Goal: Transaction & Acquisition: Book appointment/travel/reservation

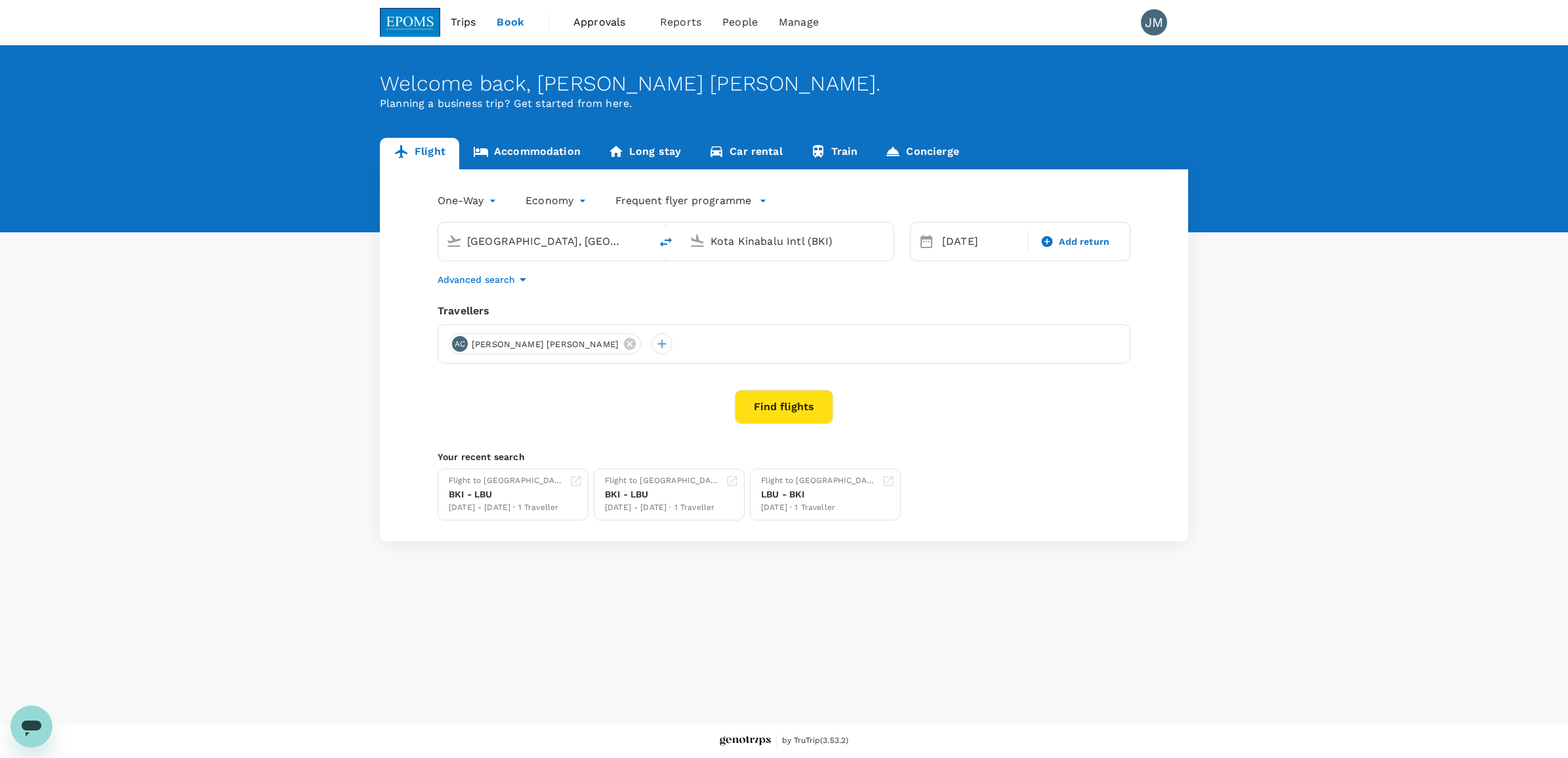
click at [513, 245] on input "[GEOGRAPHIC_DATA], [GEOGRAPHIC_DATA] (any)" at bounding box center [545, 241] width 155 height 20
click at [497, 286] on p "Kota Kinabalu Intl" at bounding box center [566, 292] width 234 height 13
type input "Kota Kinabalu Intl (BKI)"
click at [832, 243] on input "Kota Kinabalu Intl (BKI)" at bounding box center [788, 241] width 155 height 20
click at [745, 237] on input "Kota Kinabalu Intl (BKI)" at bounding box center [788, 241] width 155 height 20
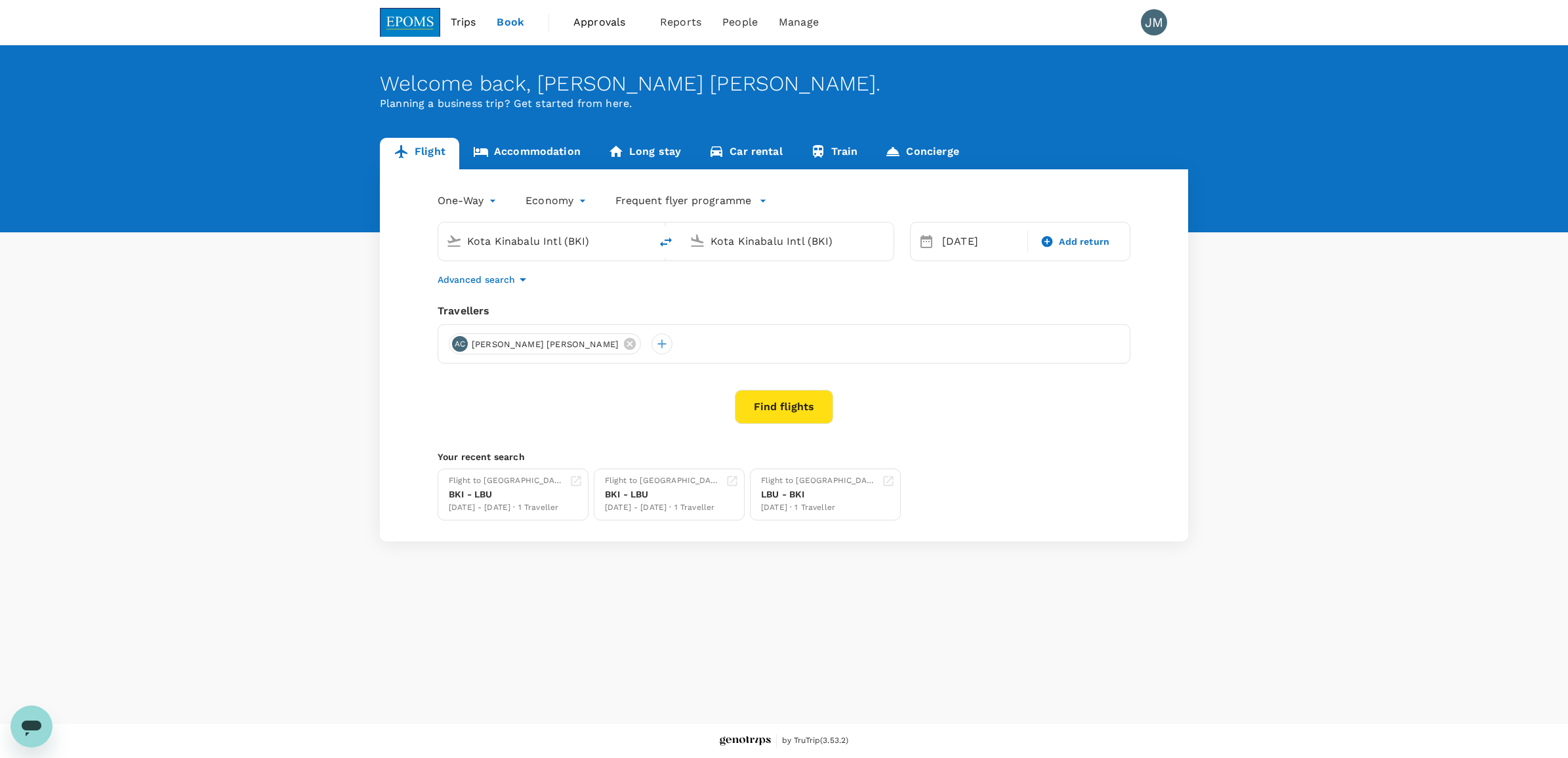
click at [745, 237] on input "Kota Kinabalu Intl (BKI)" at bounding box center [788, 241] width 155 height 20
click at [848, 237] on input "Kota Kinabalu Intl (BKI)" at bounding box center [788, 241] width 155 height 20
drag, startPoint x: 848, startPoint y: 237, endPoint x: 579, endPoint y: 246, distance: 269.2
click at [579, 246] on div "Kota Kinabalu Intl (BKI) Kota Kinabalu Intl (BKI)" at bounding box center [666, 241] width 457 height 39
click at [707, 289] on p "[GEOGRAPHIC_DATA] Intl" at bounding box center [808, 292] width 231 height 13
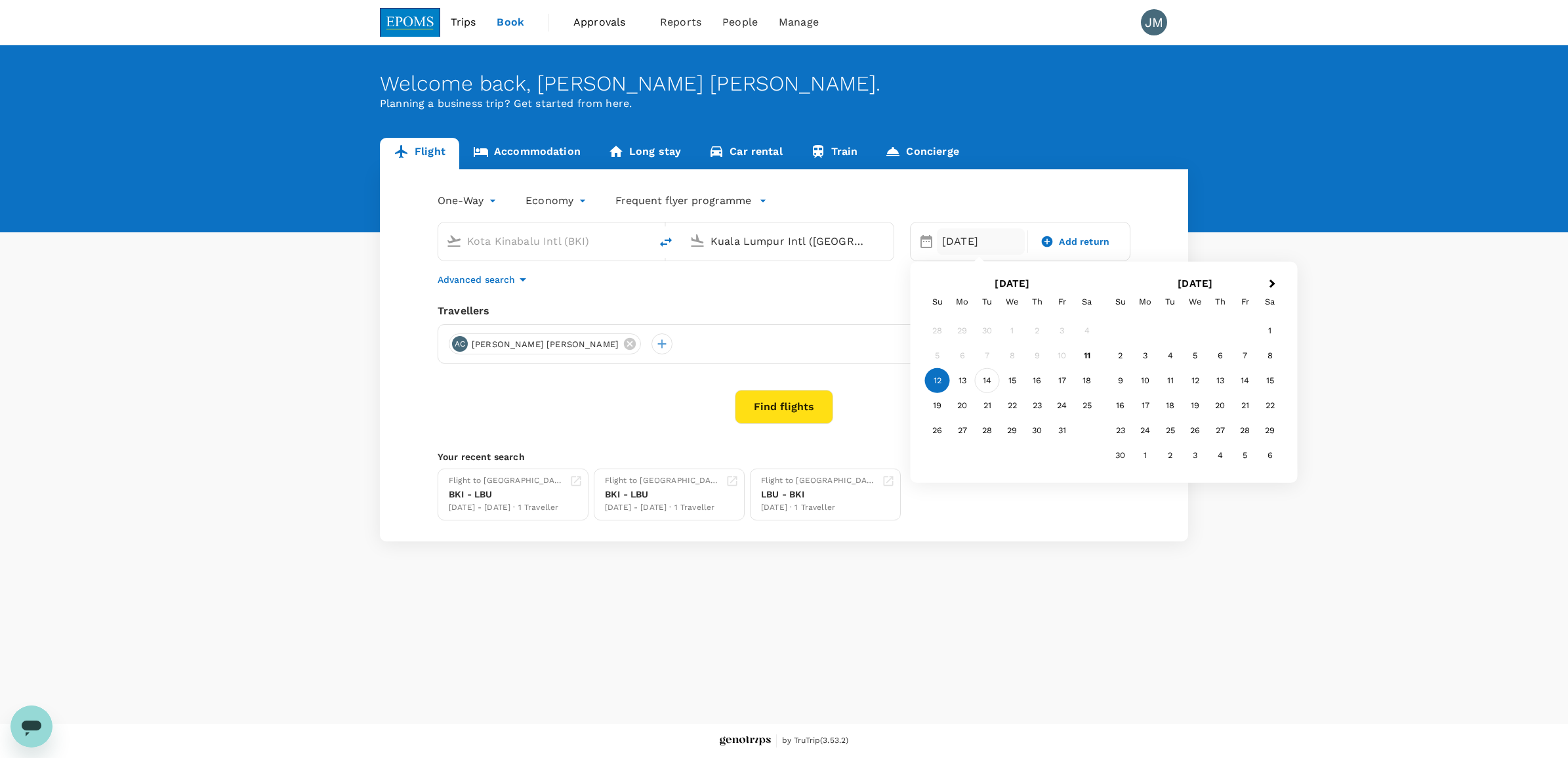
type input "Kuala Lumpur Intl ([GEOGRAPHIC_DATA])"
click at [991, 377] on div "14" at bounding box center [987, 381] width 25 height 25
click at [1077, 244] on span "Add return" at bounding box center [1084, 242] width 50 height 14
type input "roundtrip"
click at [1092, 386] on div "18" at bounding box center [1087, 381] width 25 height 25
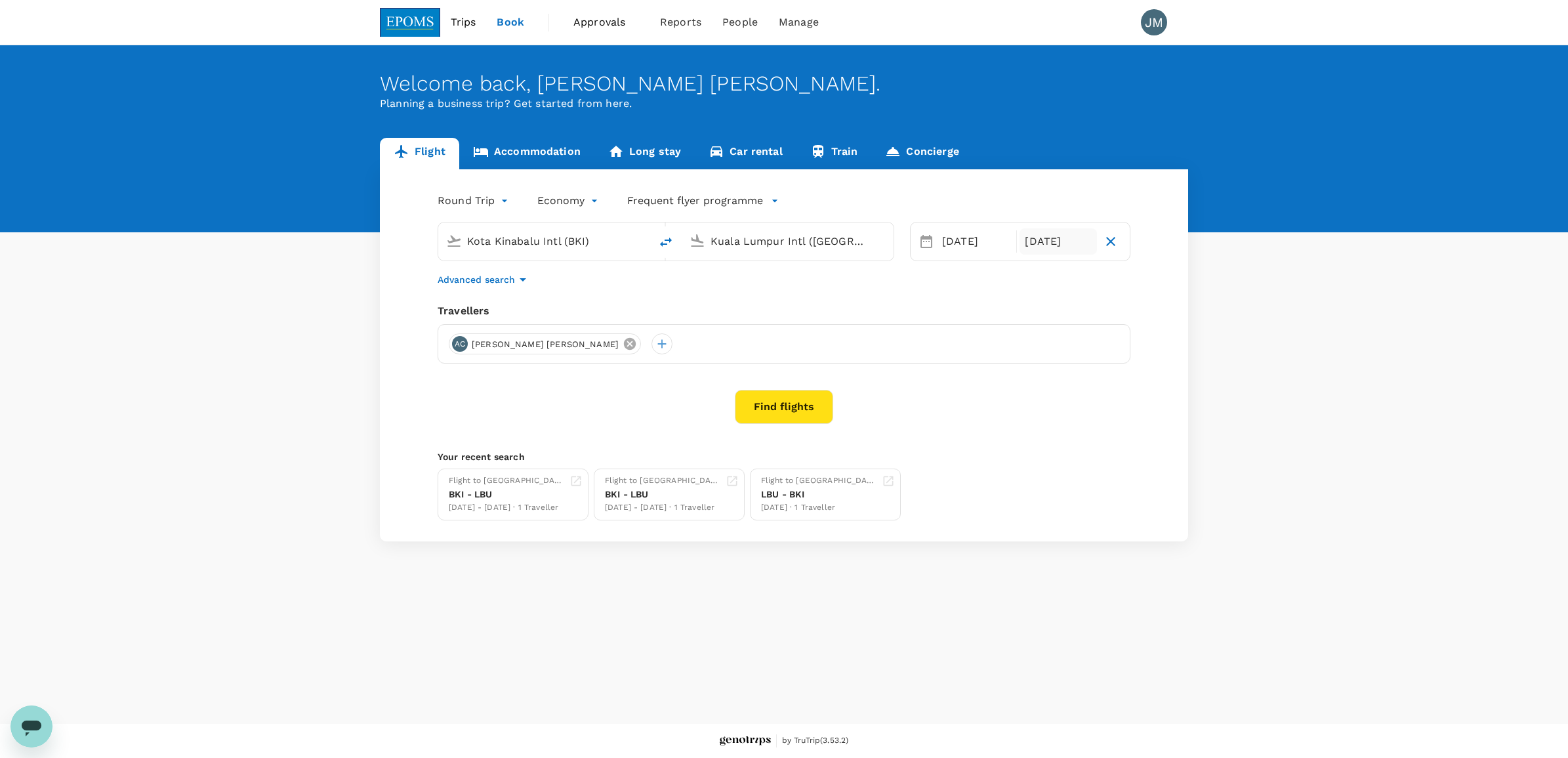
click at [623, 349] on icon at bounding box center [630, 343] width 15 height 15
click at [465, 349] on div at bounding box center [460, 344] width 21 height 21
click at [465, 372] on input "text" at bounding box center [445, 380] width 186 height 21
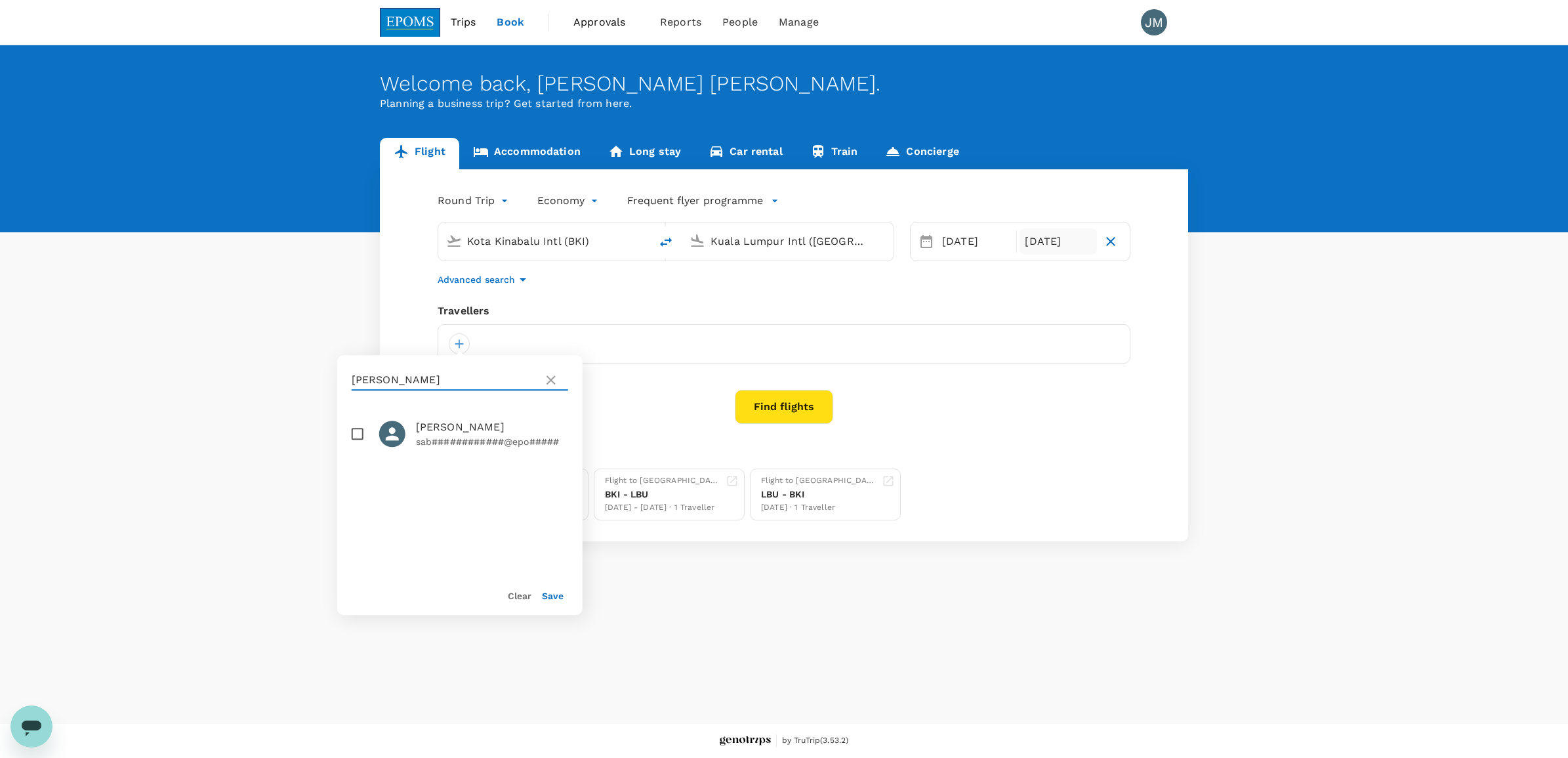
type input "[PERSON_NAME]"
click at [353, 436] on input "checkbox" at bounding box center [358, 434] width 28 height 28
click at [473, 422] on span "[PERSON_NAME]" at bounding box center [492, 428] width 152 height 16
click at [457, 441] on p "sab############@epo#####" at bounding box center [492, 442] width 152 height 13
checkbox input "true"
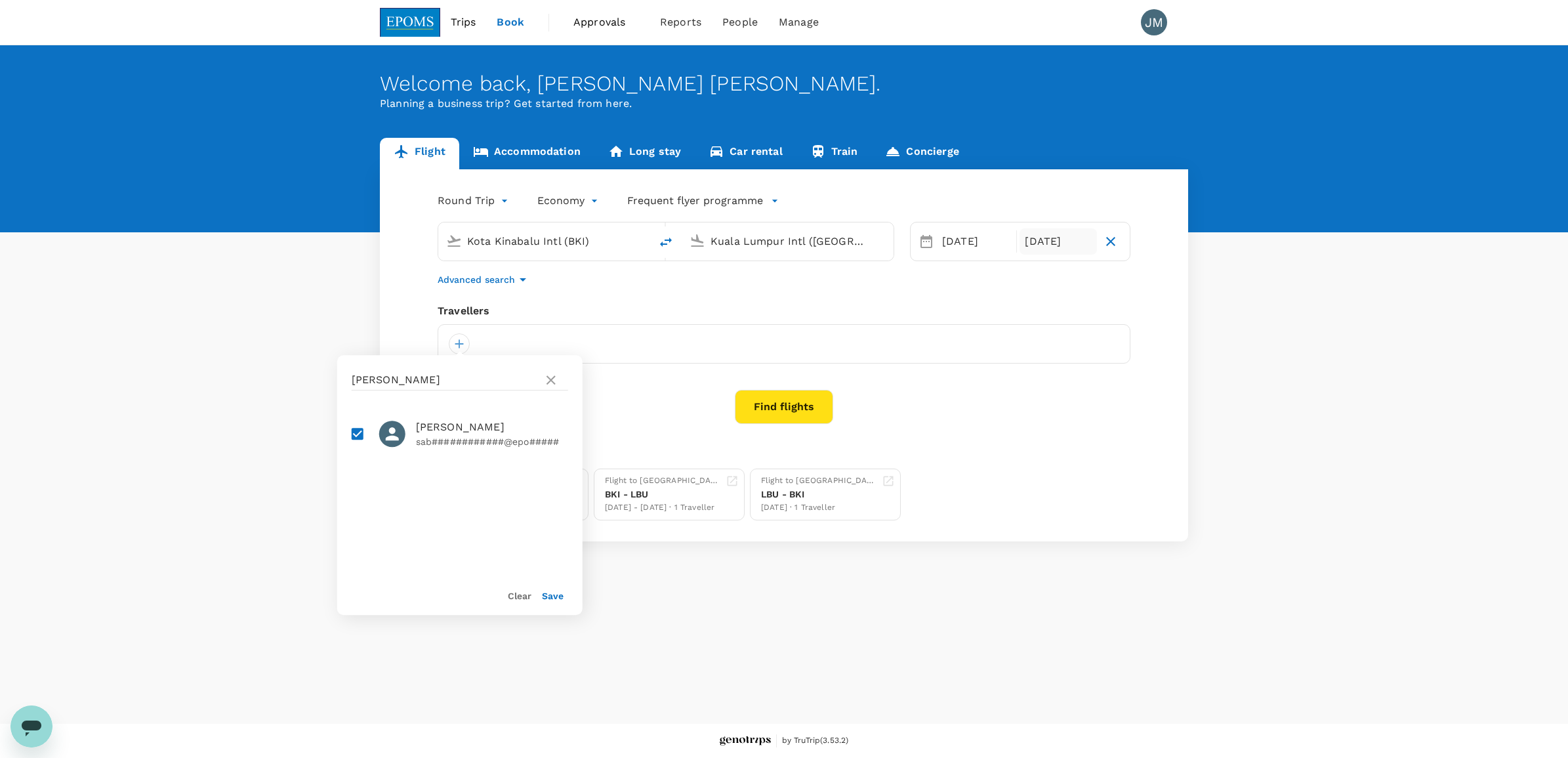
click at [550, 601] on button "Save" at bounding box center [552, 596] width 22 height 10
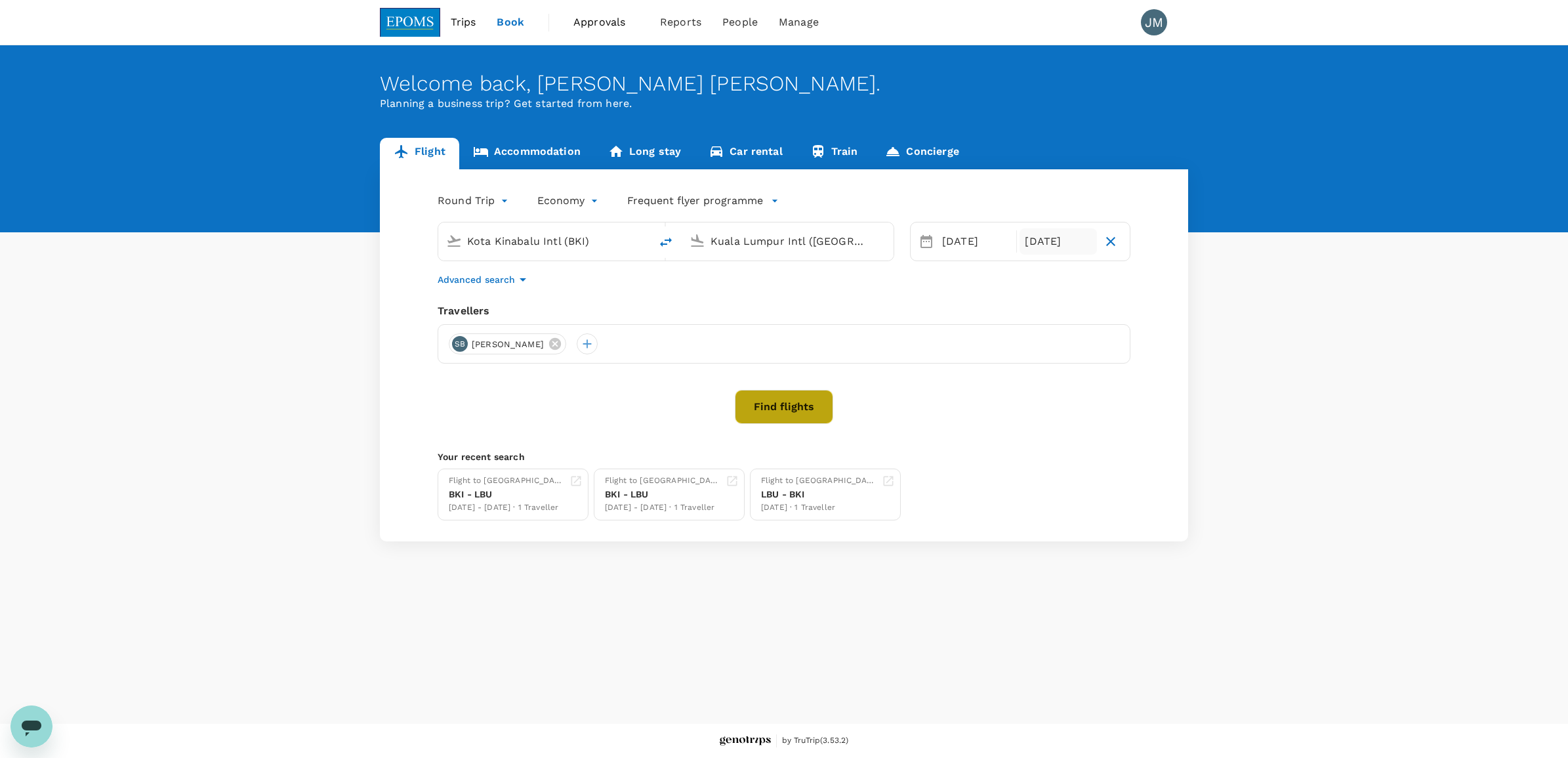
click at [762, 420] on button "Find flights" at bounding box center [784, 407] width 98 height 34
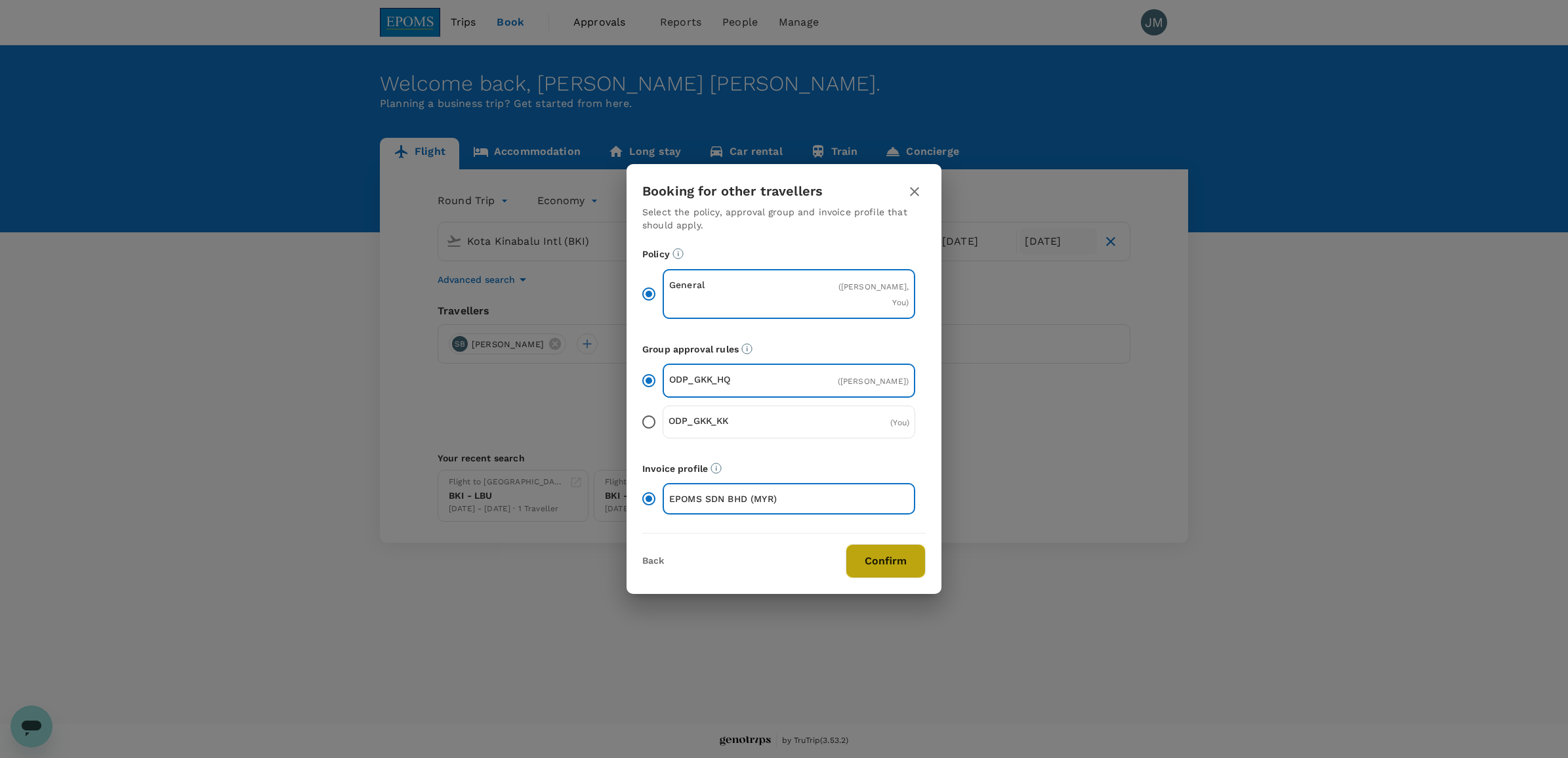
click at [900, 569] on button "Confirm" at bounding box center [885, 561] width 80 height 34
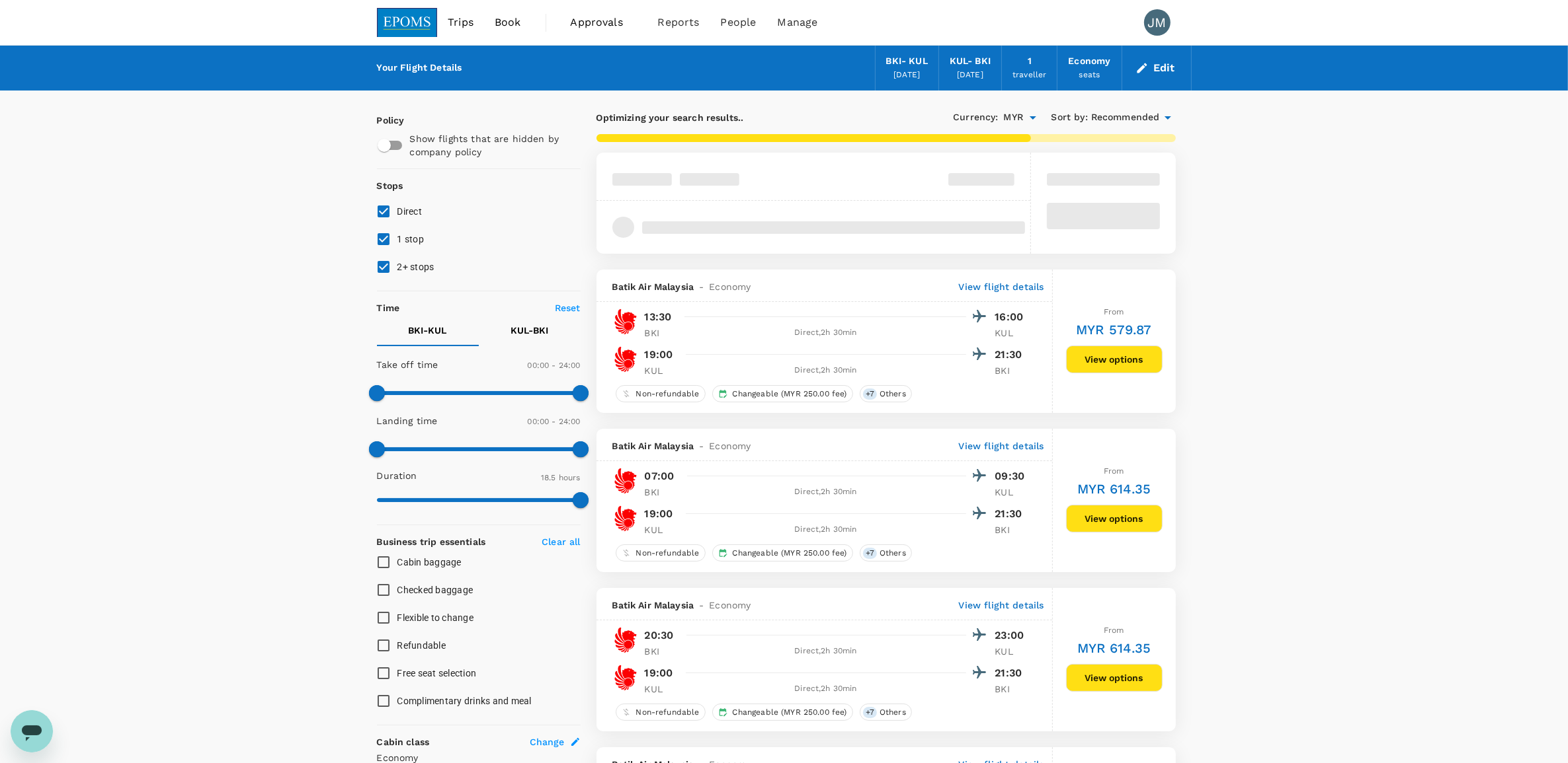
click at [397, 235] on span "1 stop" at bounding box center [411, 239] width 27 height 10
click at [397, 235] on input "1 stop" at bounding box center [383, 240] width 28 height 28
checkbox input "false"
click at [397, 256] on input "2+ stops" at bounding box center [383, 267] width 28 height 28
checkbox input "false"
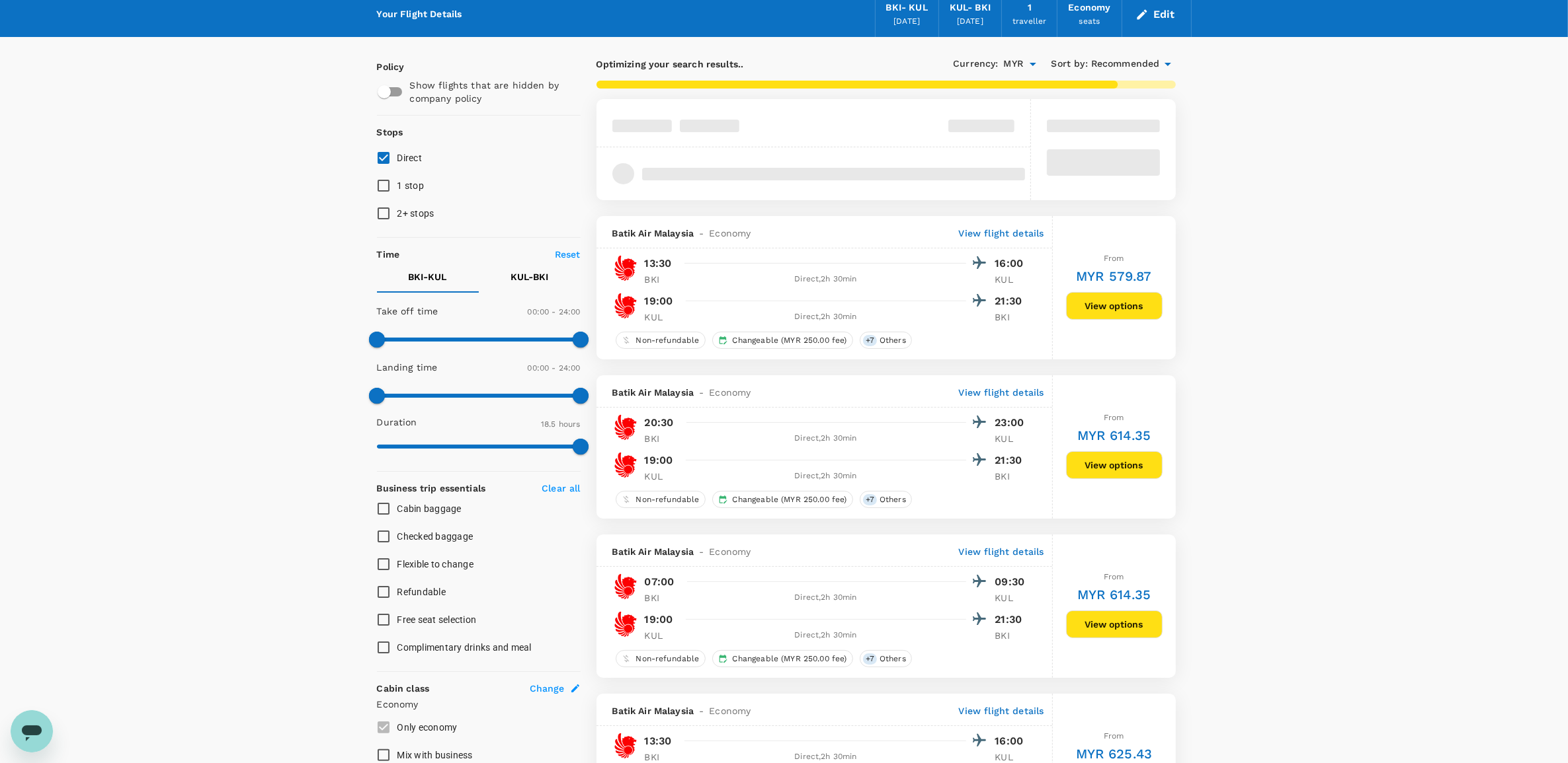
scroll to position [82, 0]
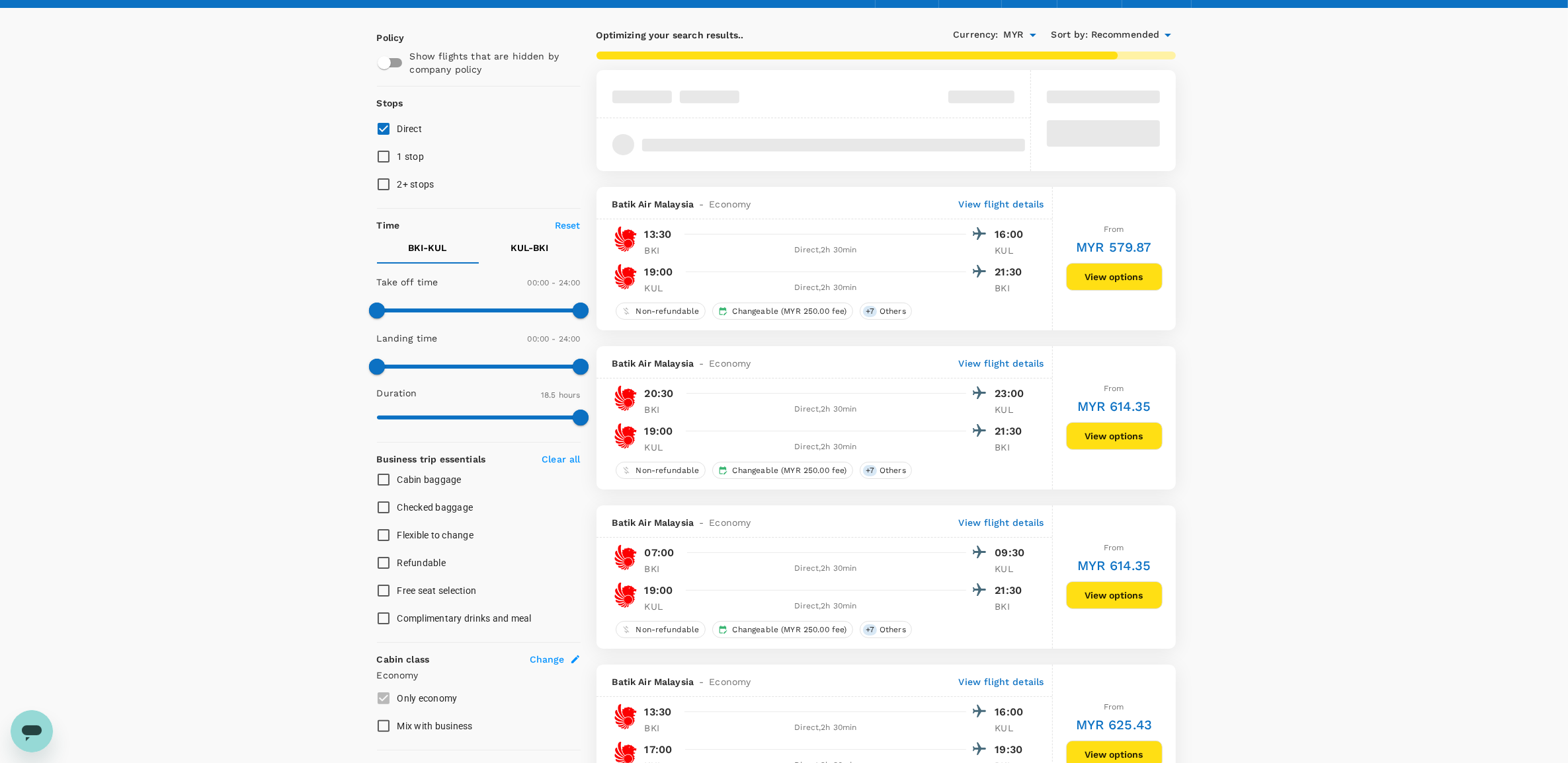
click at [444, 533] on span "Flexible to change" at bounding box center [436, 536] width 77 height 10
click at [397, 533] on input "Flexible to change" at bounding box center [383, 536] width 28 height 28
checkbox input "true"
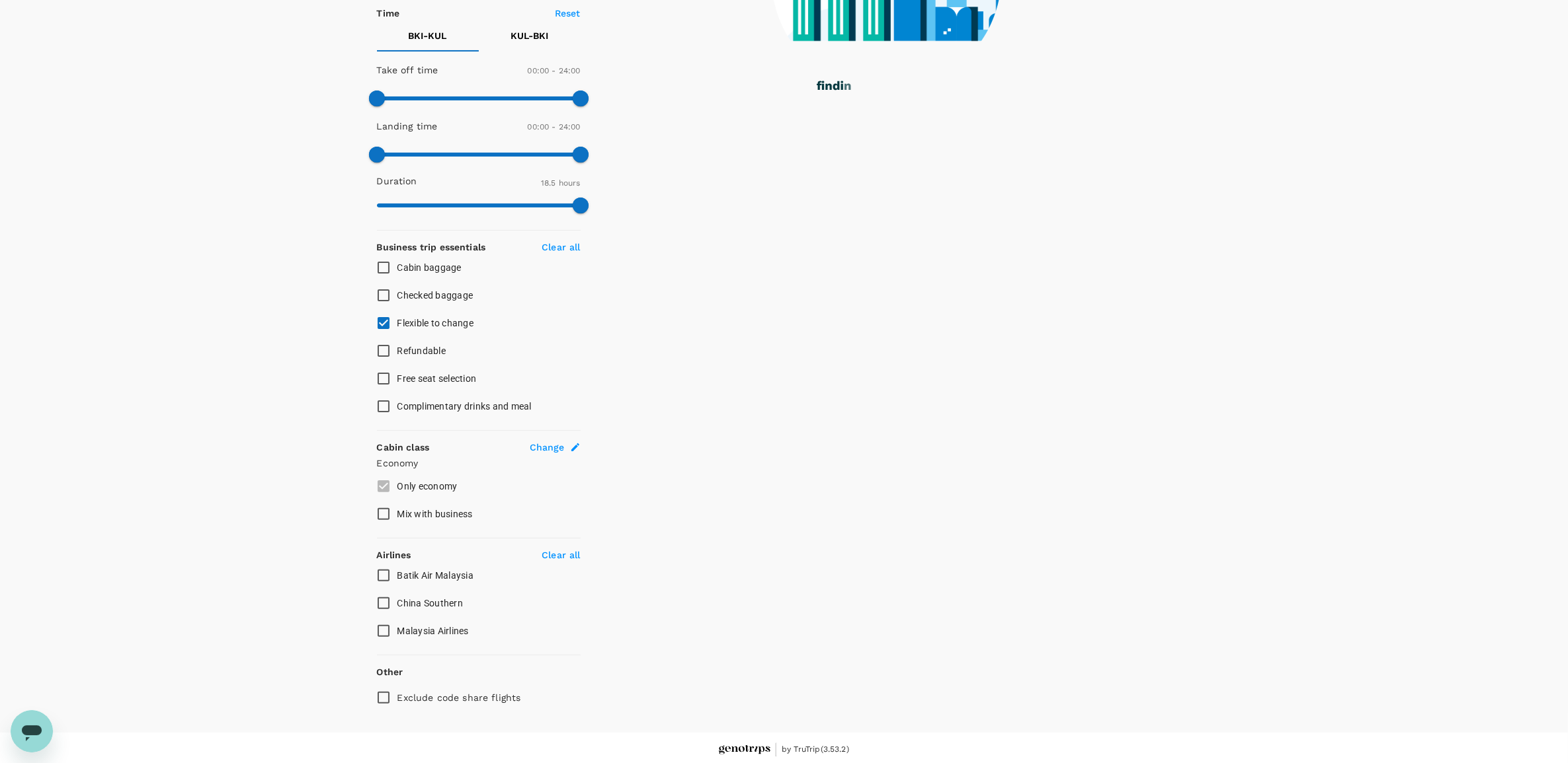
scroll to position [298, 0]
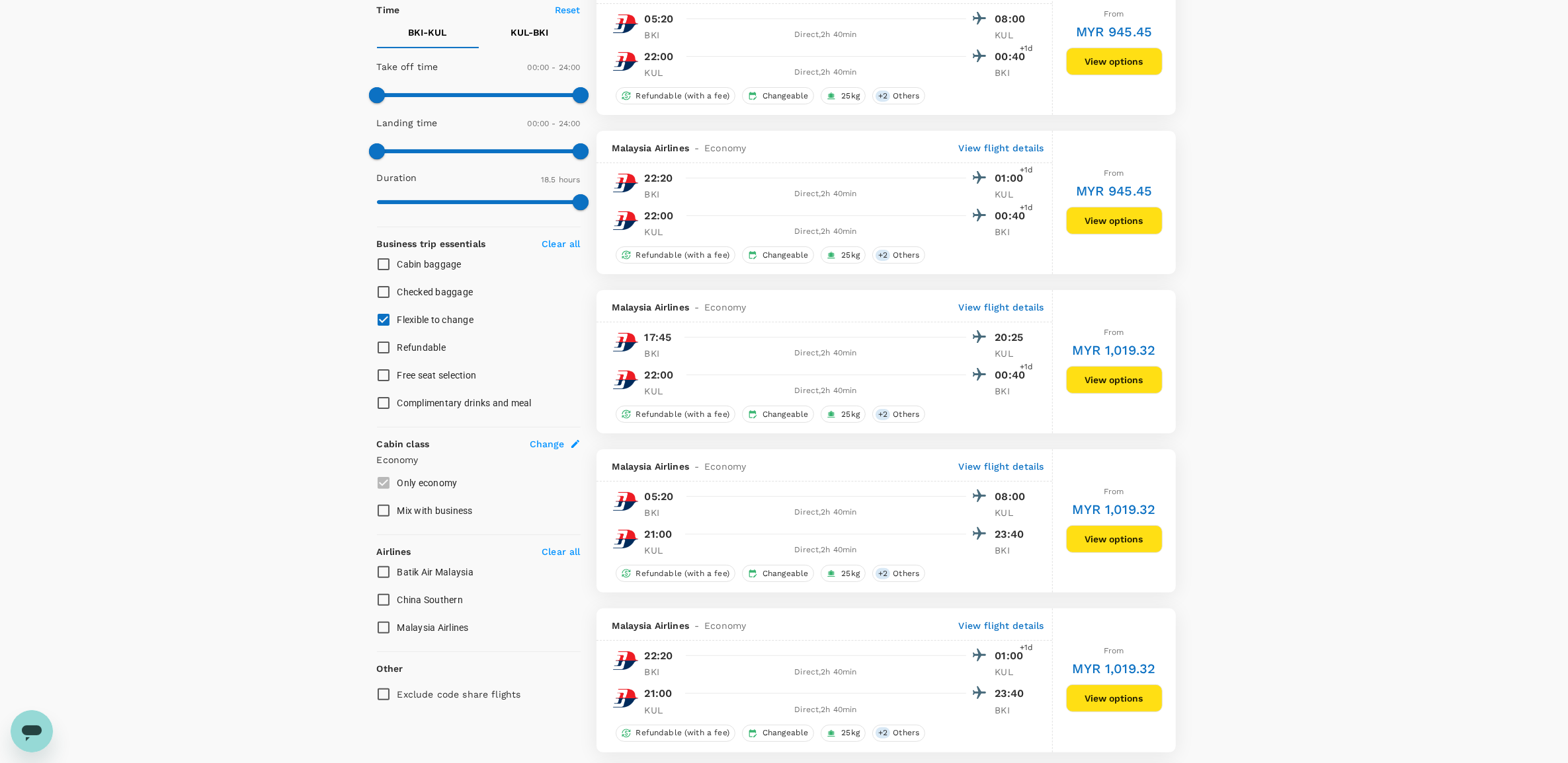
click at [410, 630] on span "Malaysia Airlines" at bounding box center [433, 627] width 72 height 10
click at [397, 630] on input "Malaysia Airlines" at bounding box center [383, 628] width 28 height 28
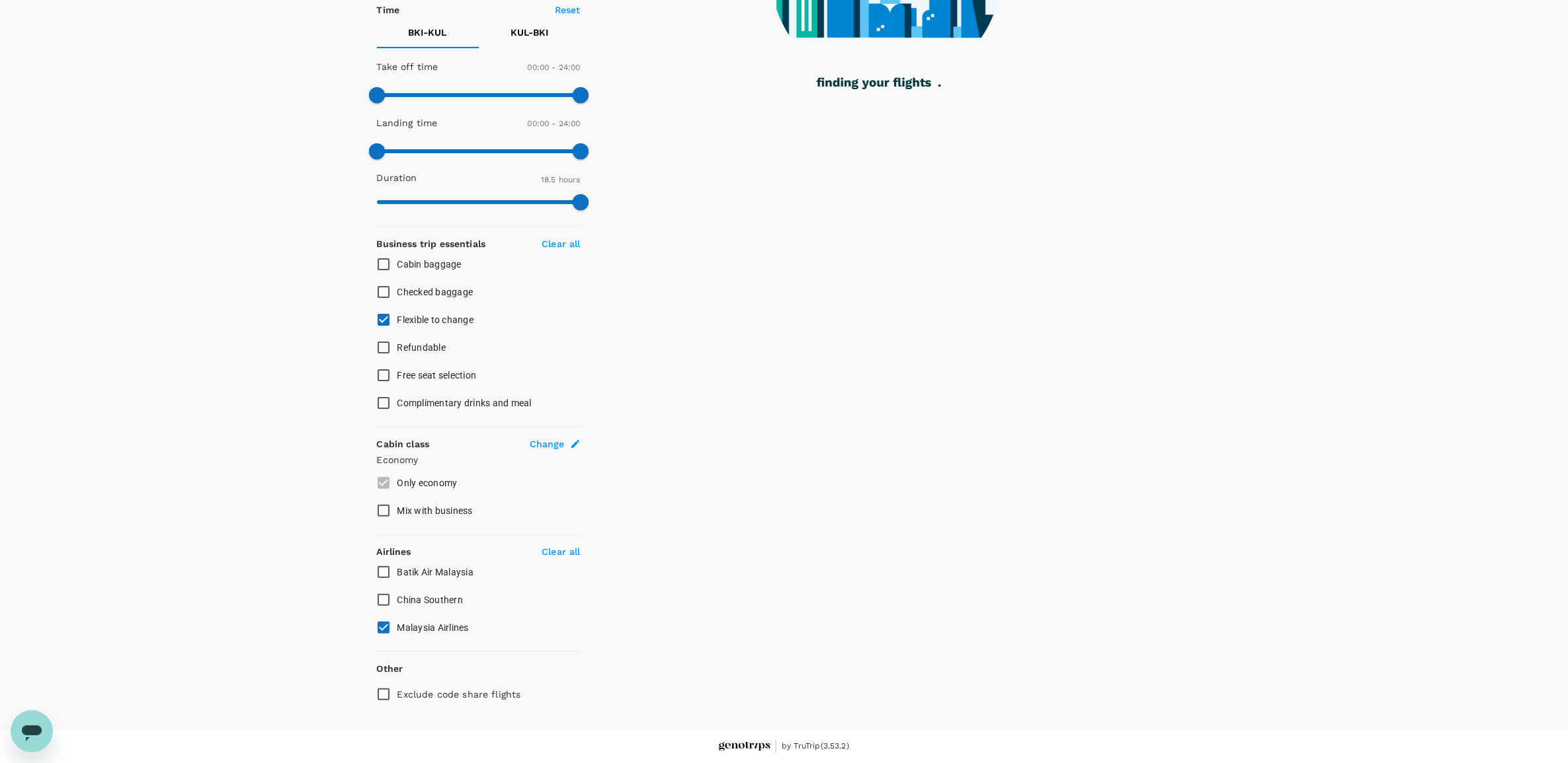
checkbox input "false"
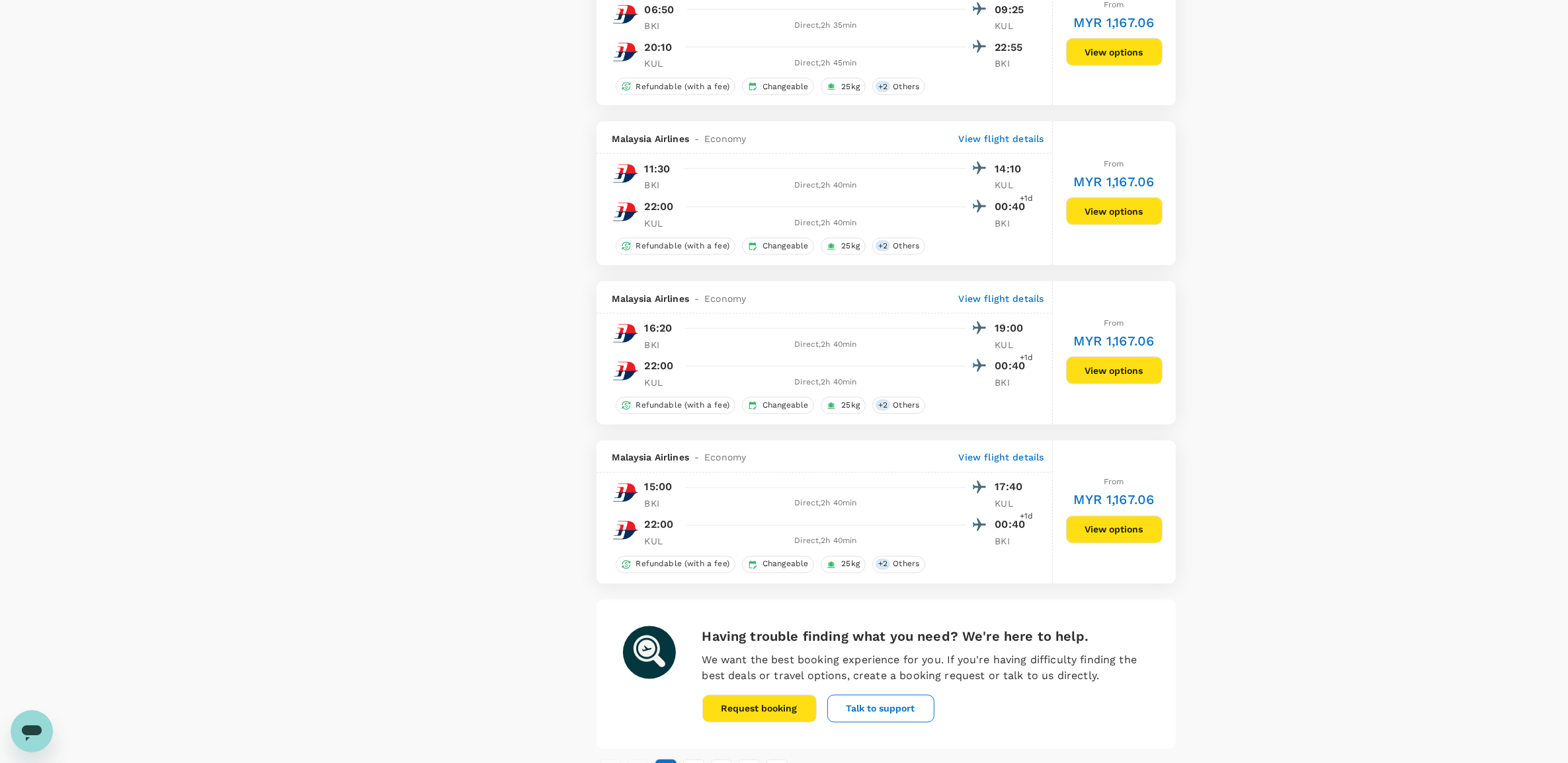
scroll to position [2809, 0]
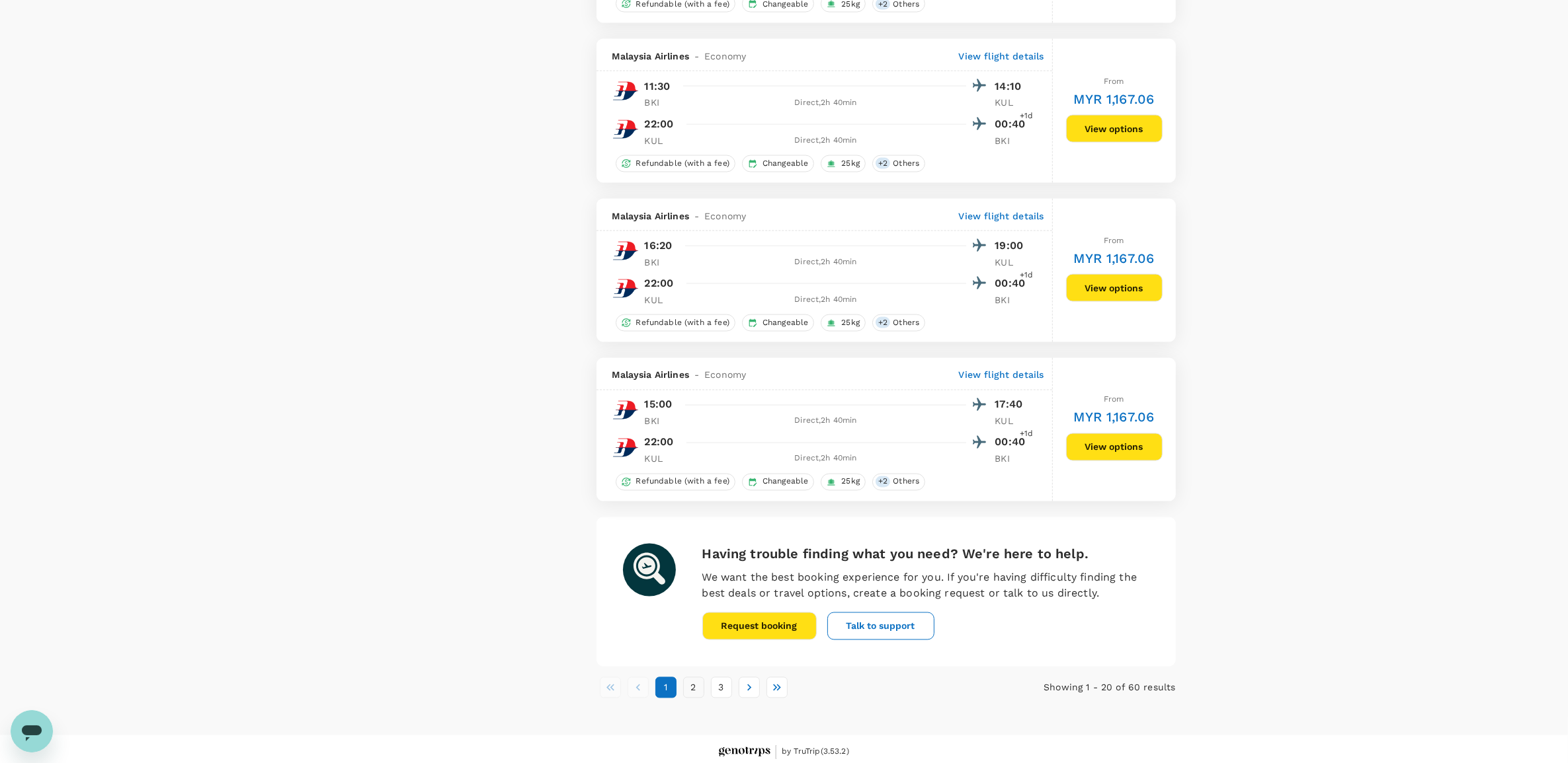
click at [686, 698] on button "2" at bounding box center [693, 688] width 21 height 21
click at [724, 698] on button "3" at bounding box center [721, 688] width 21 height 21
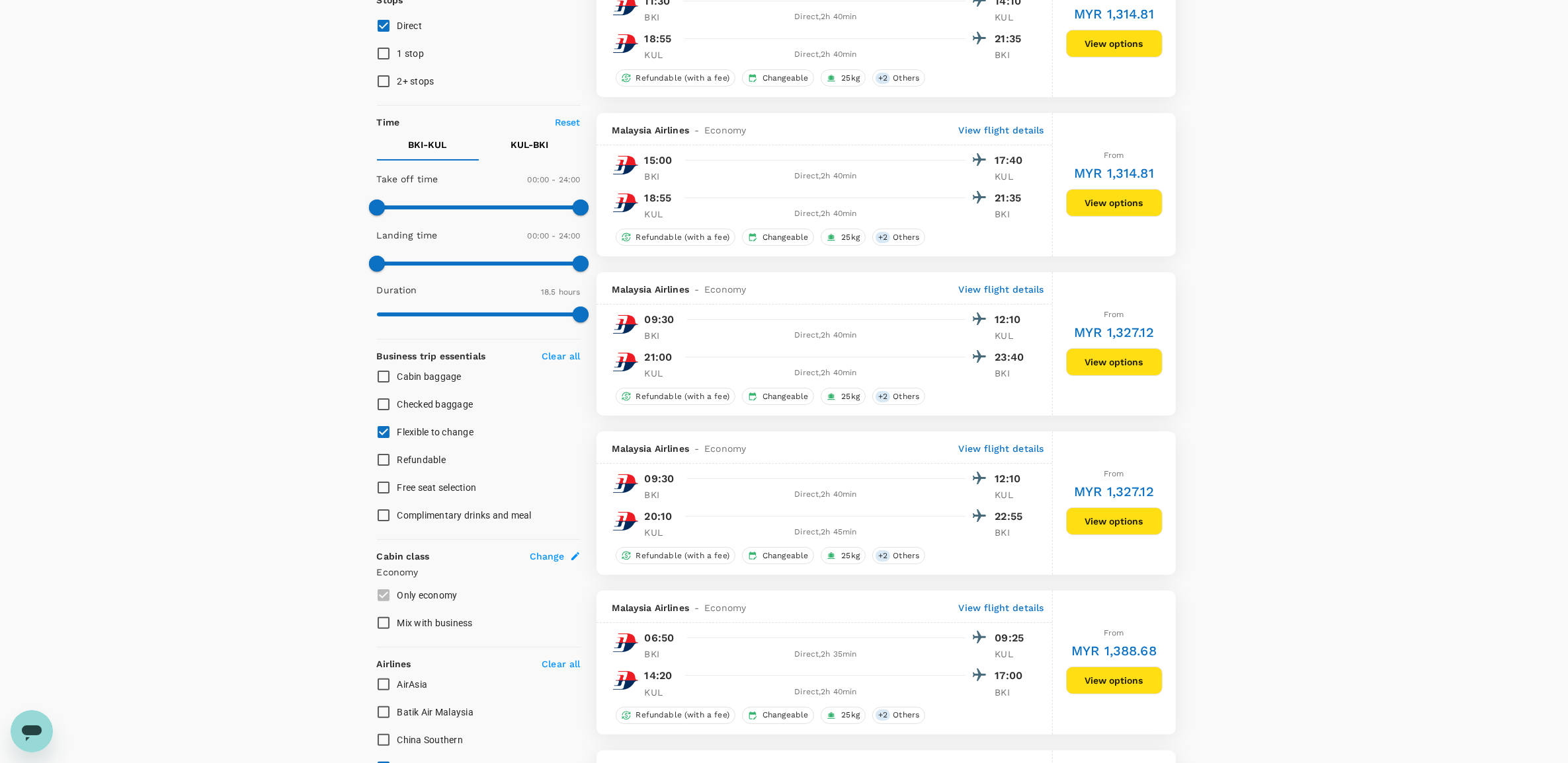
scroll to position [165, 0]
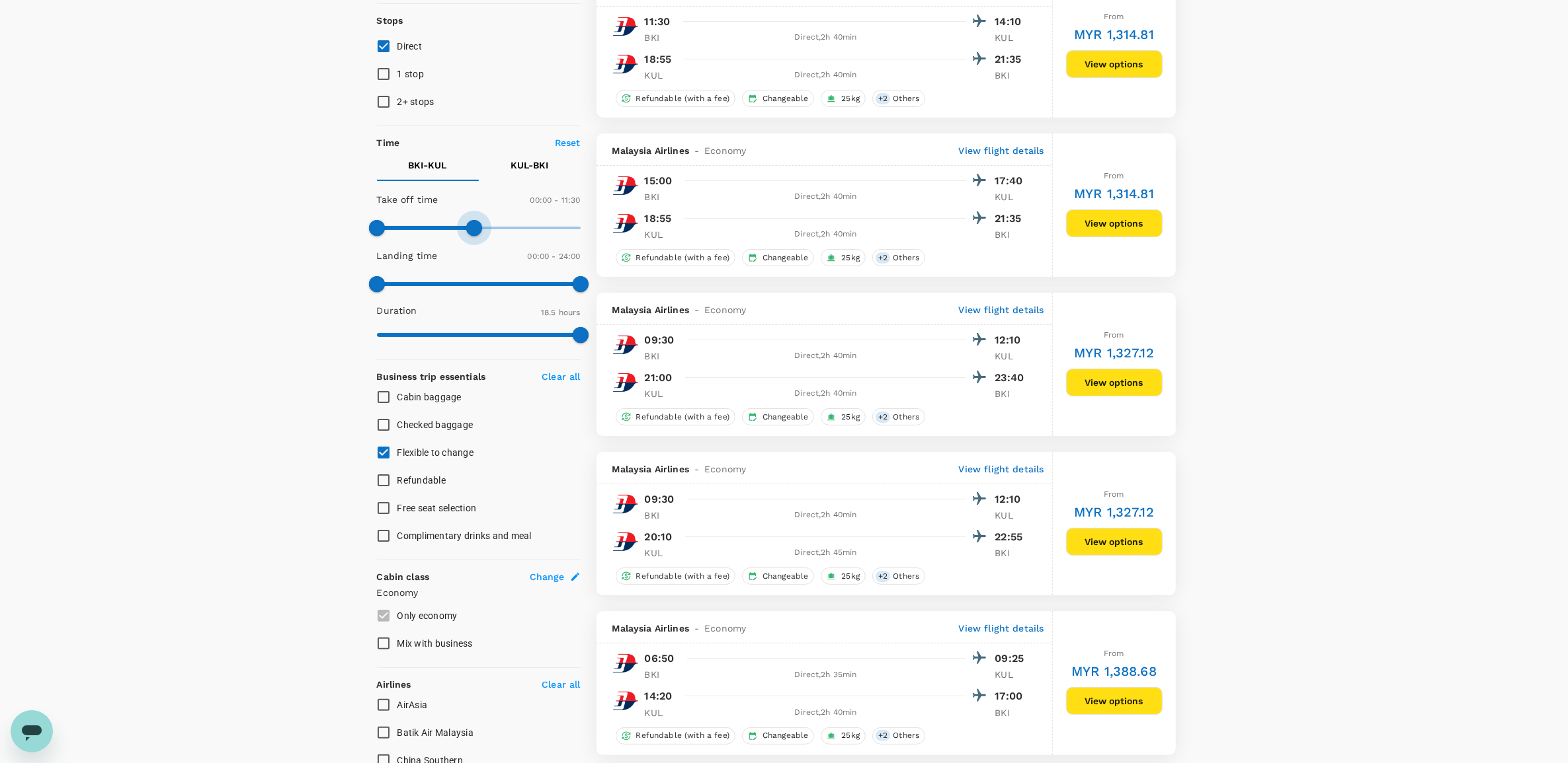
drag, startPoint x: 579, startPoint y: 227, endPoint x: 475, endPoint y: 230, distance: 104.0
click at [475, 230] on span at bounding box center [474, 228] width 16 height 16
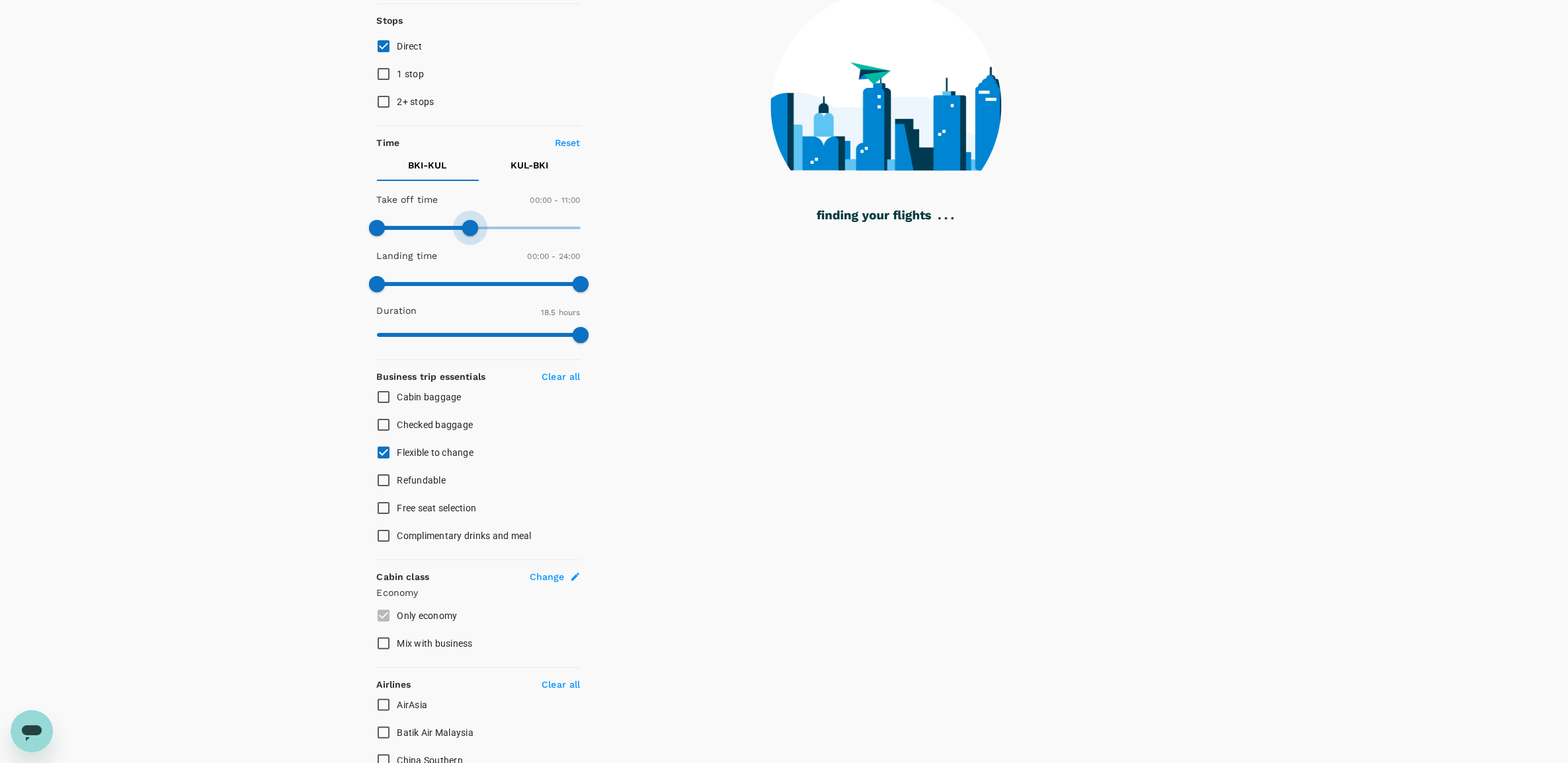
type input "690"
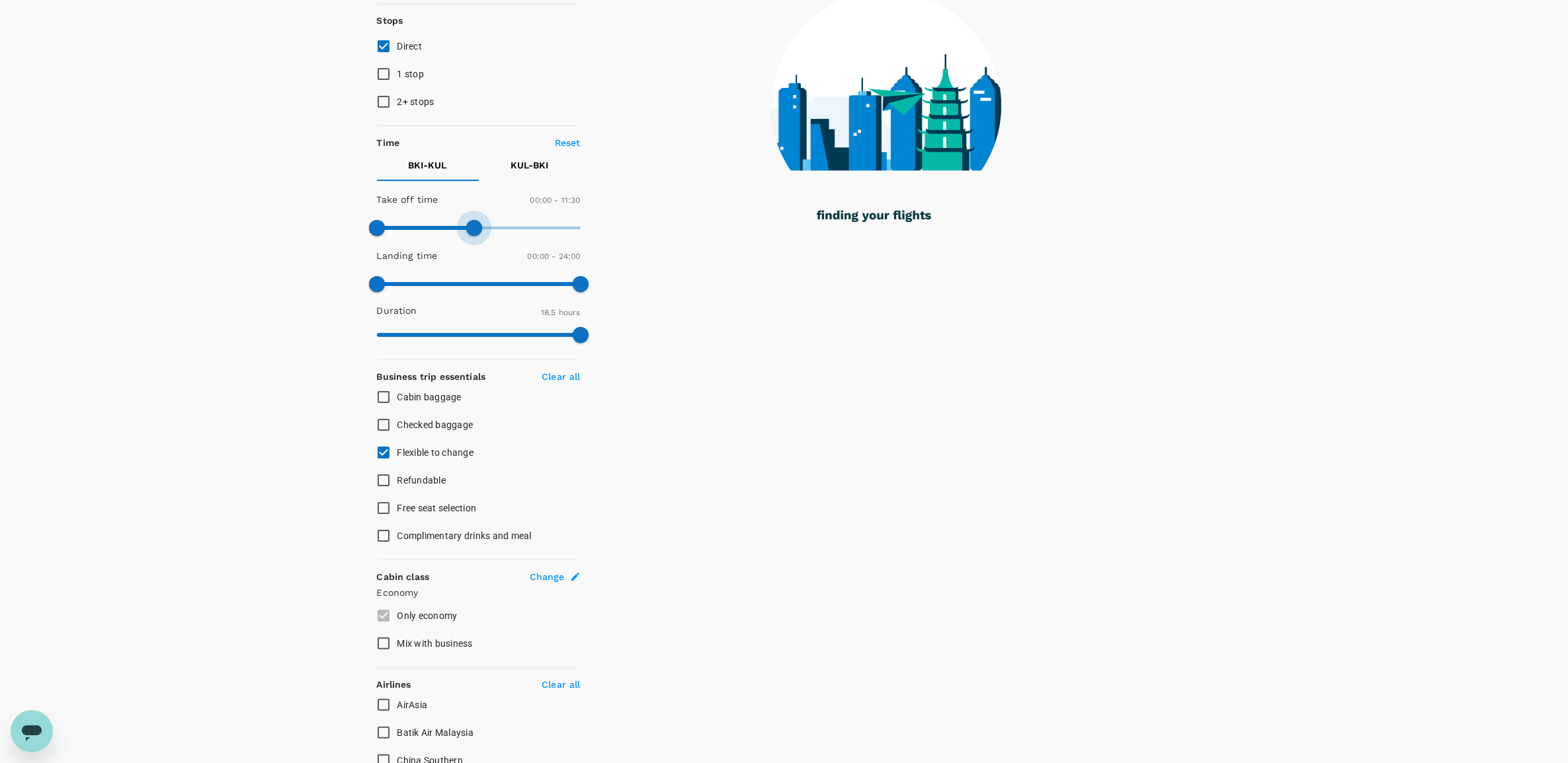
click at [473, 228] on span at bounding box center [474, 228] width 16 height 16
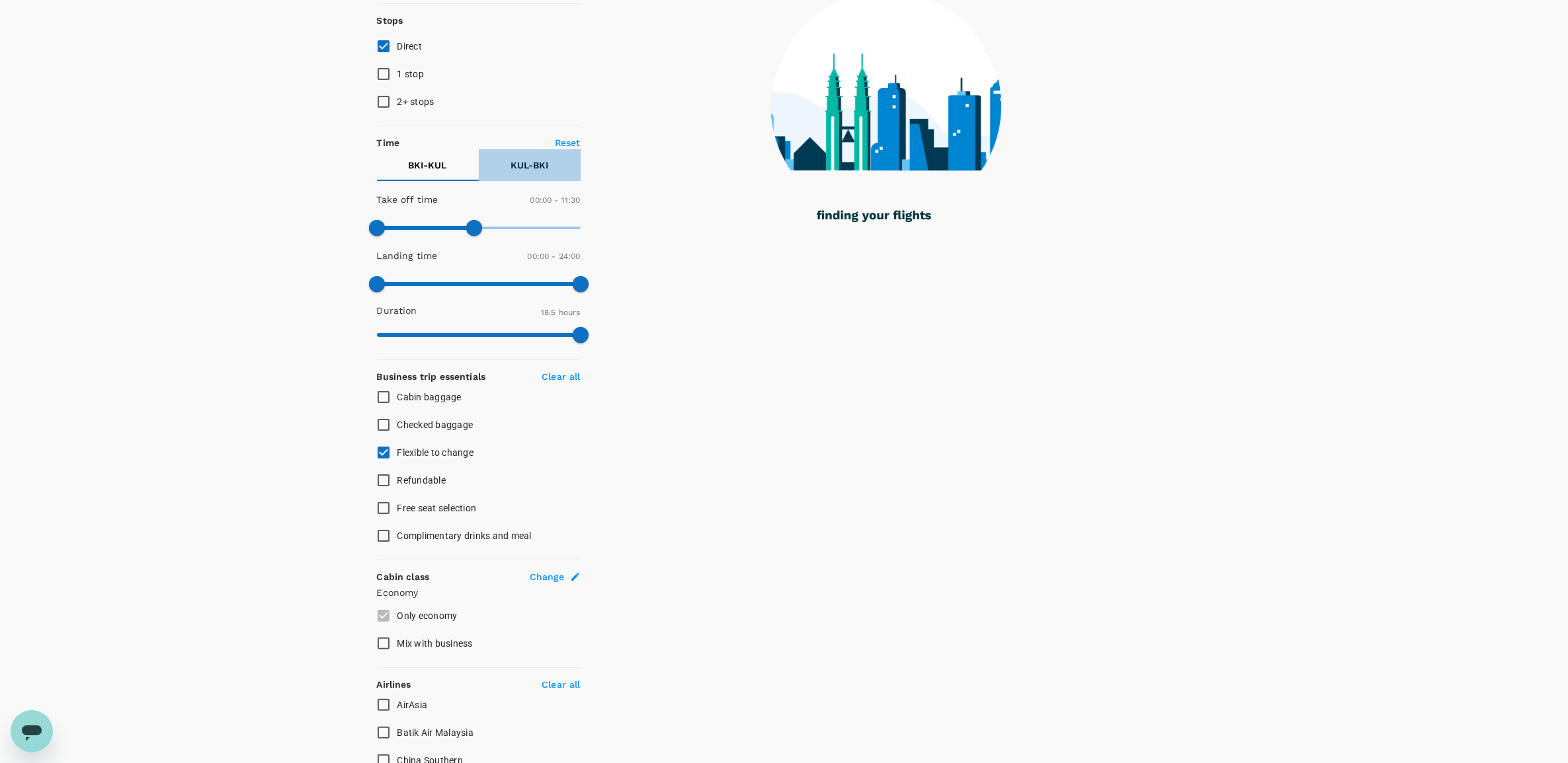
click at [524, 158] on button "KUL - BKI" at bounding box center [530, 165] width 102 height 32
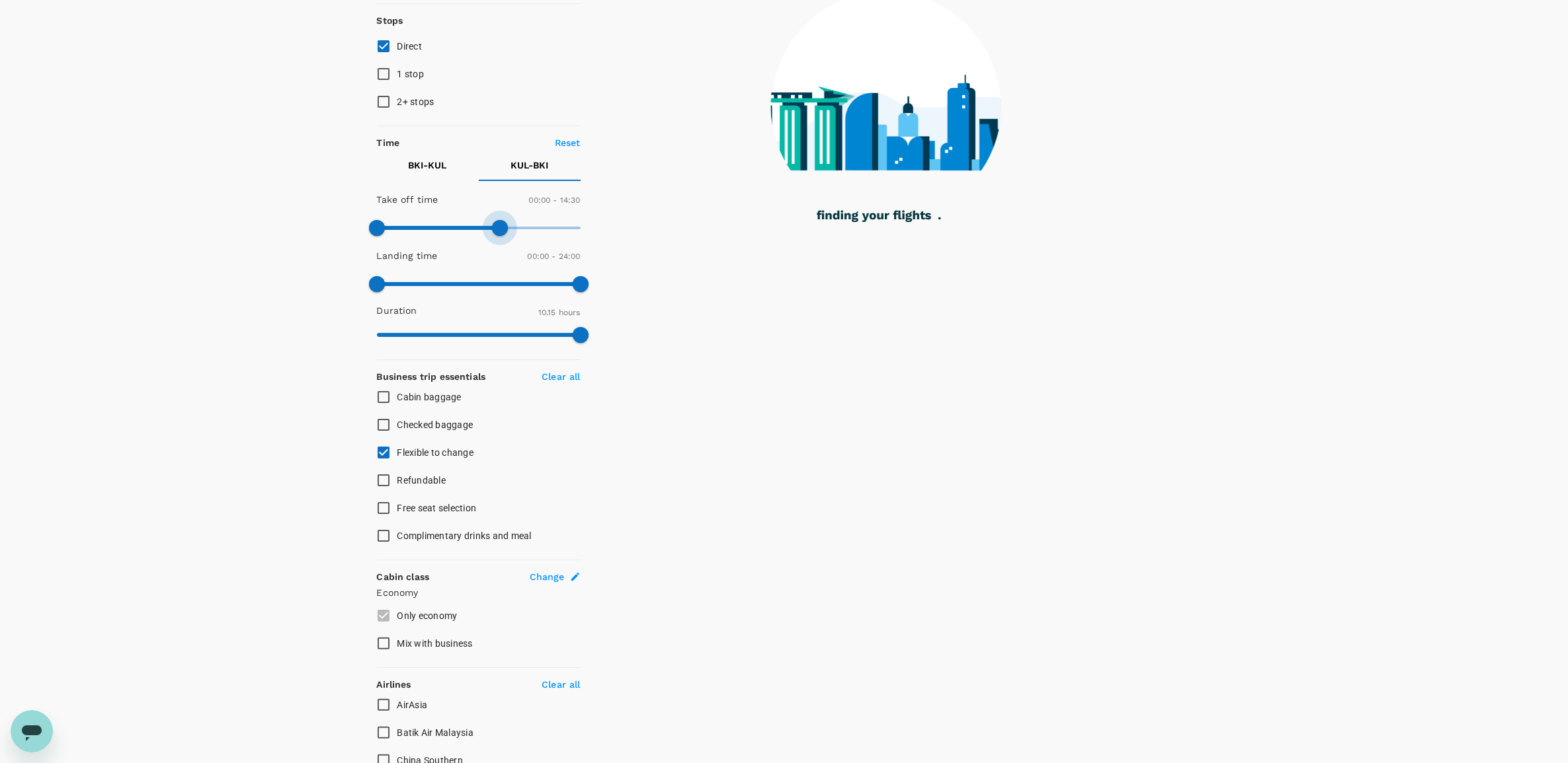
type input "840"
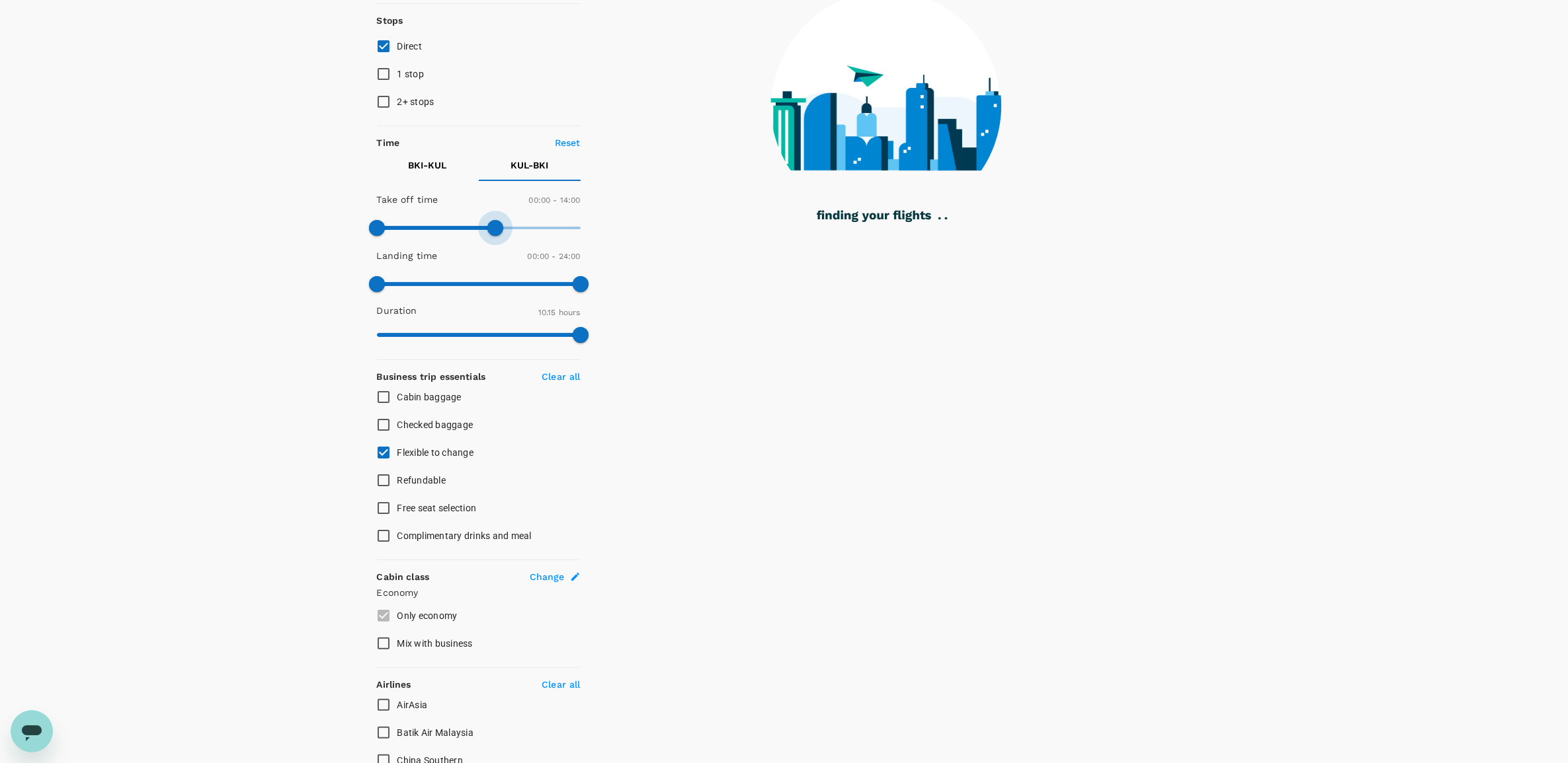
drag, startPoint x: 571, startPoint y: 230, endPoint x: 494, endPoint y: 231, distance: 77.0
click at [494, 231] on span at bounding box center [496, 228] width 16 height 16
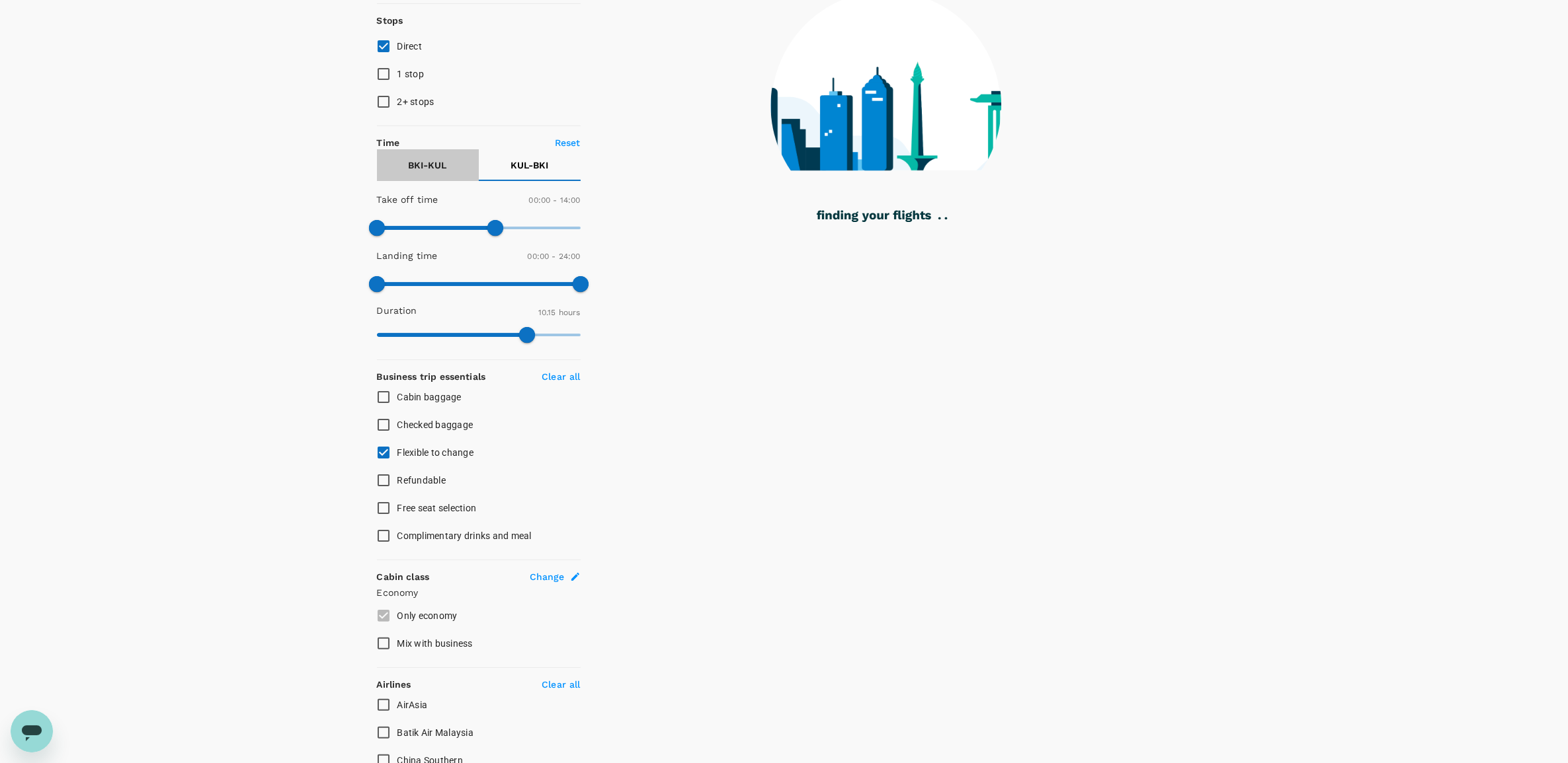
click at [413, 162] on p "BKI - KUL" at bounding box center [428, 164] width 39 height 13
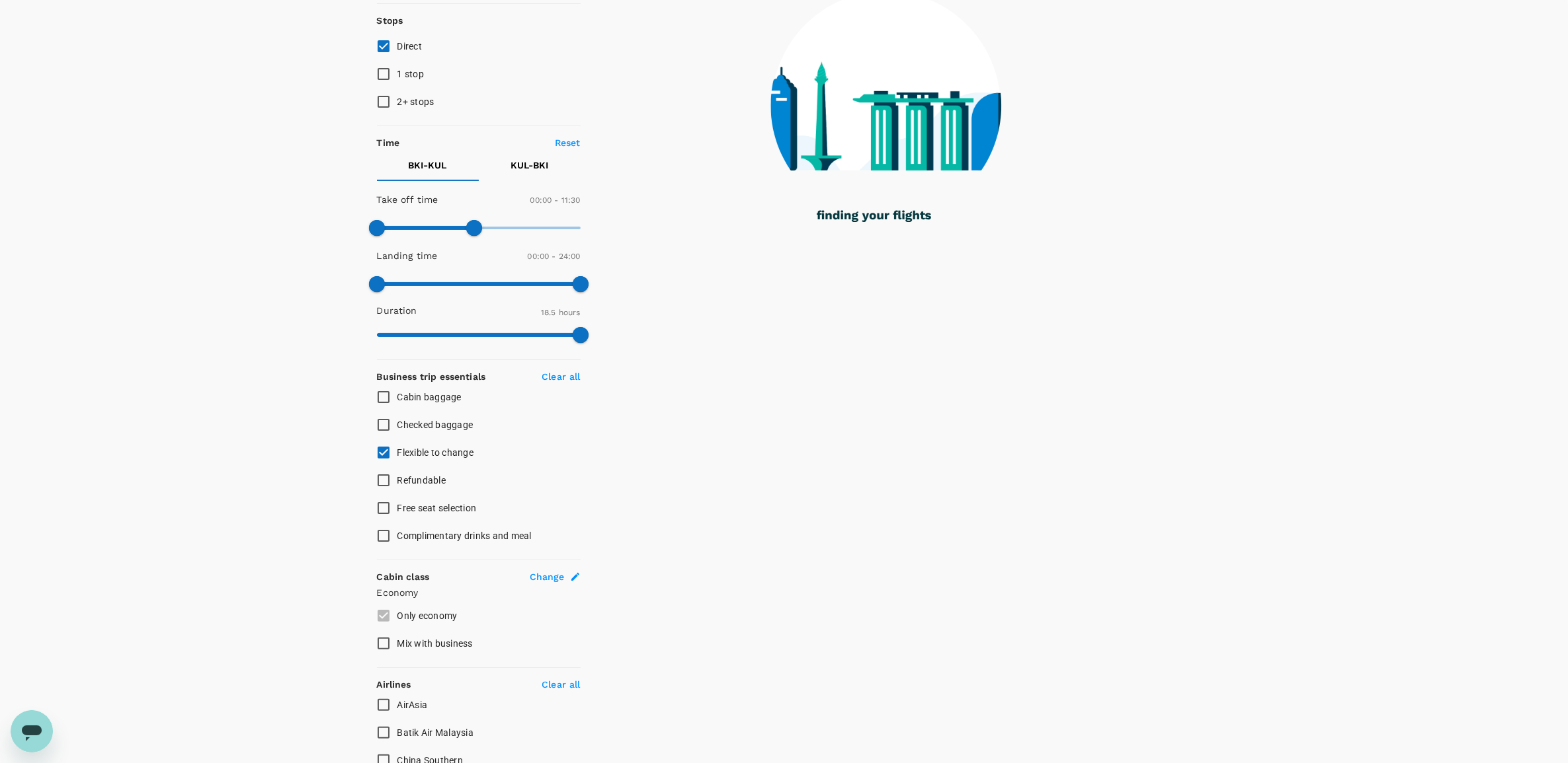
click at [536, 159] on p "KUL - BKI" at bounding box center [529, 164] width 38 height 13
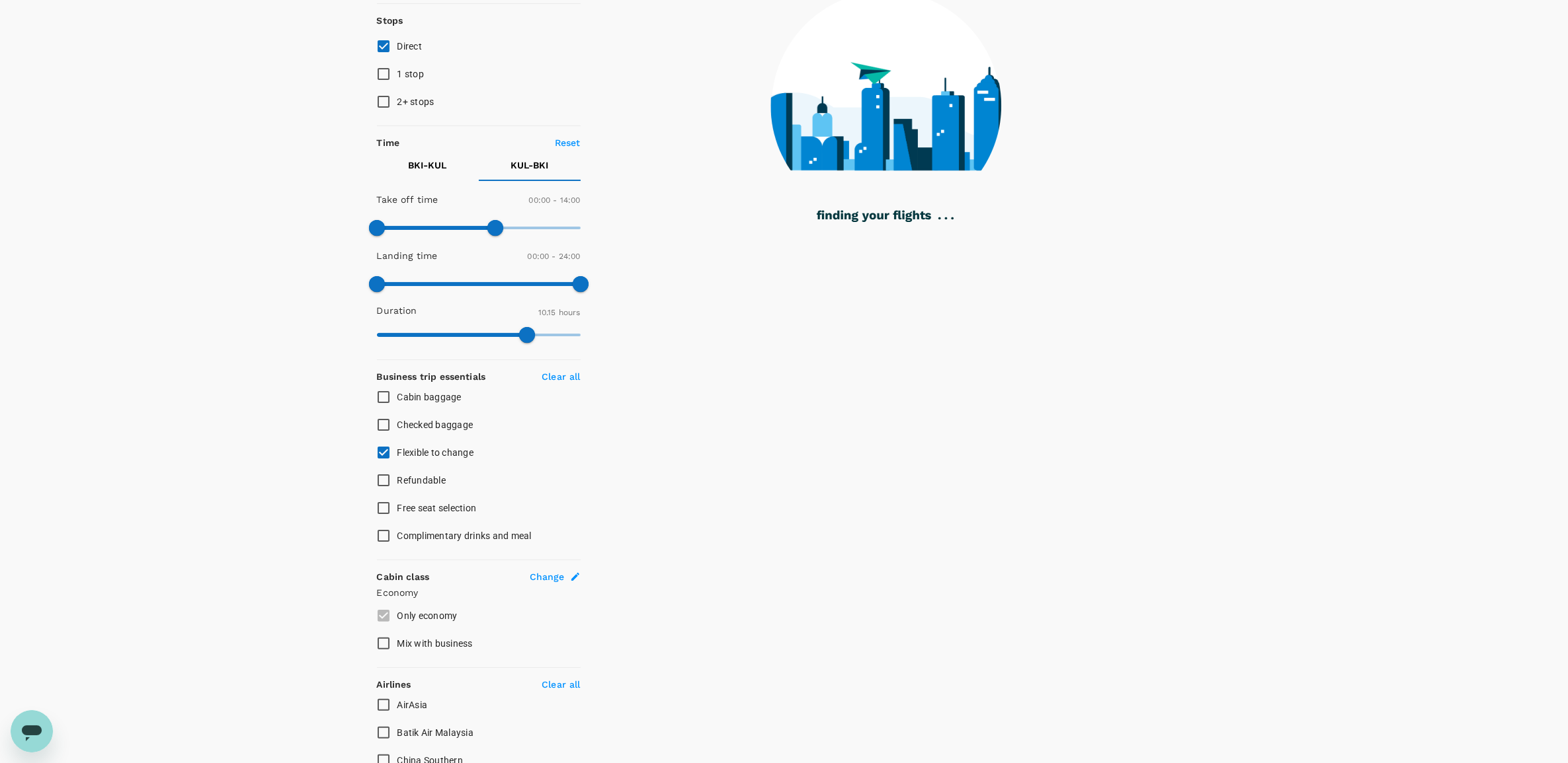
click at [397, 174] on button "BKI - KUL" at bounding box center [427, 165] width 102 height 32
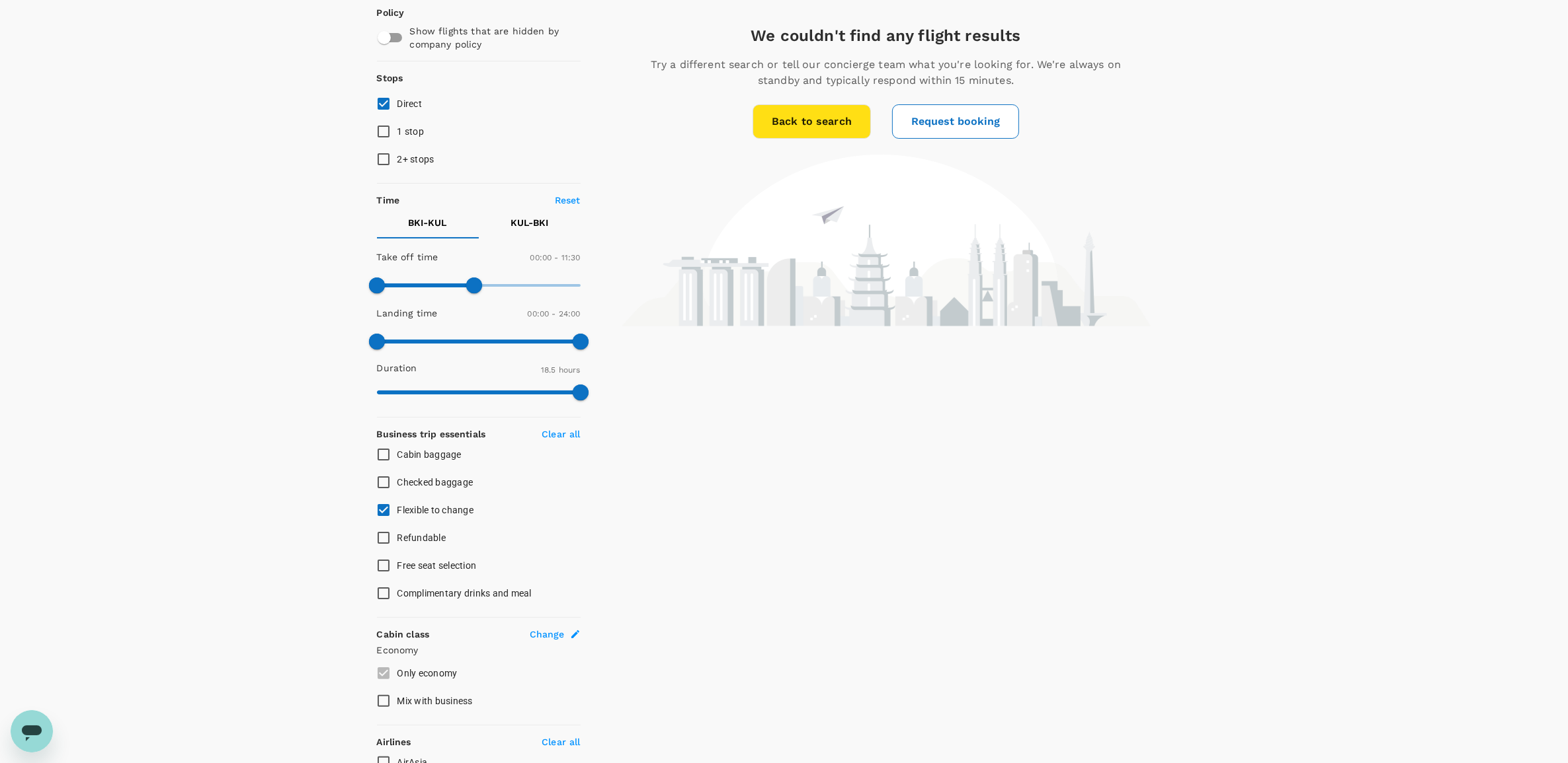
scroll to position [0, 0]
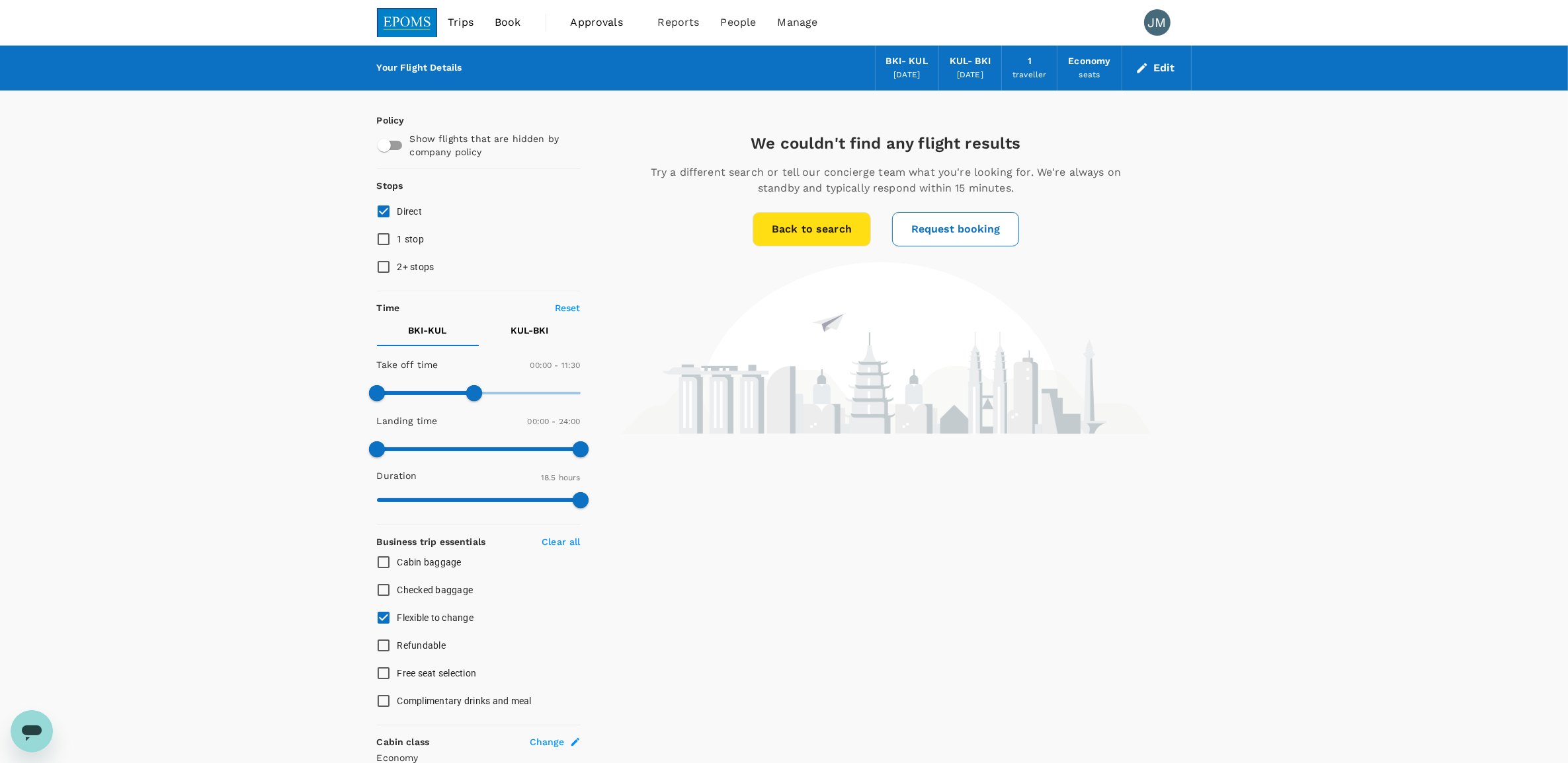
click at [570, 301] on p "Reset" at bounding box center [567, 307] width 25 height 13
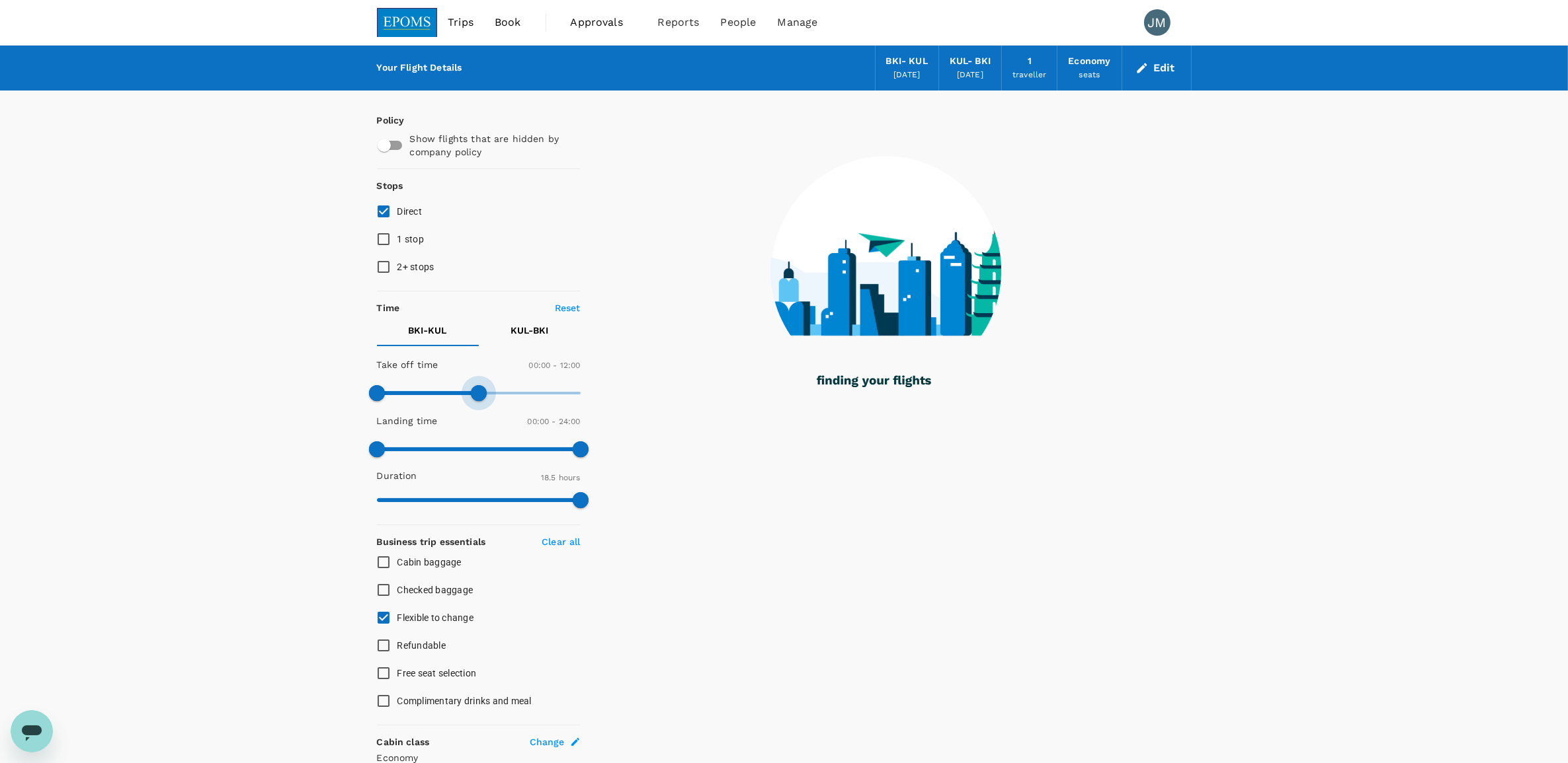
type input "690"
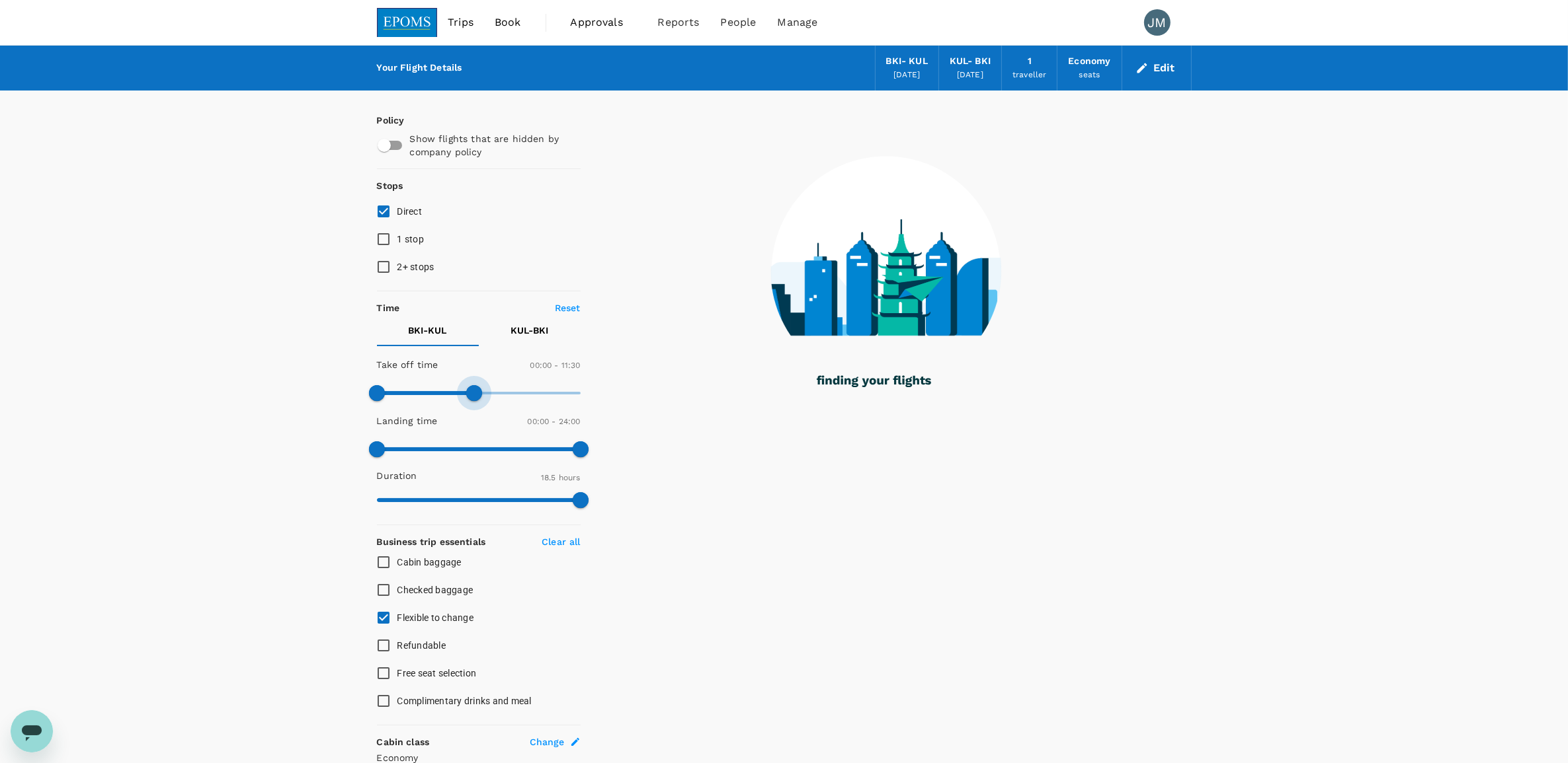
drag, startPoint x: 577, startPoint y: 392, endPoint x: 473, endPoint y: 398, distance: 104.2
click at [473, 398] on span at bounding box center [474, 393] width 16 height 16
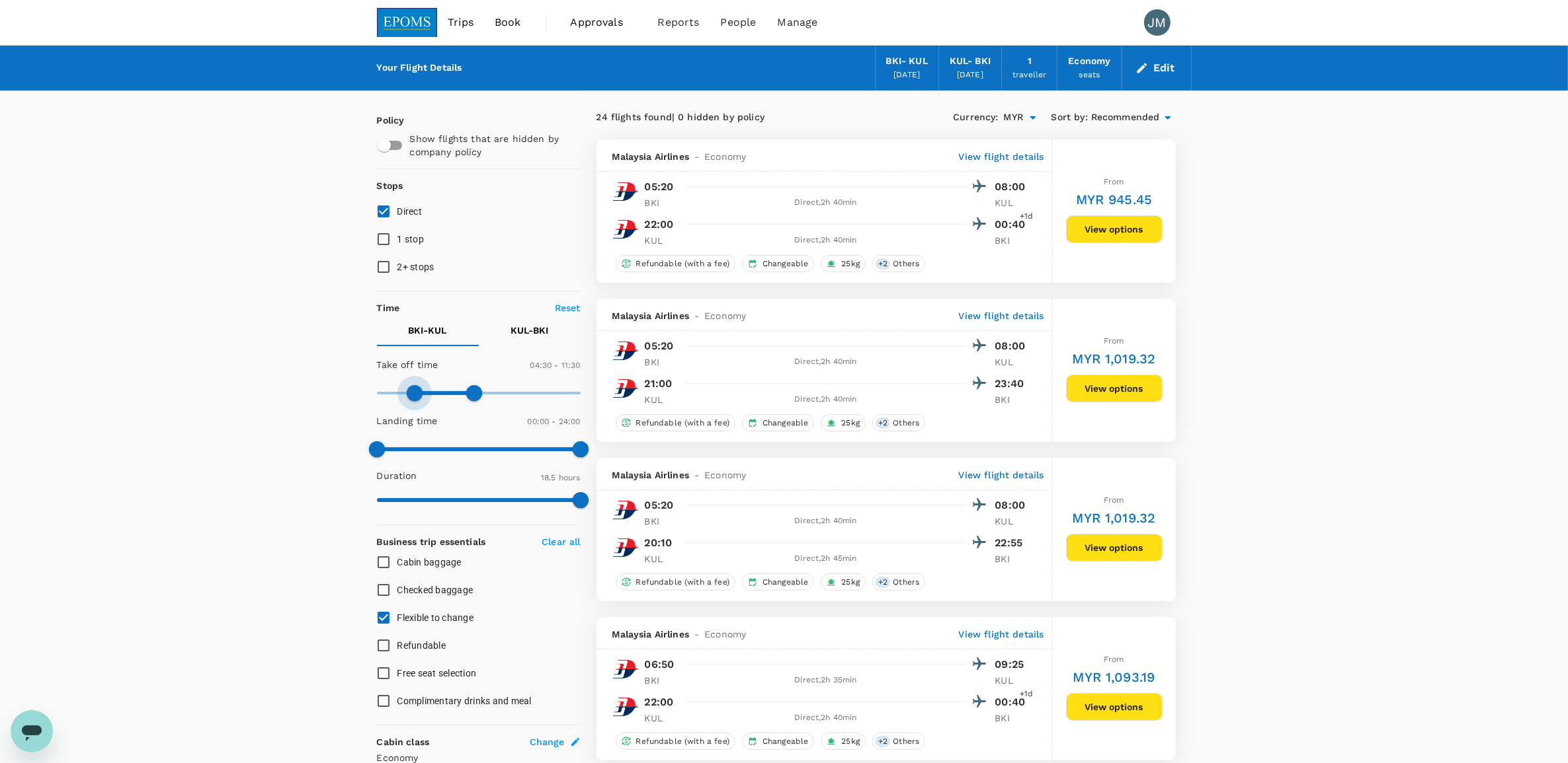
drag, startPoint x: 369, startPoint y: 390, endPoint x: 425, endPoint y: 394, distance: 56.1
click at [423, 394] on span at bounding box center [414, 393] width 16 height 16
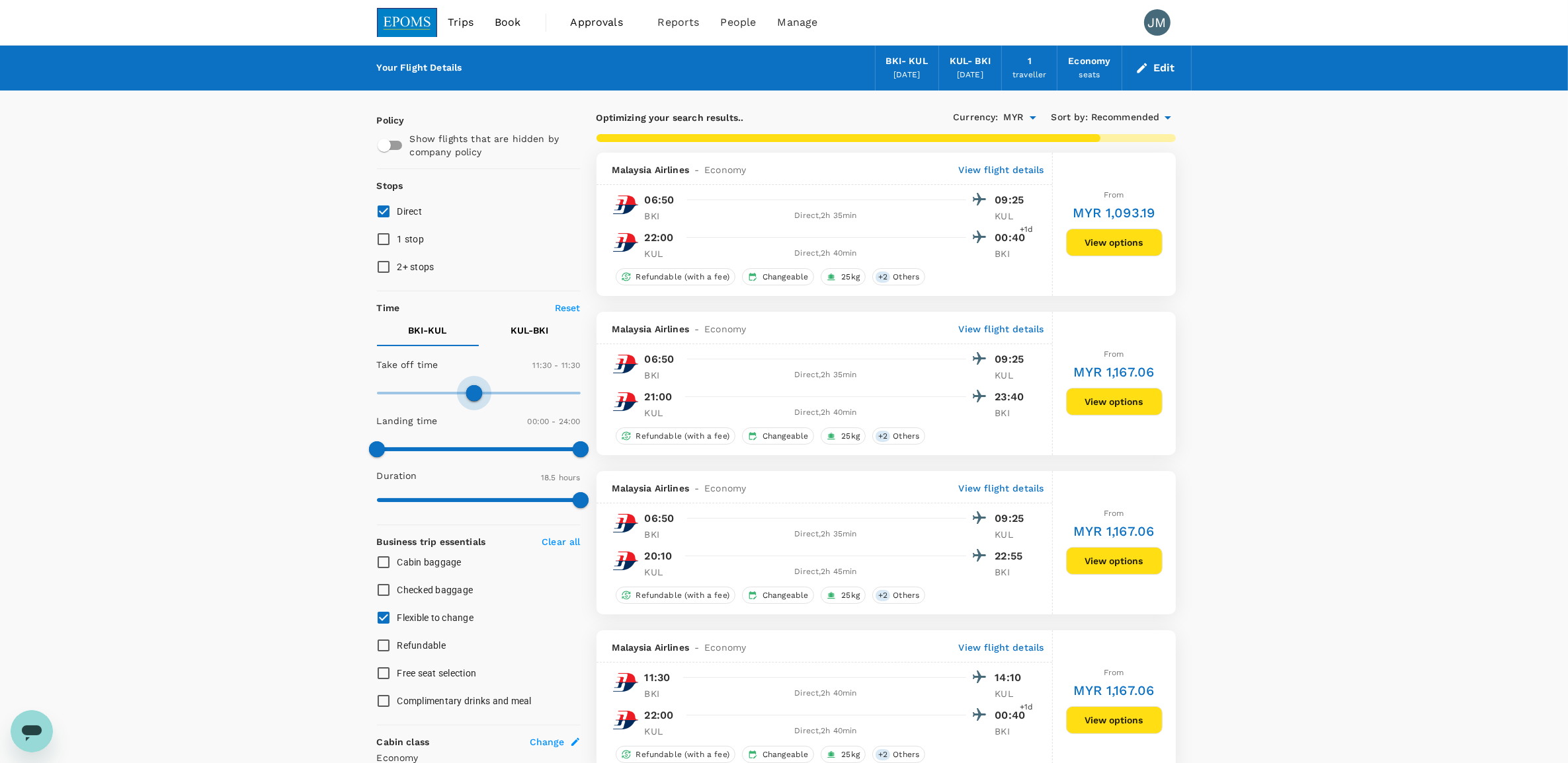
type input "690"
drag, startPoint x: 423, startPoint y: 391, endPoint x: 473, endPoint y: 397, distance: 50.4
click at [473, 397] on span at bounding box center [474, 393] width 16 height 16
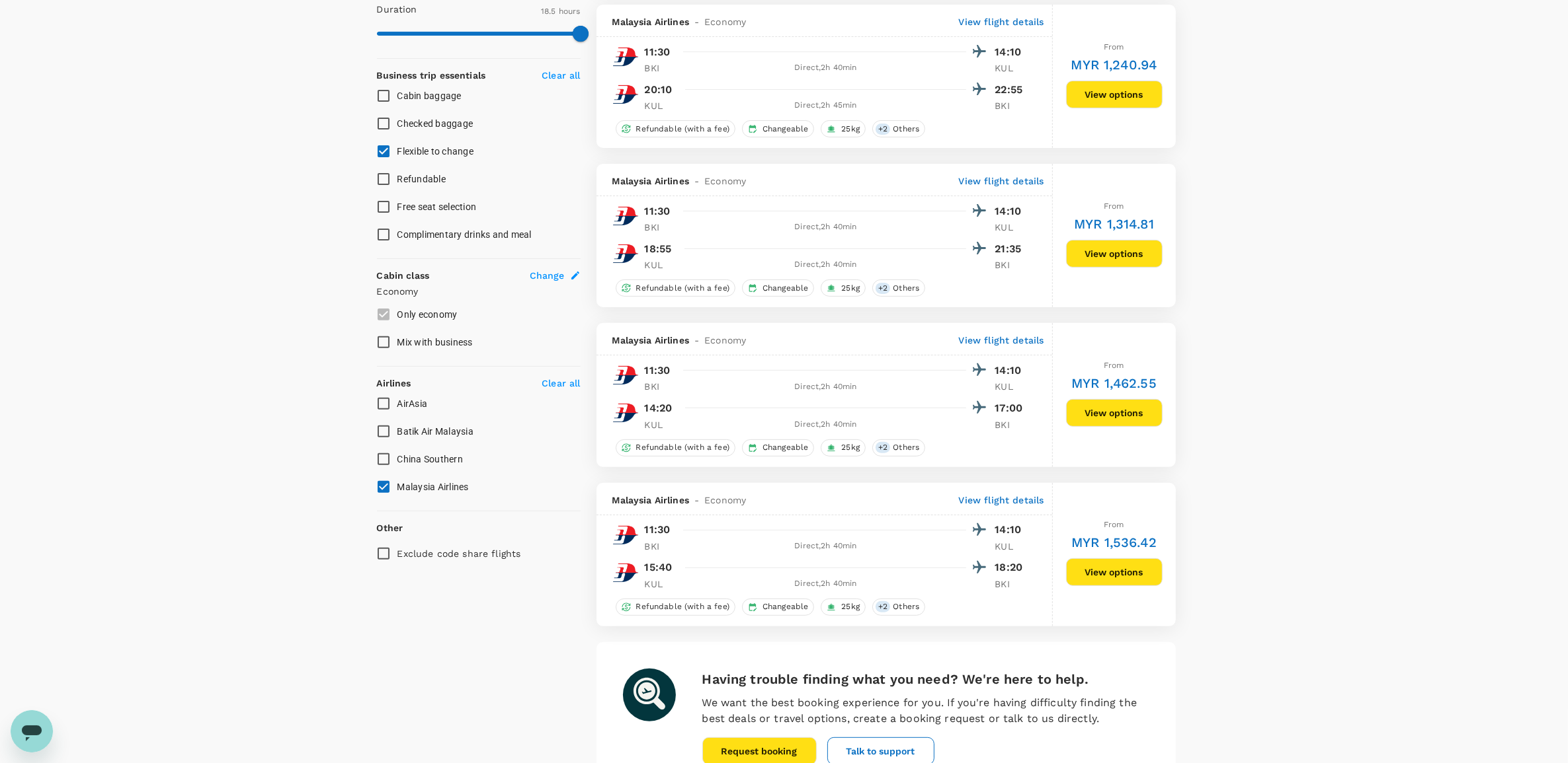
scroll to position [495, 0]
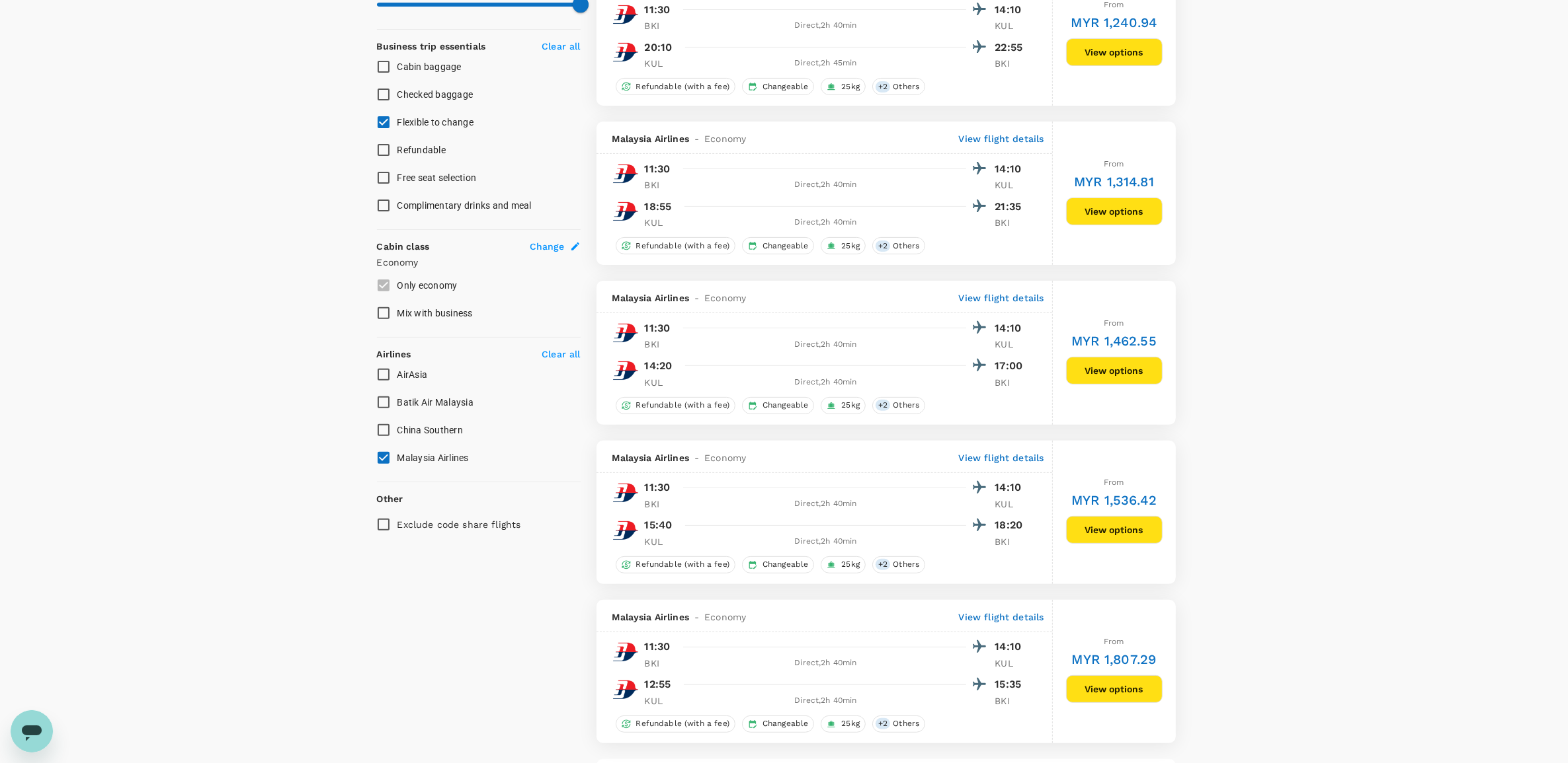
click at [1115, 385] on button "View options" at bounding box center [1114, 371] width 96 height 28
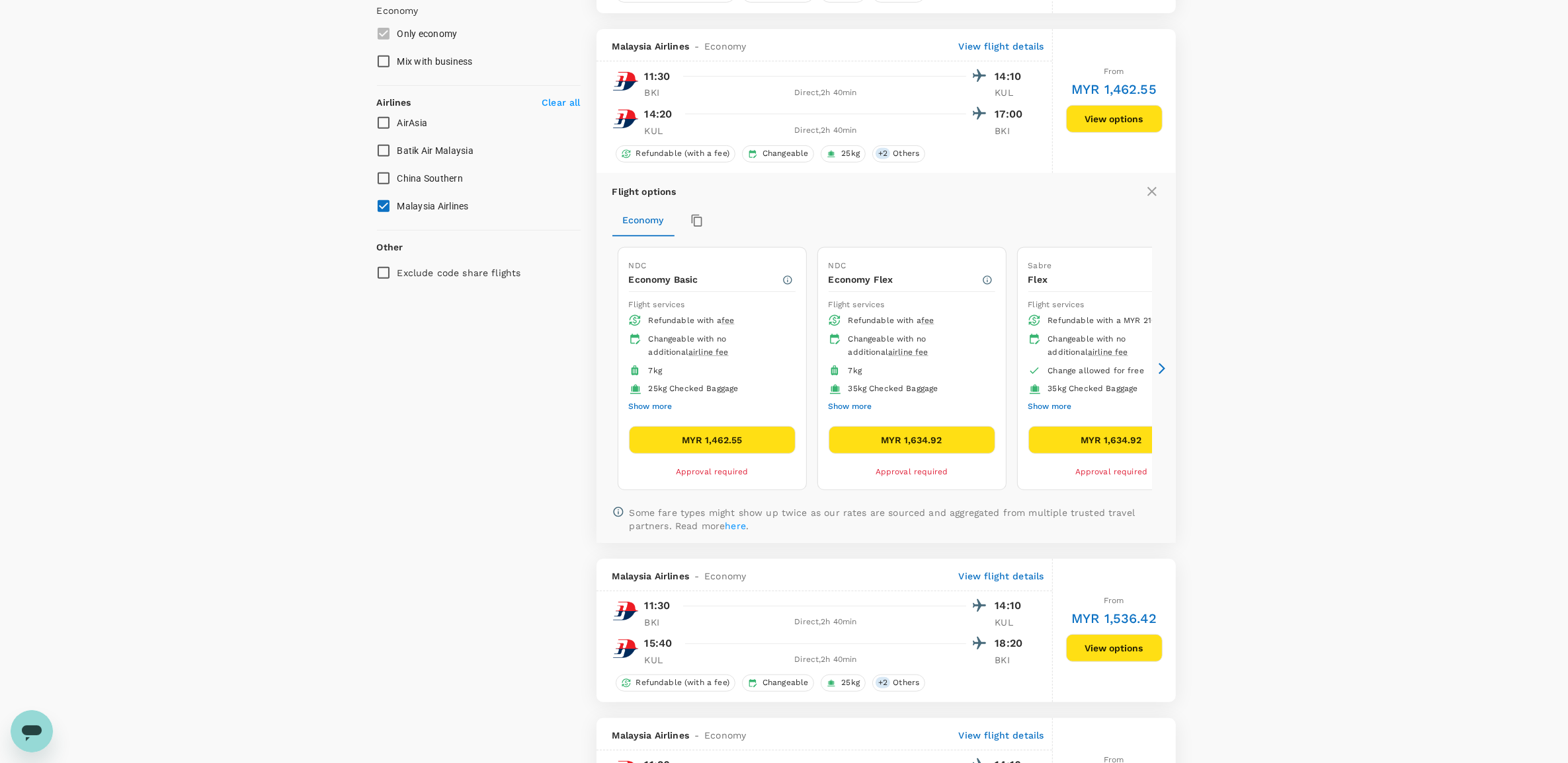
scroll to position [785, 0]
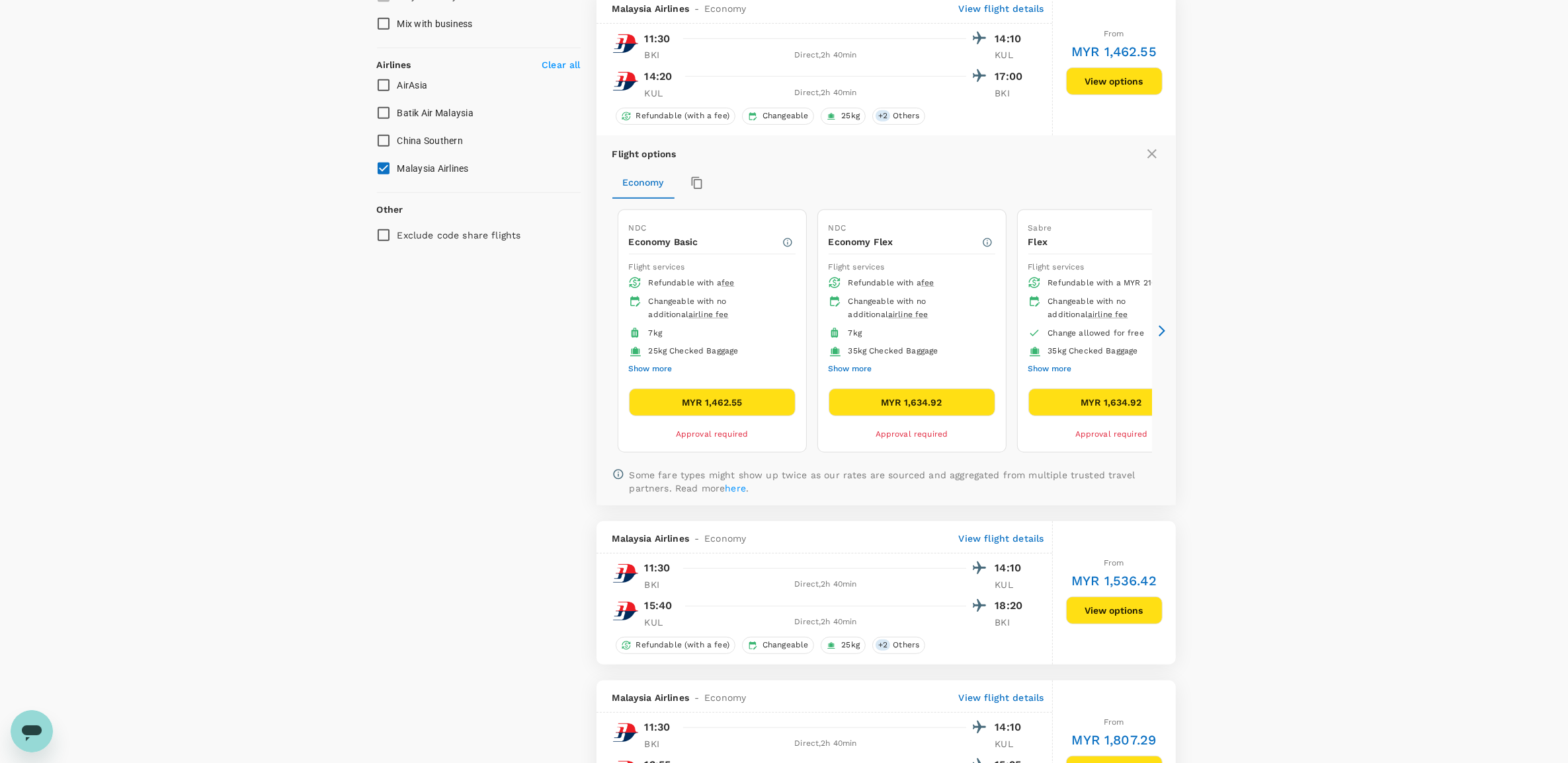
click at [1056, 376] on button "Show more" at bounding box center [1050, 369] width 44 height 18
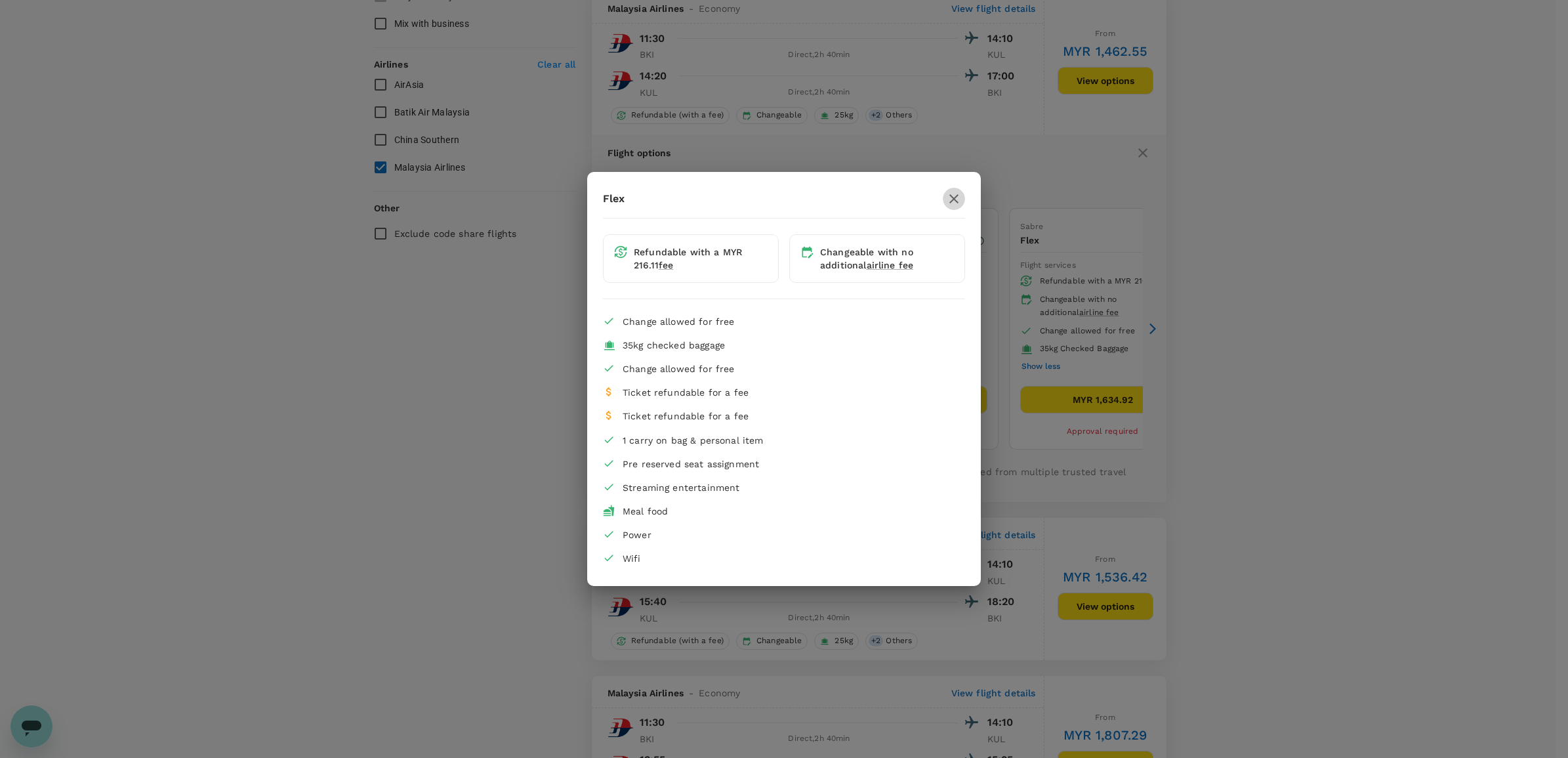
click at [959, 203] on icon "button" at bounding box center [954, 199] width 16 height 16
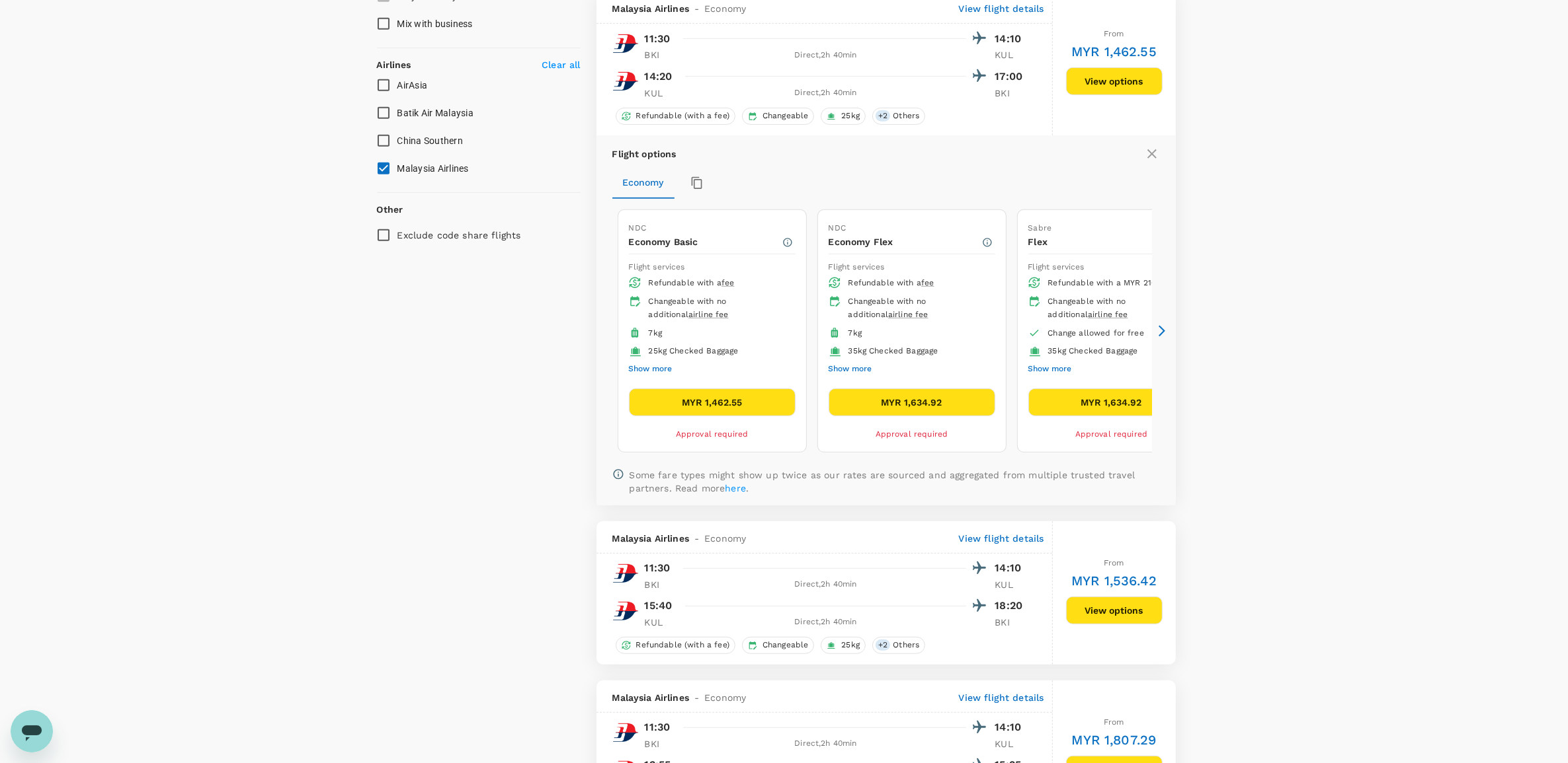
click at [887, 450] on div "NDC Economy Flex Flight services Refundable with a fee Changeable with no addit…" at bounding box center [911, 331] width 187 height 242
click at [853, 374] on button "Show more" at bounding box center [850, 369] width 44 height 18
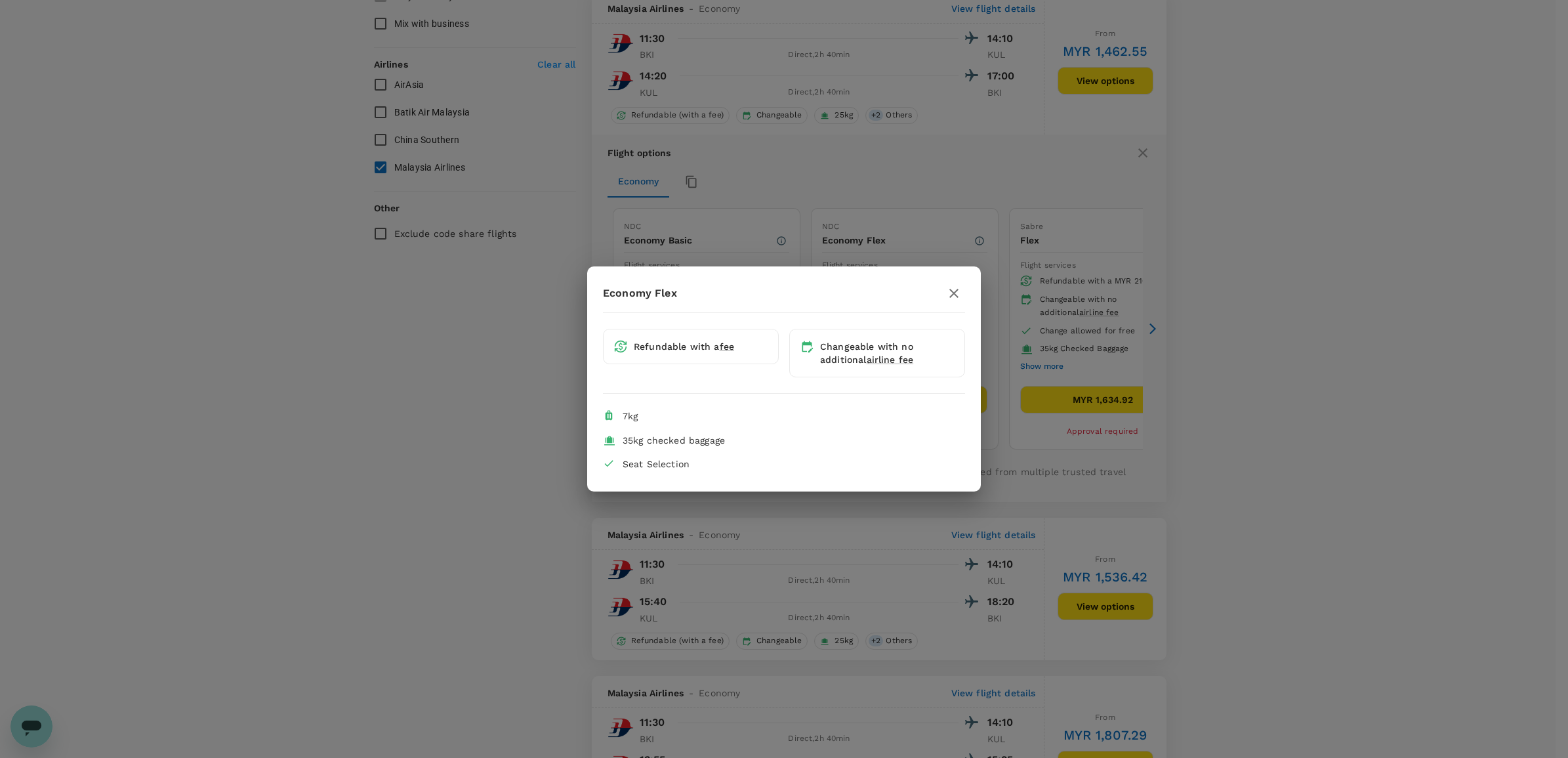
click at [961, 291] on icon "button" at bounding box center [954, 294] width 16 height 16
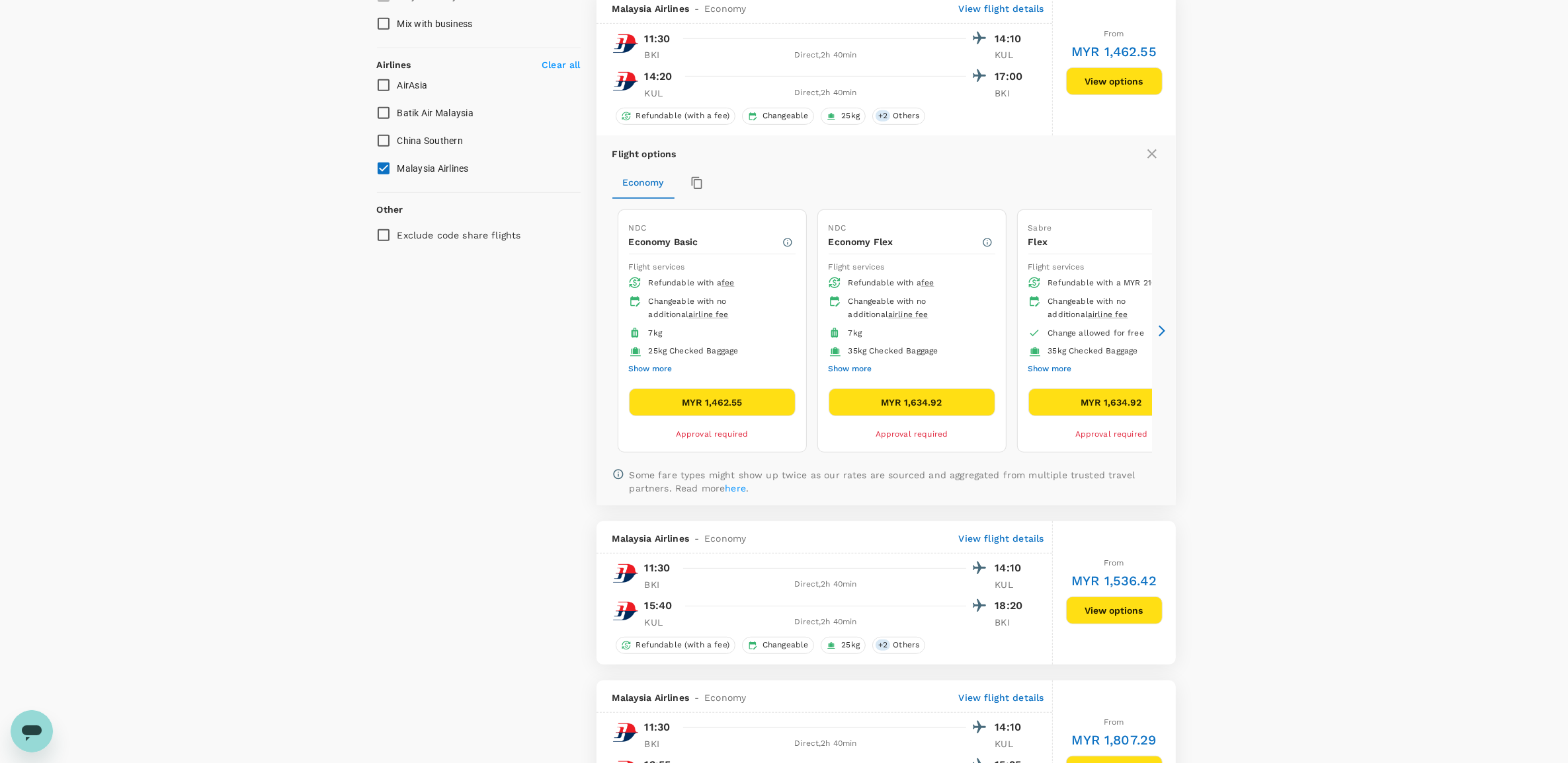
click at [1104, 331] on li "Change allowed for free" at bounding box center [1111, 333] width 166 height 18
click at [1082, 408] on button "MYR 1,634.92" at bounding box center [1111, 402] width 166 height 28
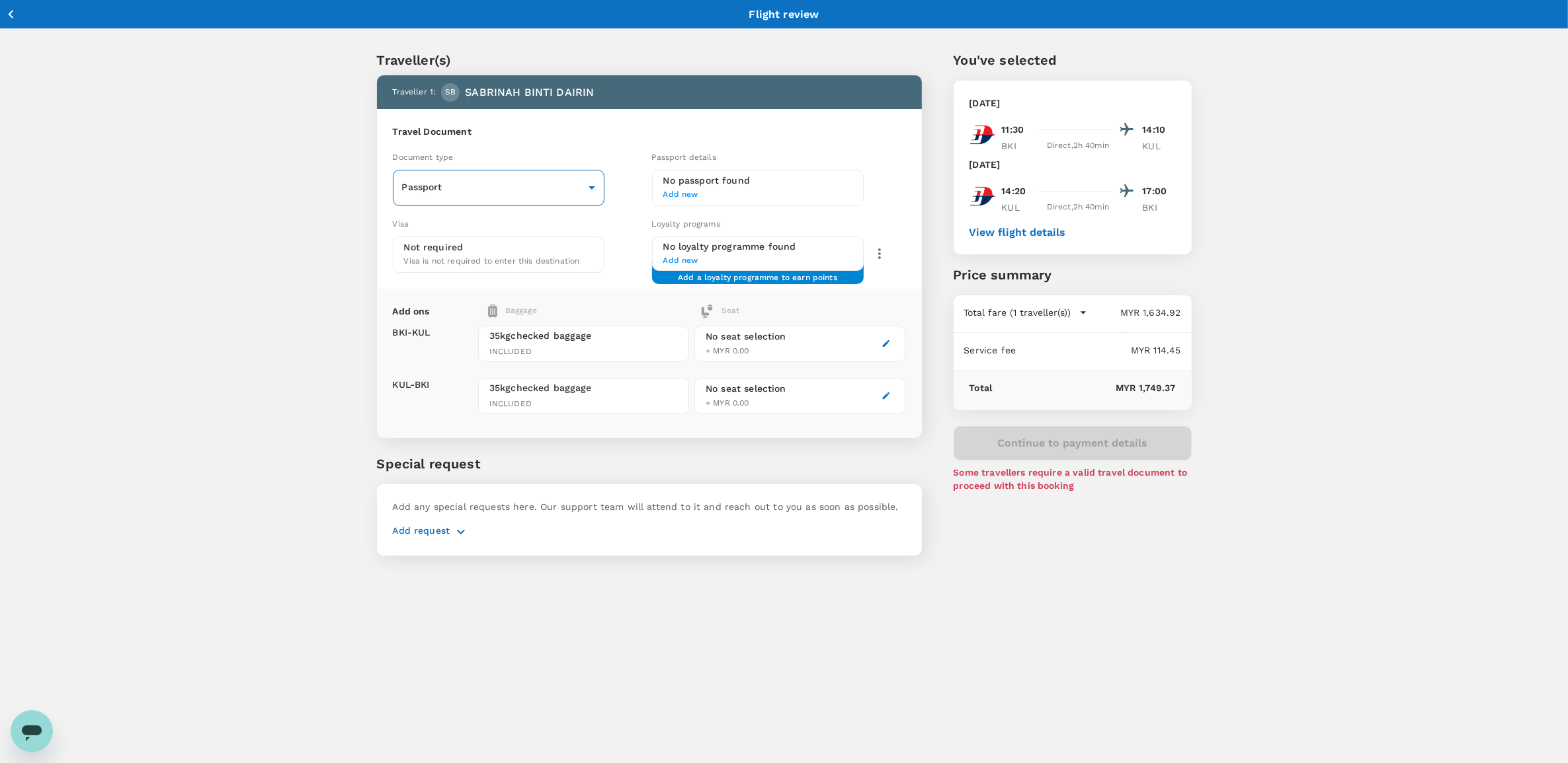
click at [552, 193] on body "Back to flight results Flight review Traveller(s) Traveller 1 : SB SABRINAH BIN…" at bounding box center [784, 399] width 1568 height 798
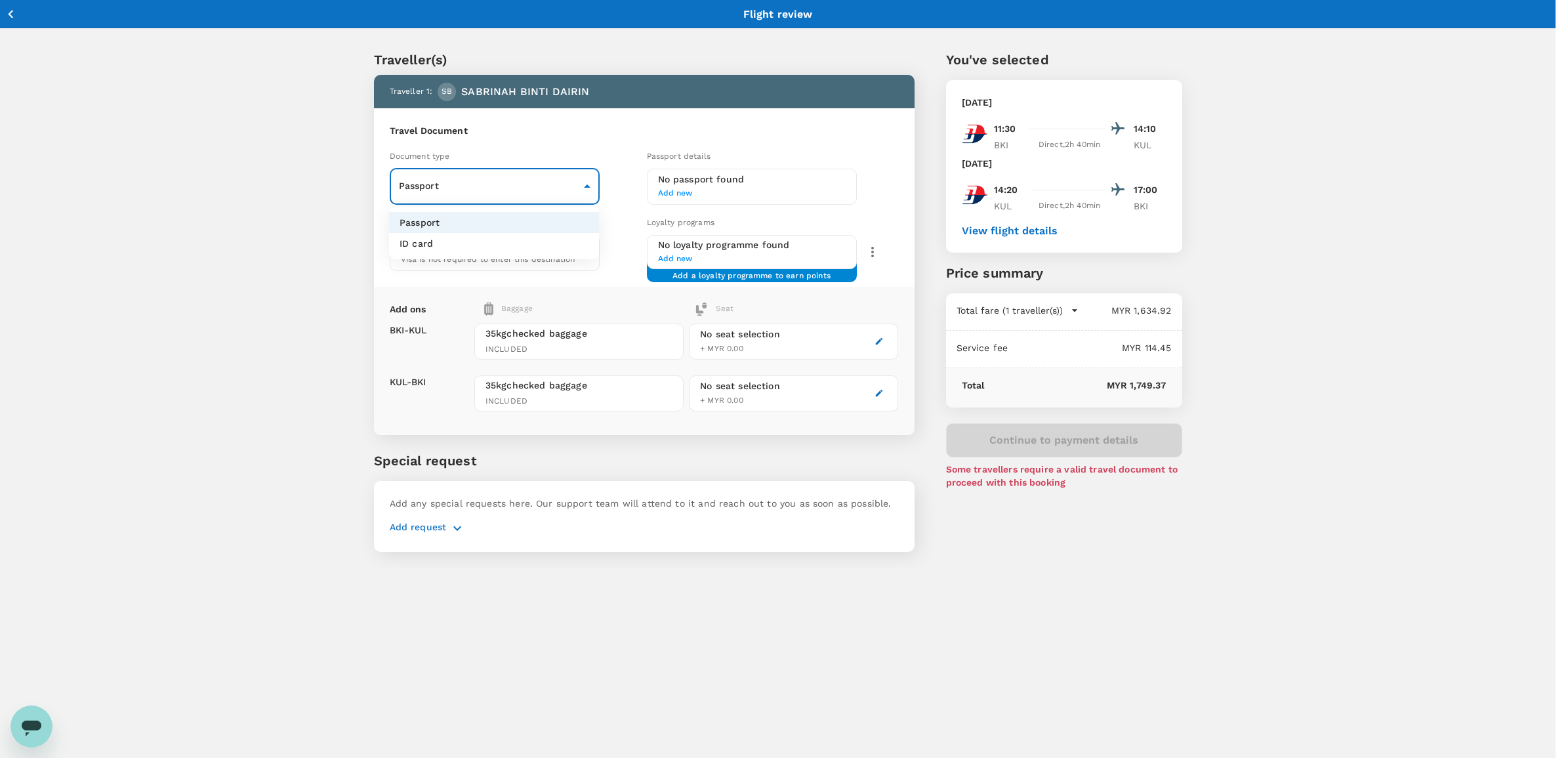
click at [477, 248] on li "ID card" at bounding box center [494, 243] width 210 height 21
type input "Id card"
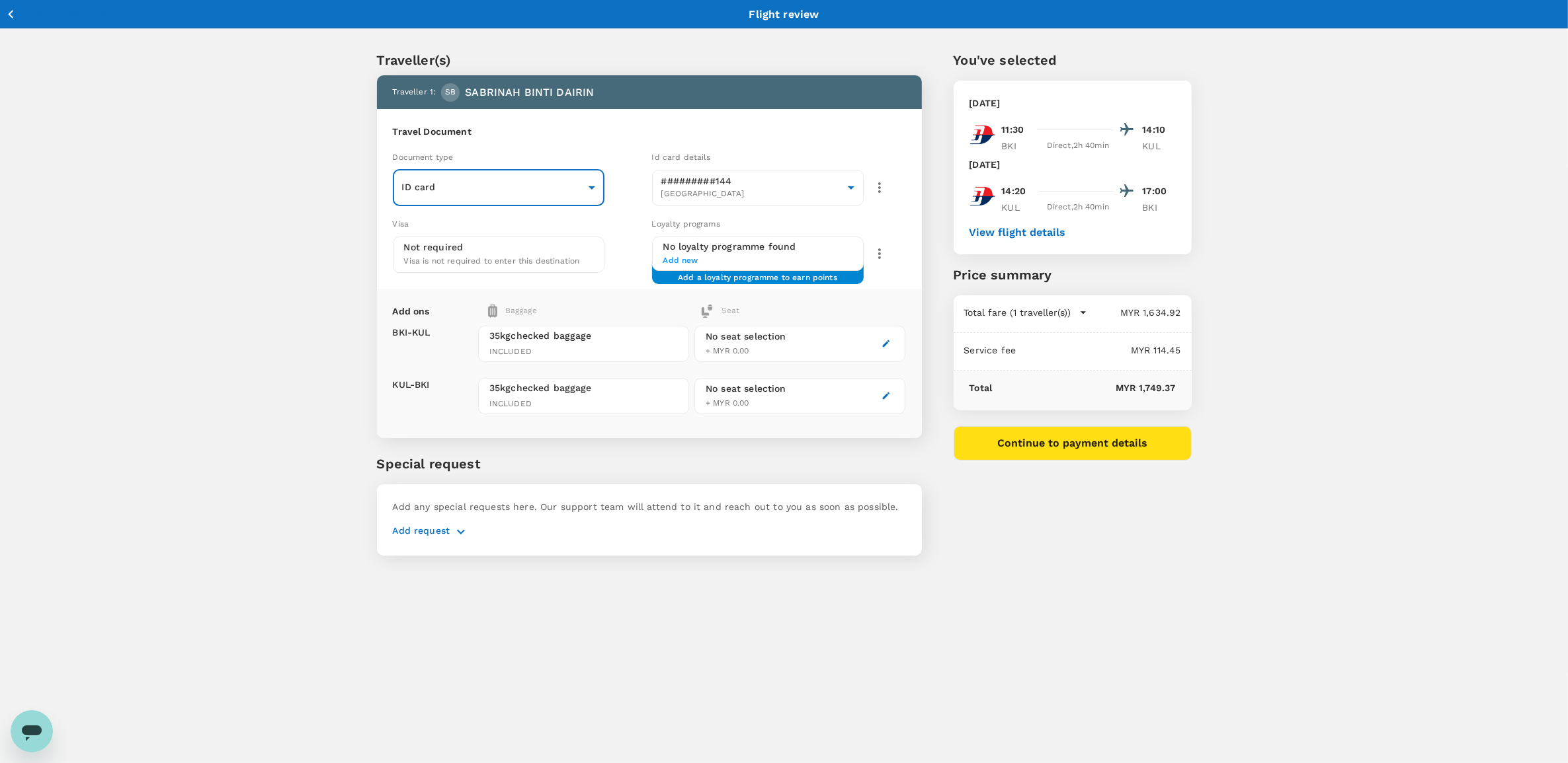
click at [510, 258] on span "Visa is not required to enter this destination" at bounding box center [491, 261] width 176 height 10
click at [682, 258] on span "Add new" at bounding box center [757, 261] width 189 height 13
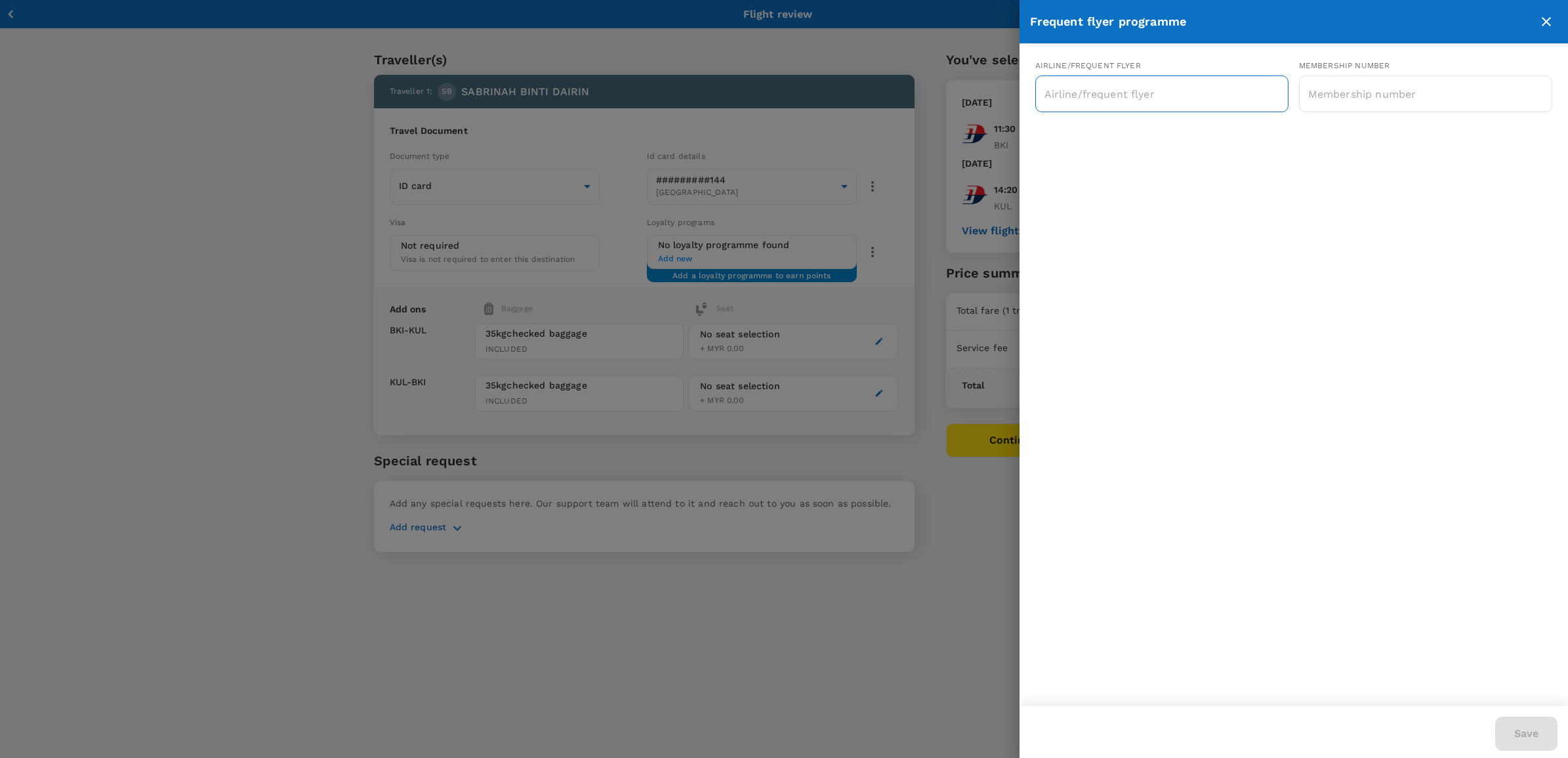
click at [1167, 90] on input "text" at bounding box center [1152, 94] width 222 height 25
click at [1173, 127] on div "Malaysia Airlines Enrich" at bounding box center [1161, 128] width 232 height 13
type input "Malaysia Airlines Enrich"
click at [1341, 86] on input "text" at bounding box center [1426, 94] width 254 height 33
paste input "MH315083495"
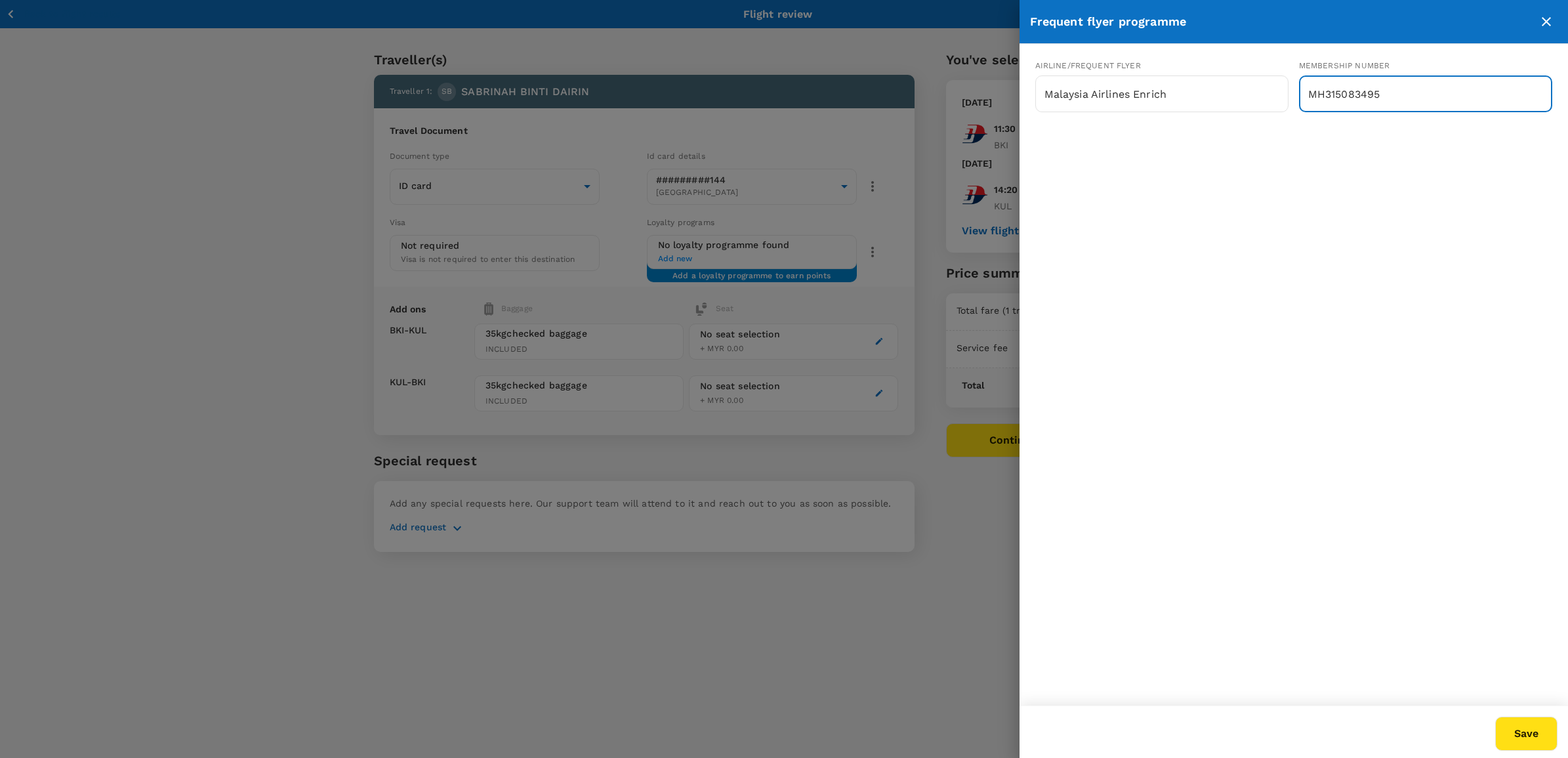
click at [1322, 92] on input "MH315083495" at bounding box center [1426, 94] width 254 height 33
type input "MH315083495"
click at [1316, 266] on div "Airline/Frequent Flyer Malaysia Airlines Enrich ​ Membership number MH315083495…" at bounding box center [1294, 375] width 549 height 662
click at [1522, 720] on button "Save" at bounding box center [1526, 734] width 63 height 34
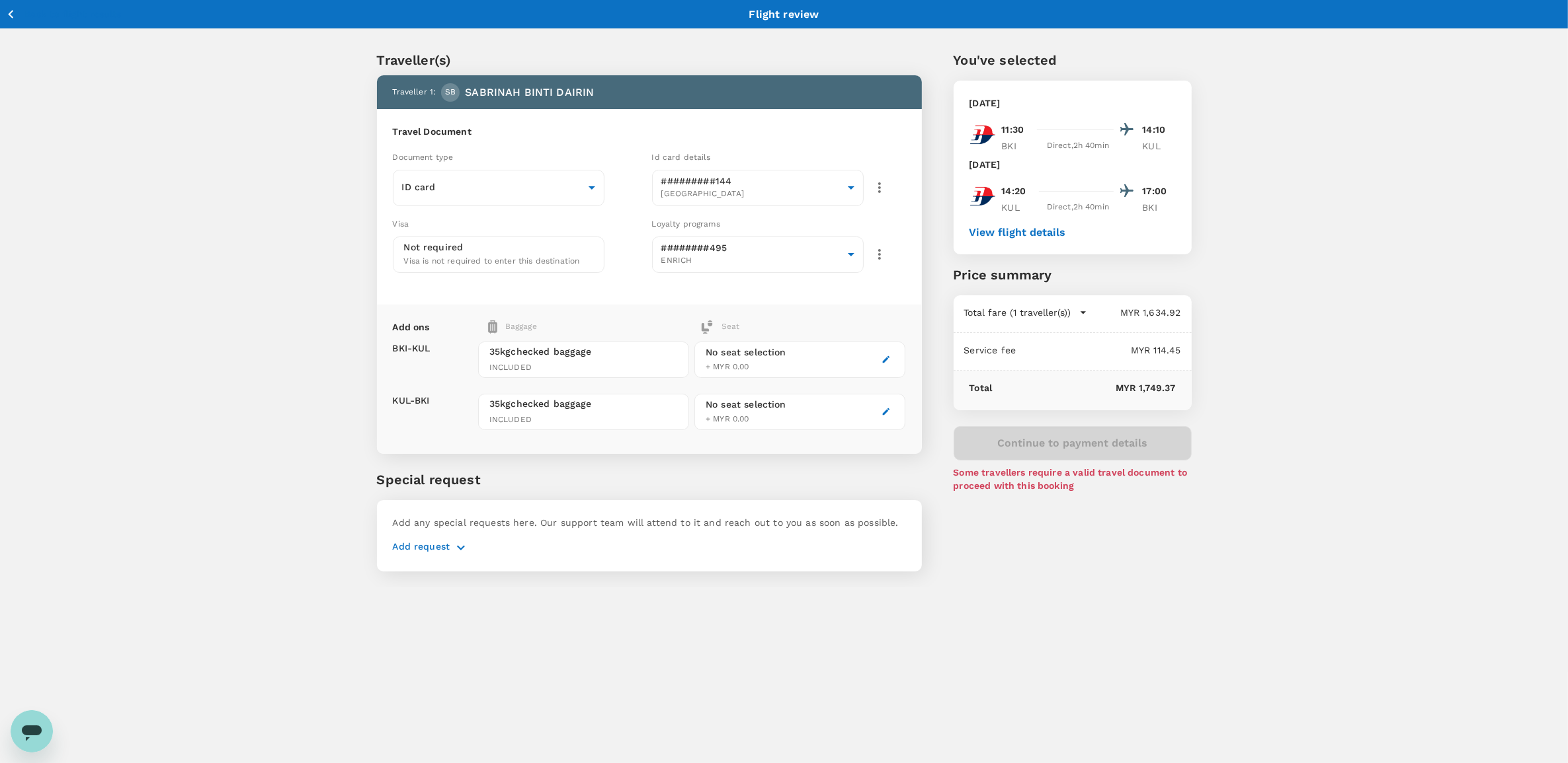
click at [887, 358] on icon "button" at bounding box center [886, 360] width 10 height 10
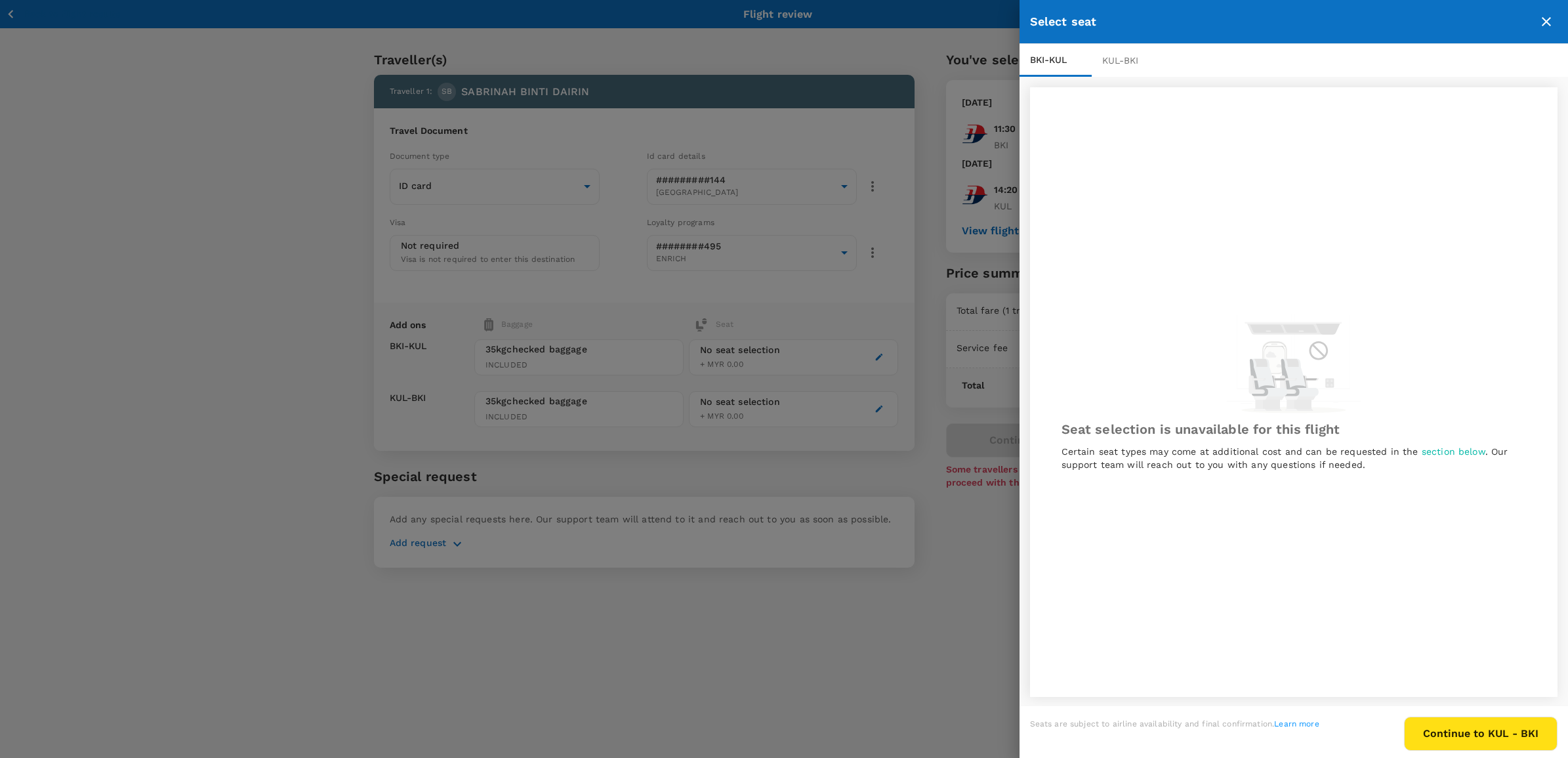
click at [796, 56] on div at bounding box center [784, 379] width 1568 height 758
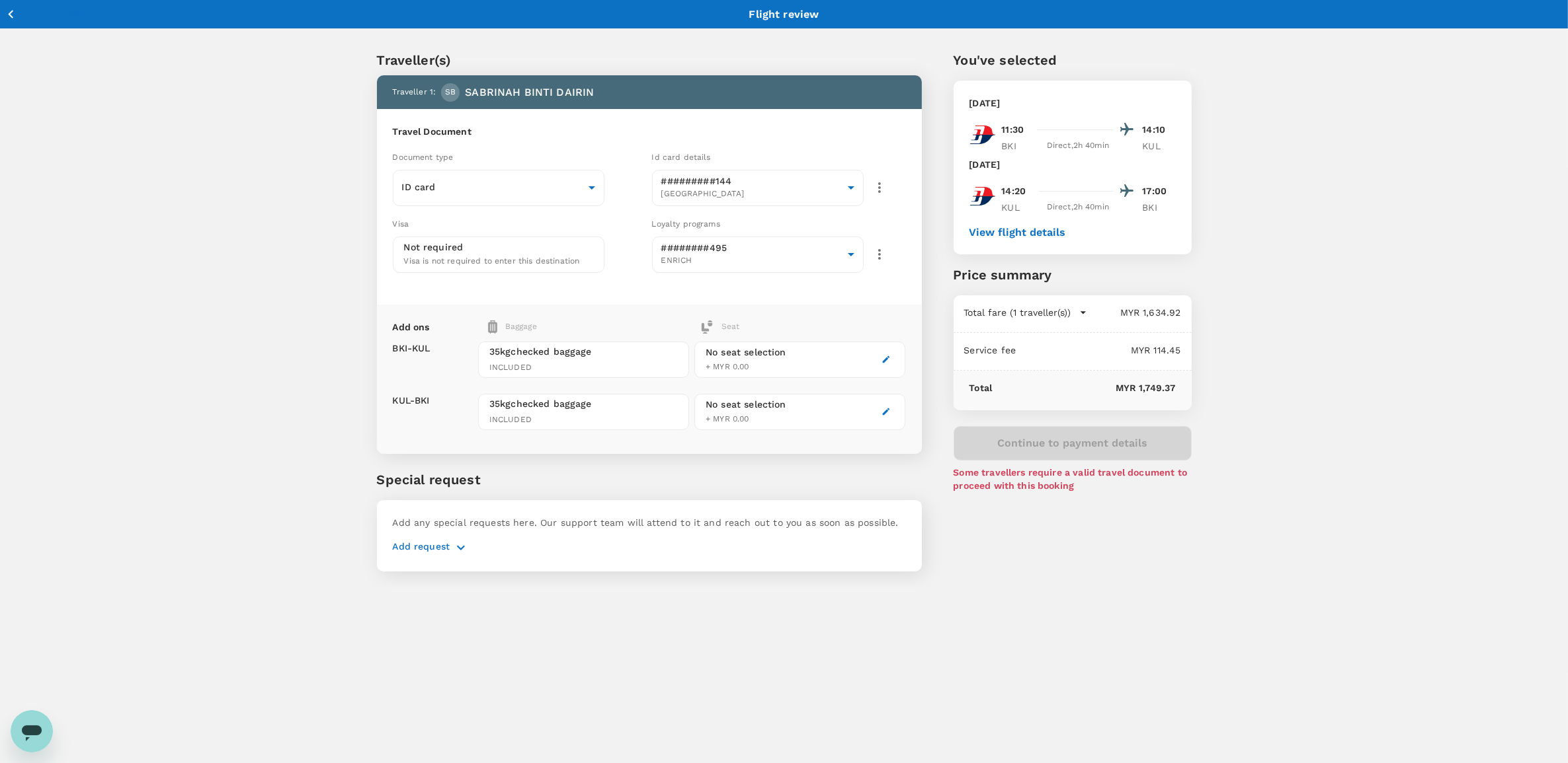
click at [455, 542] on icon "button" at bounding box center [461, 548] width 16 height 16
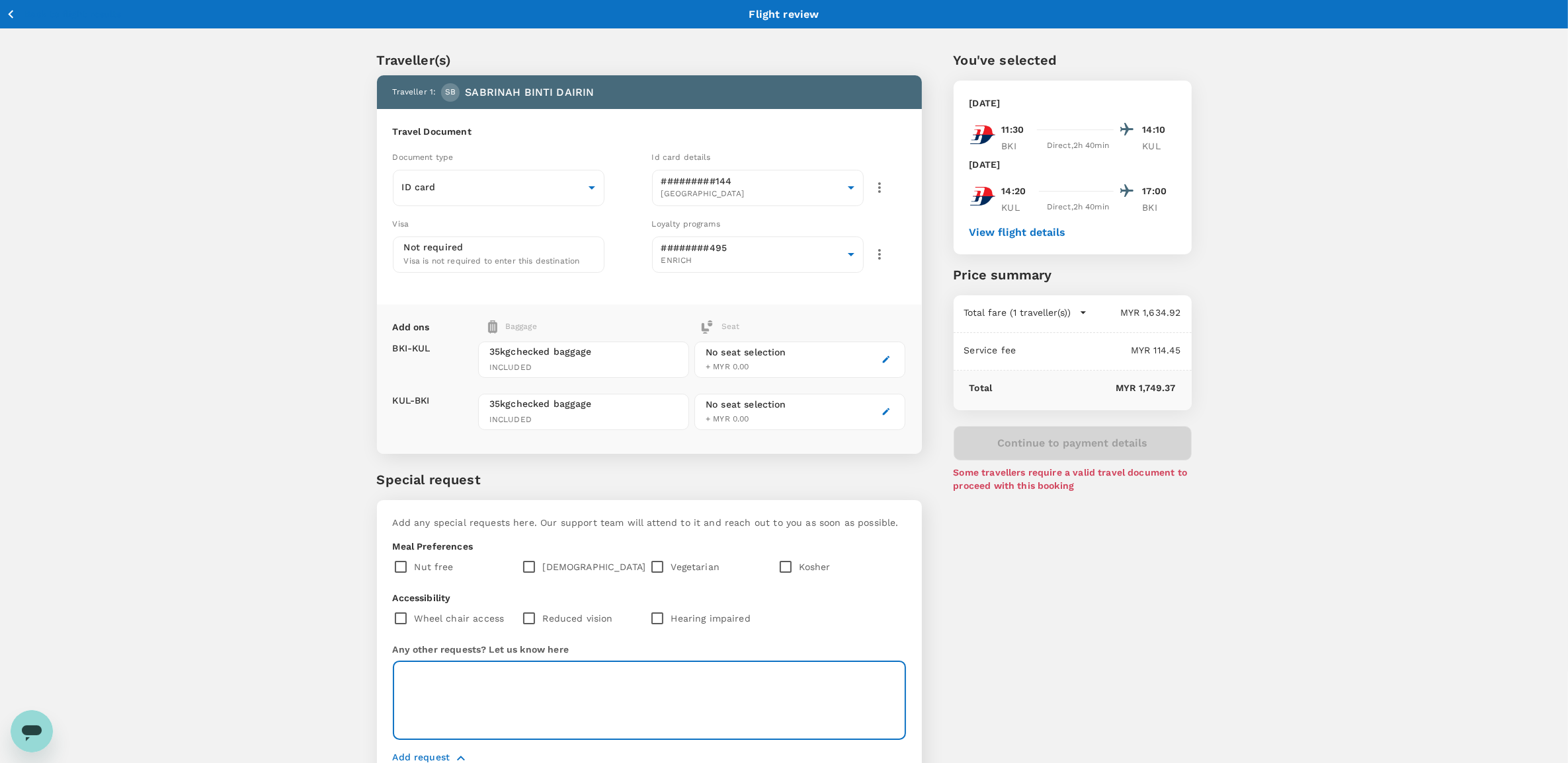
click at [463, 668] on textarea at bounding box center [650, 701] width 513 height 79
click at [650, 684] on textarea at bounding box center [650, 701] width 513 height 79
type textarea "b"
drag, startPoint x: 607, startPoint y: 672, endPoint x: 365, endPoint y: 671, distance: 242.0
click at [366, 671] on div "Traveller(s) Traveller 1 : SB SABRINAH BINTI DAIRIN Travel Document Document ty…" at bounding box center [633, 408] width 577 height 780
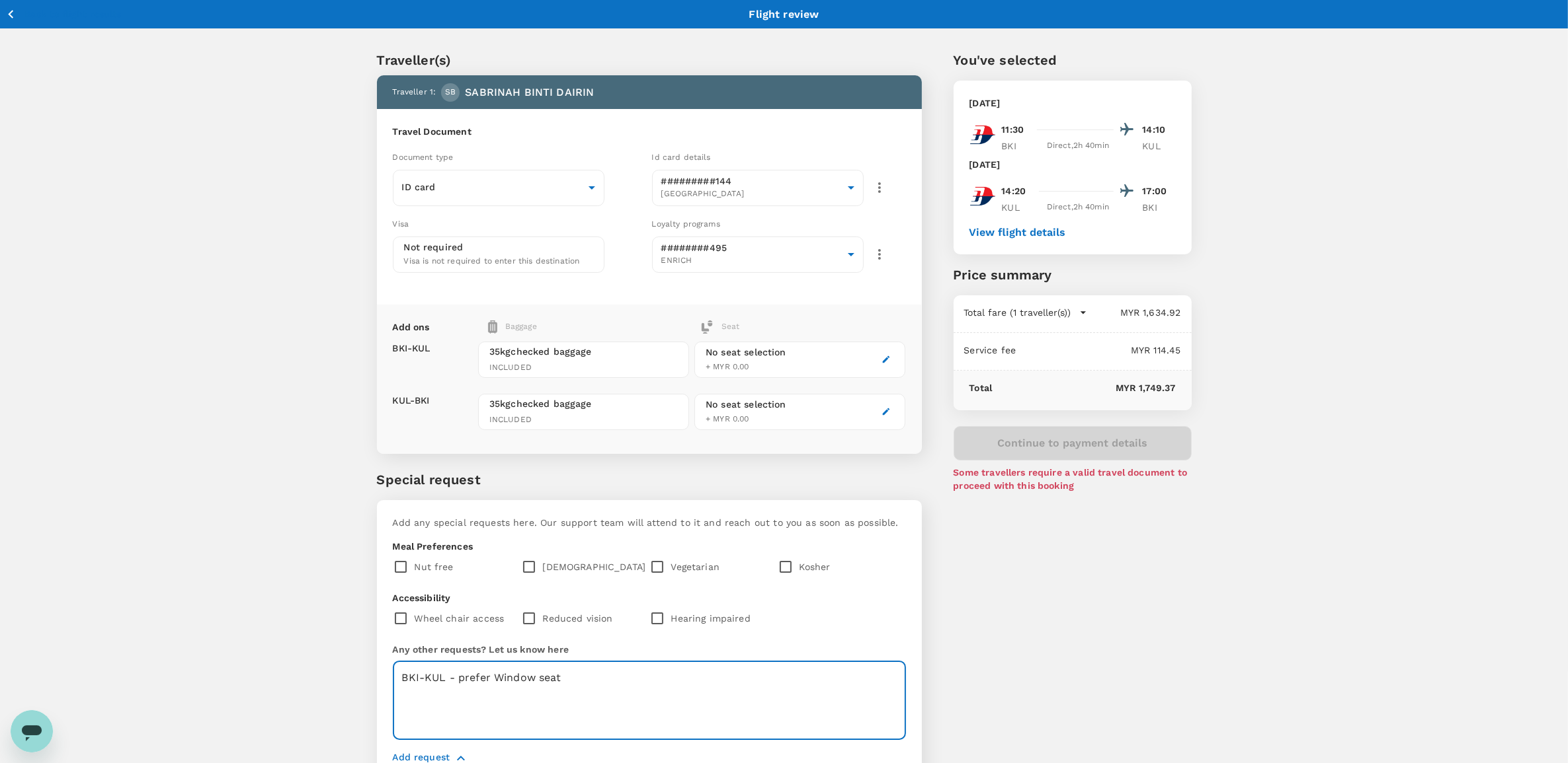
click at [456, 694] on textarea "BKI-KUL - prefer Window seat" at bounding box center [650, 701] width 513 height 79
click at [580, 676] on textarea "BKI-KUL - prefer Window seat" at bounding box center [650, 701] width 513 height 79
paste textarea "BKI-KUL - prefer Window seat"
click at [425, 692] on textarea "BKI-KUL - prefer Window seat BKI-KUL - prefer Window seat" at bounding box center [650, 701] width 513 height 79
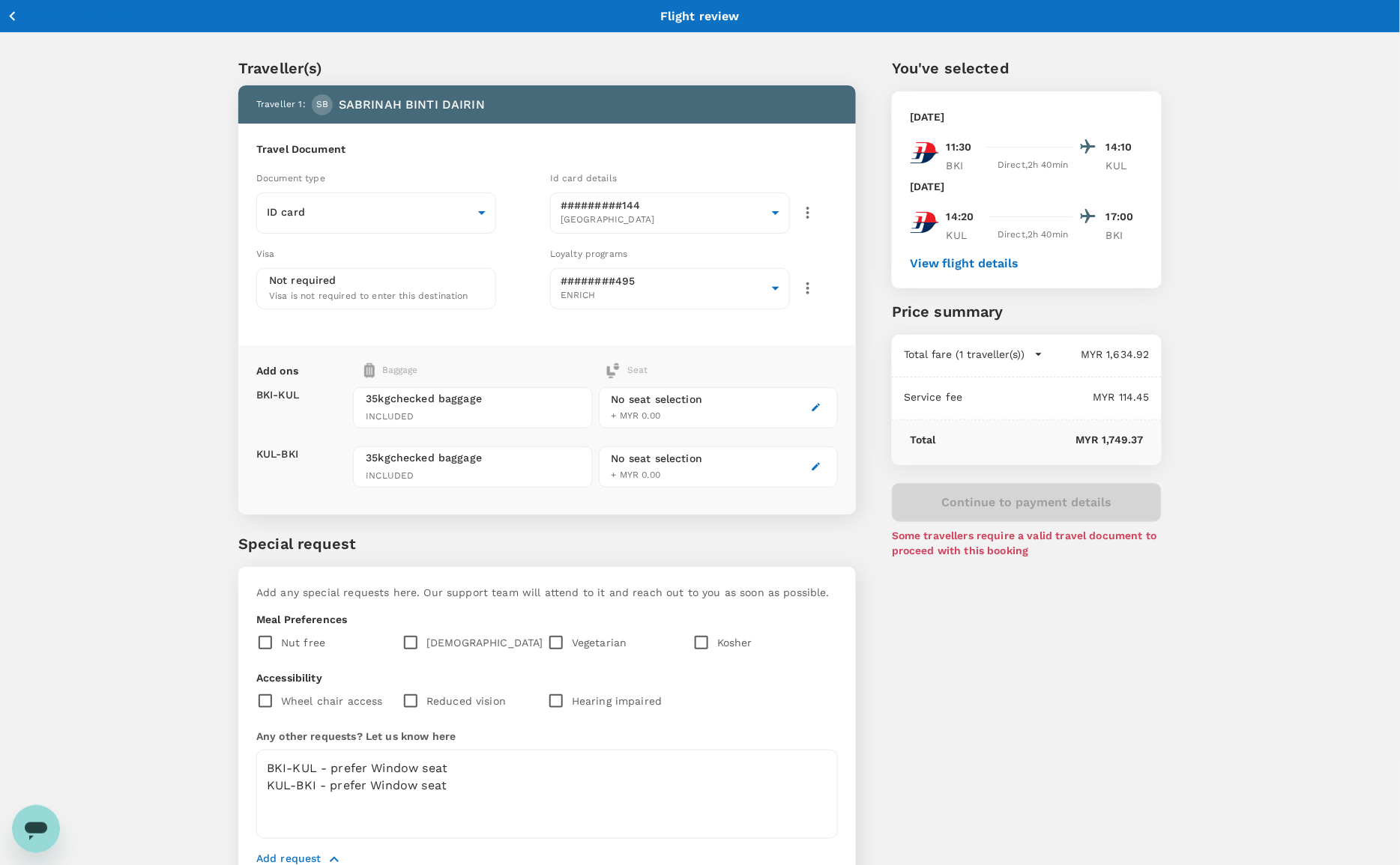
click at [979, 263] on button "View flight details" at bounding box center [964, 264] width 109 height 14
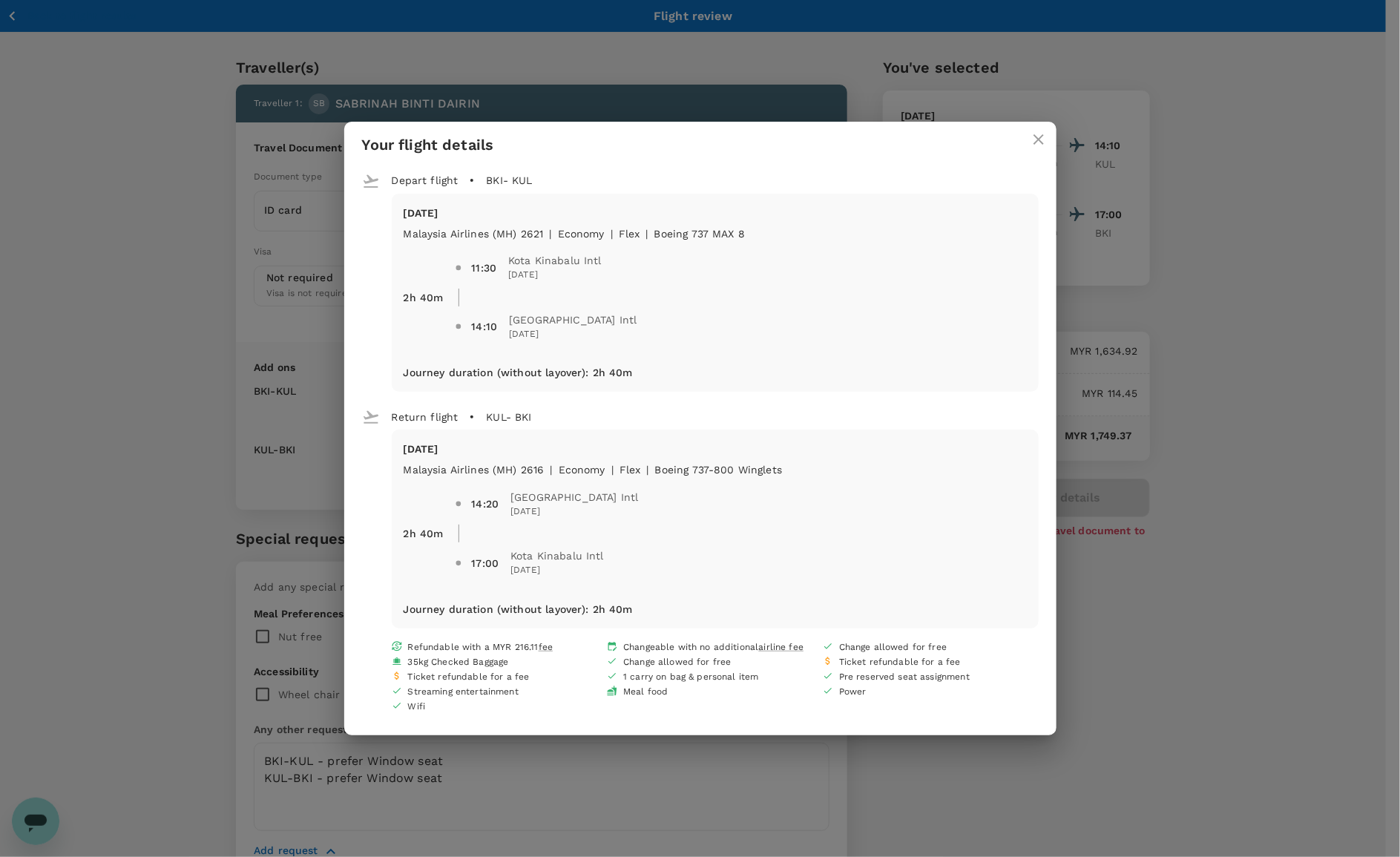
drag, startPoint x: 494, startPoint y: 232, endPoint x: 550, endPoint y: 230, distance: 56.0
click at [540, 231] on div "11:30 [GEOGRAPHIC_DATA] Intl [DATE] 14:10 [GEOGRAPHIC_DATA] Intl [DATE]" at bounding box center [735, 291] width 584 height 125
click at [1033, 132] on icon "close" at bounding box center [1038, 140] width 18 height 18
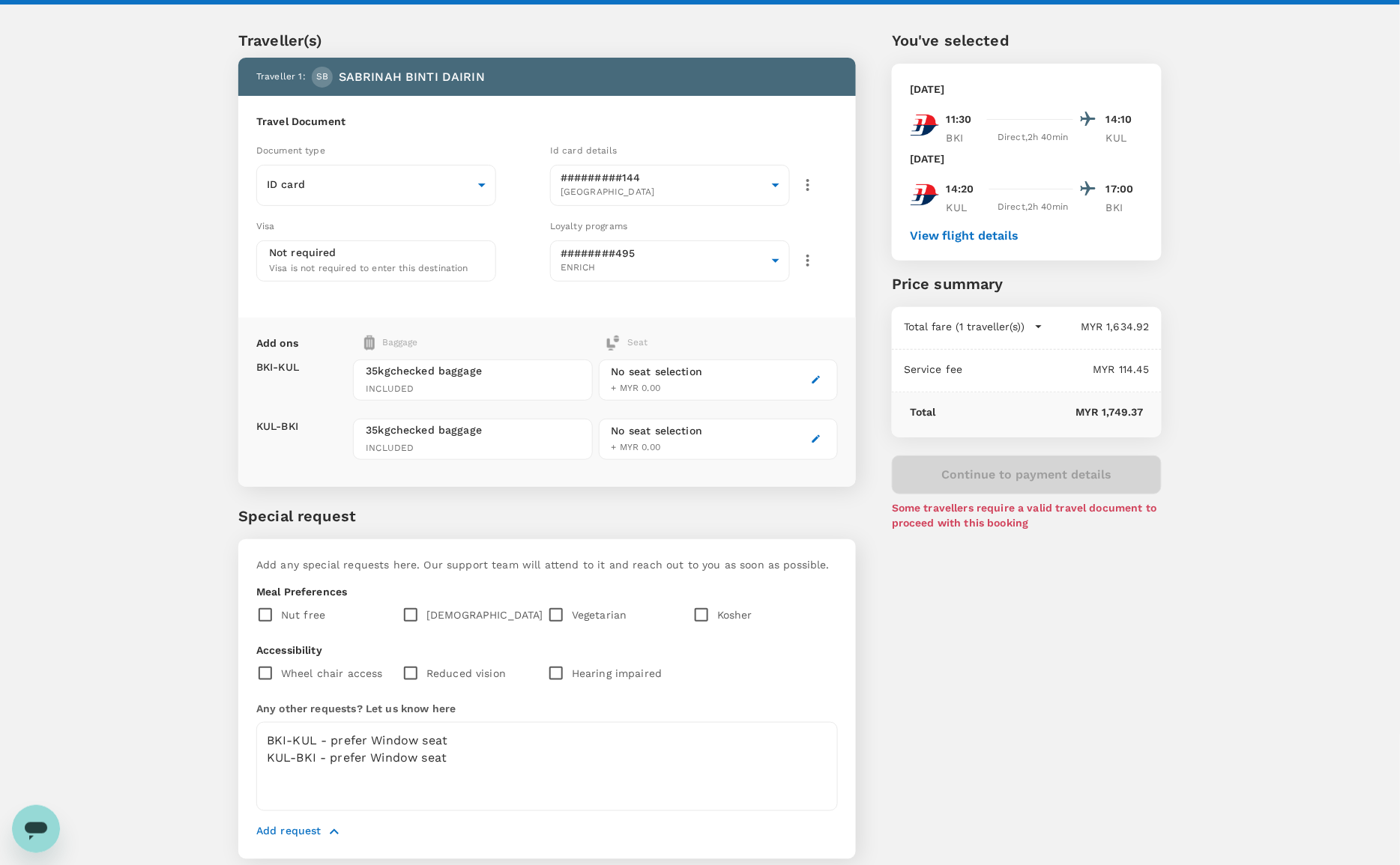
scroll to position [75, 0]
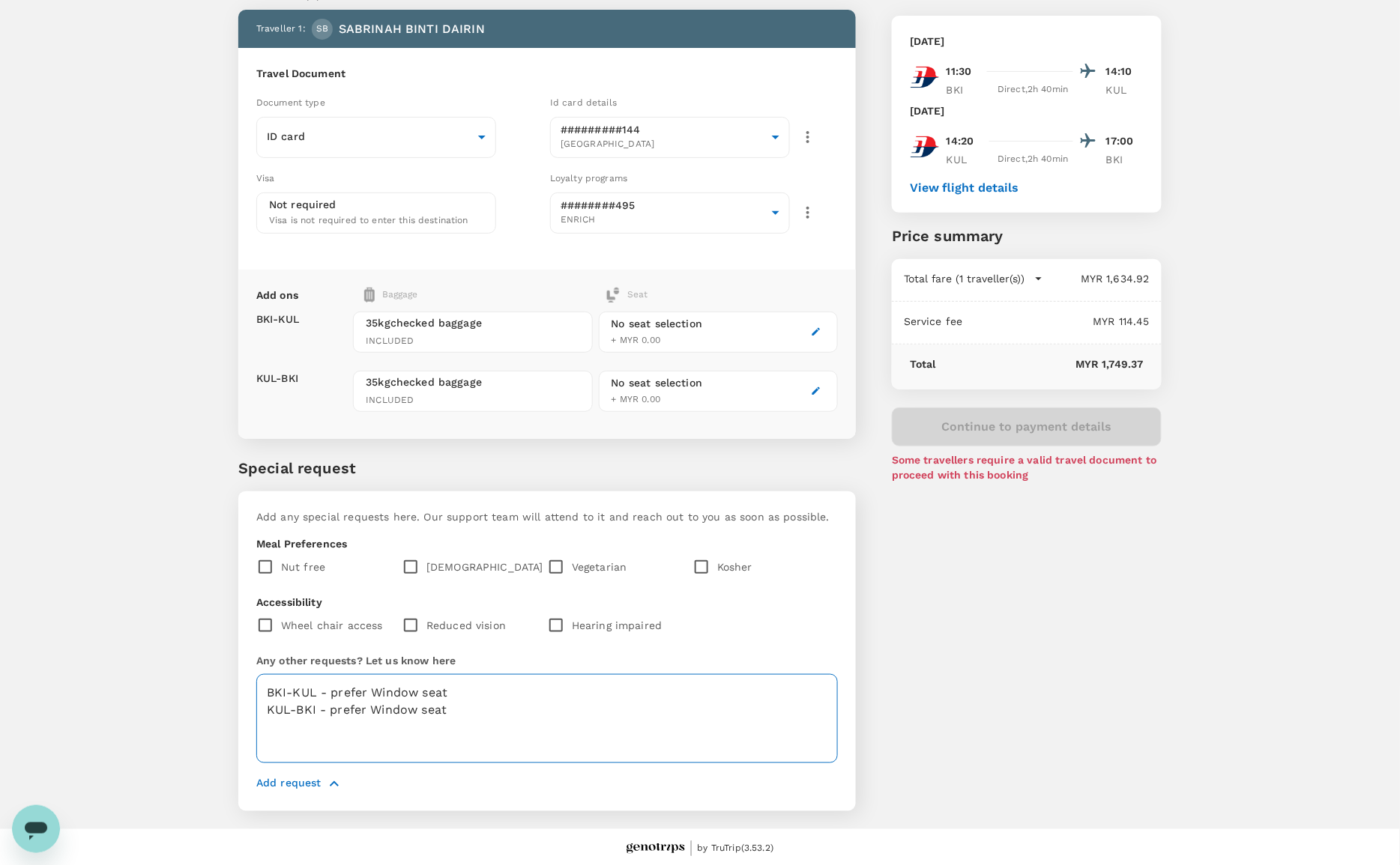
click at [372, 689] on textarea "BKI-KUL - prefer Window seat KUL-BKI - prefer Window seat" at bounding box center [547, 719] width 581 height 89
drag, startPoint x: 369, startPoint y: 687, endPoint x: 417, endPoint y: 683, distance: 48.2
click at [417, 683] on textarea "BKI-KUL - prefer FRONT Window seat KUL-BKI - prefer Window seat" at bounding box center [547, 719] width 581 height 89
click at [367, 706] on textarea "BKI-KUL - prefer FRONT Window seat KUL-BKI - prefer Window seat" at bounding box center [547, 719] width 581 height 89
click at [369, 708] on textarea "BKI-KUL - prefer FRONT Window seat KUL-BKI - prefer Window seat" at bounding box center [547, 719] width 581 height 89
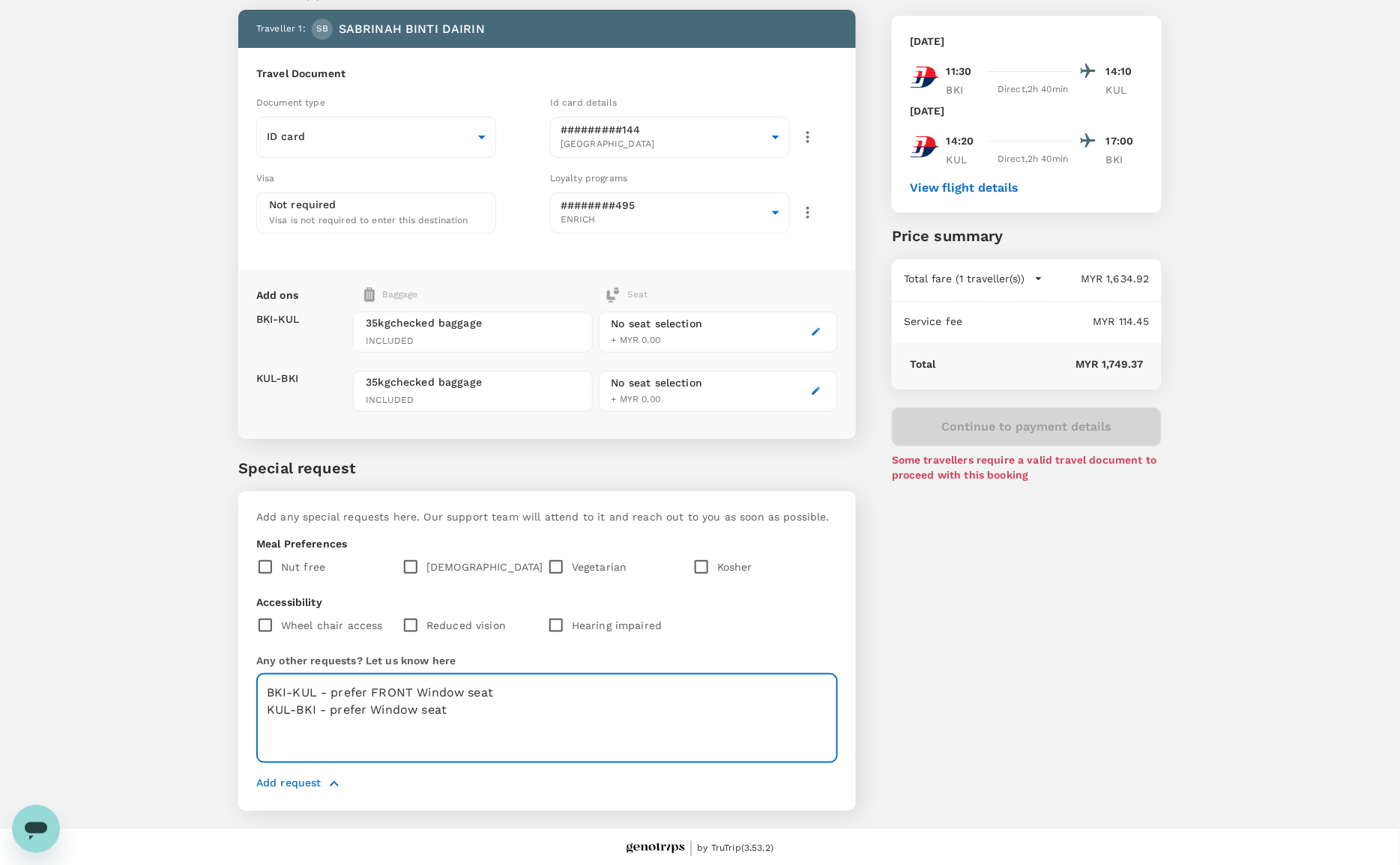
paste textarea "FRONT"
type textarea "BKI-KUL - prefer FRONT Window seat KUL-BKI - prefer FRONT Window seat"
click at [717, 783] on div "Add request" at bounding box center [547, 785] width 581 height 18
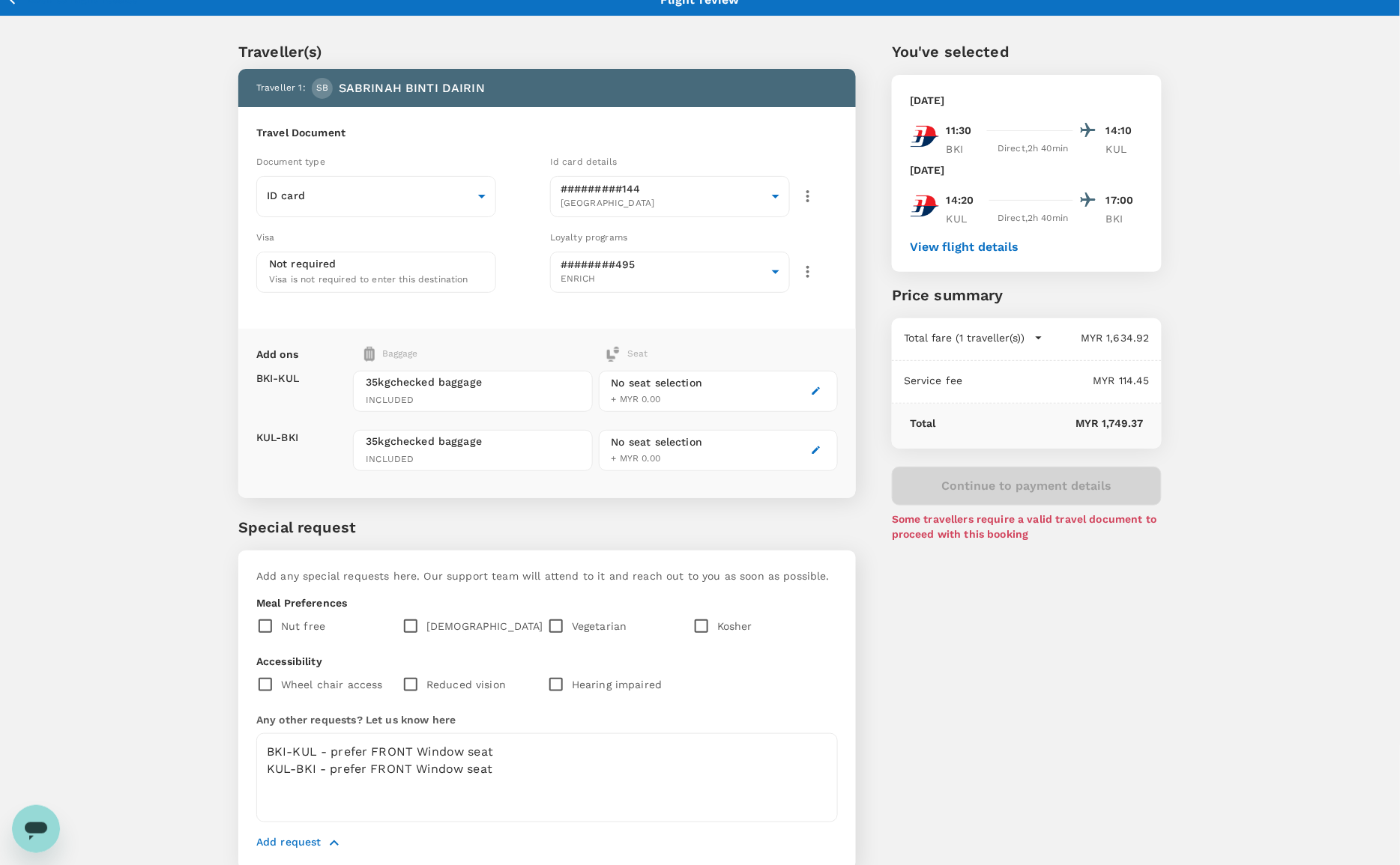
scroll to position [0, 0]
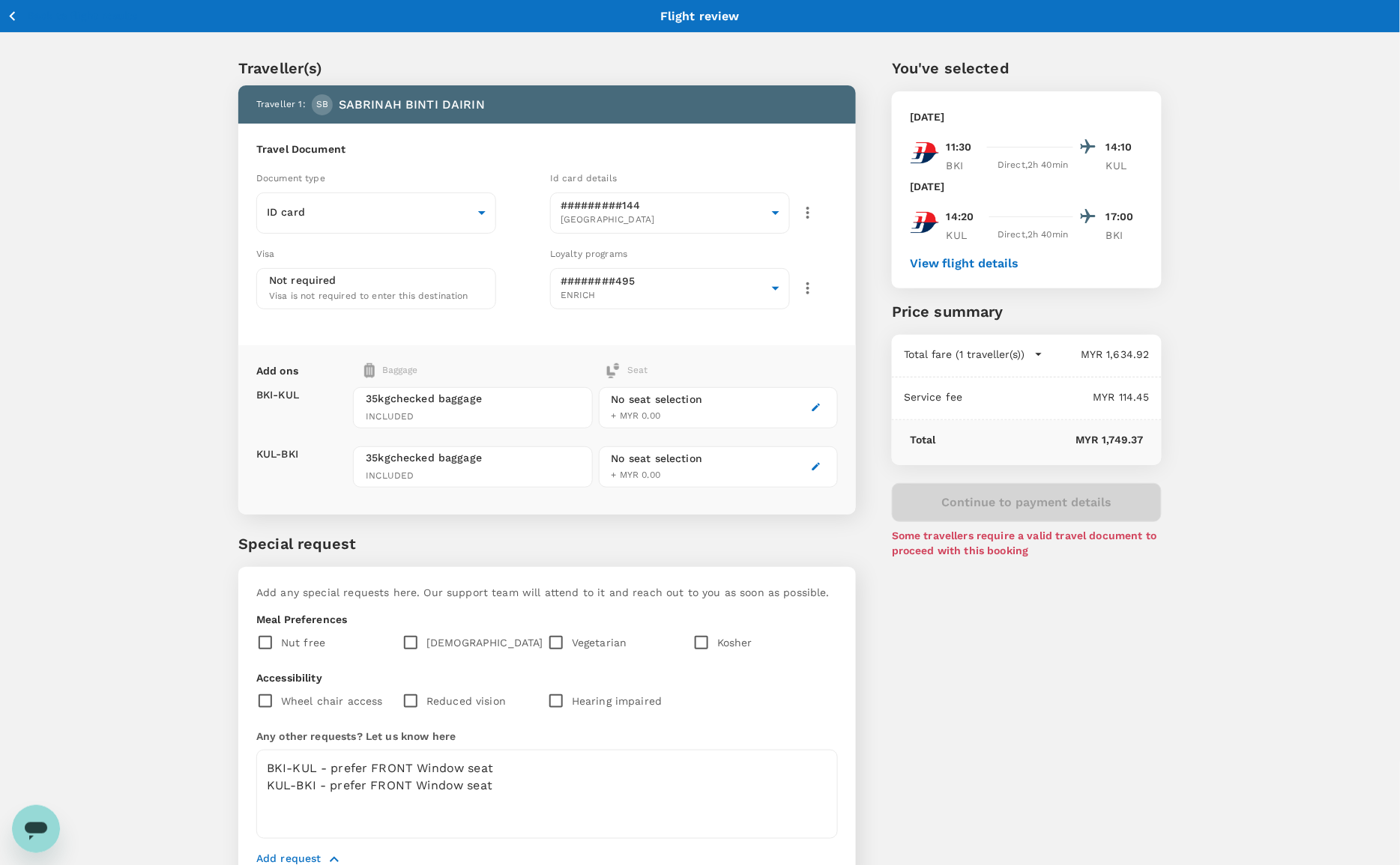
click at [1005, 268] on button "View flight details" at bounding box center [964, 264] width 109 height 14
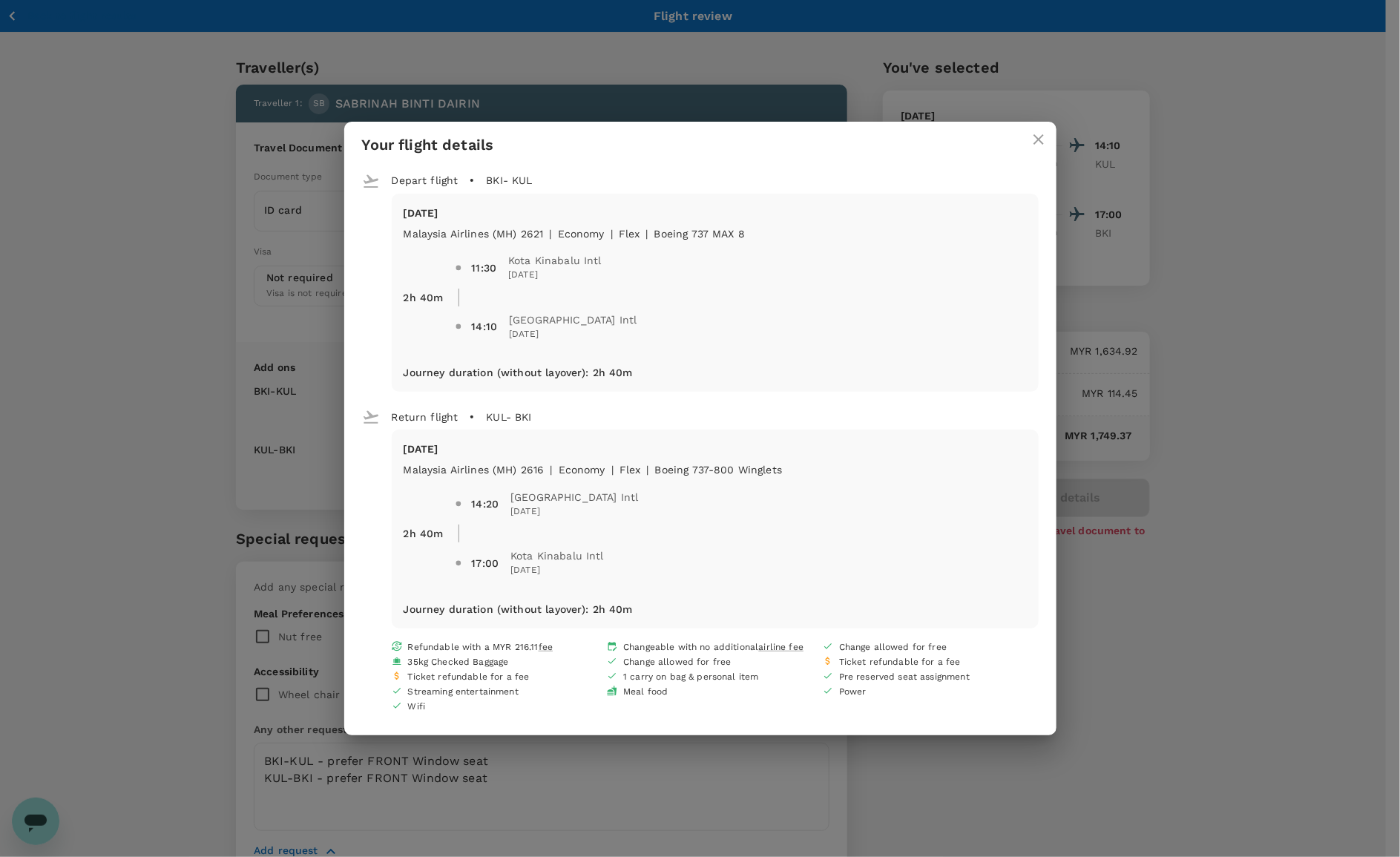
click at [1032, 139] on icon "close" at bounding box center [1038, 140] width 18 height 18
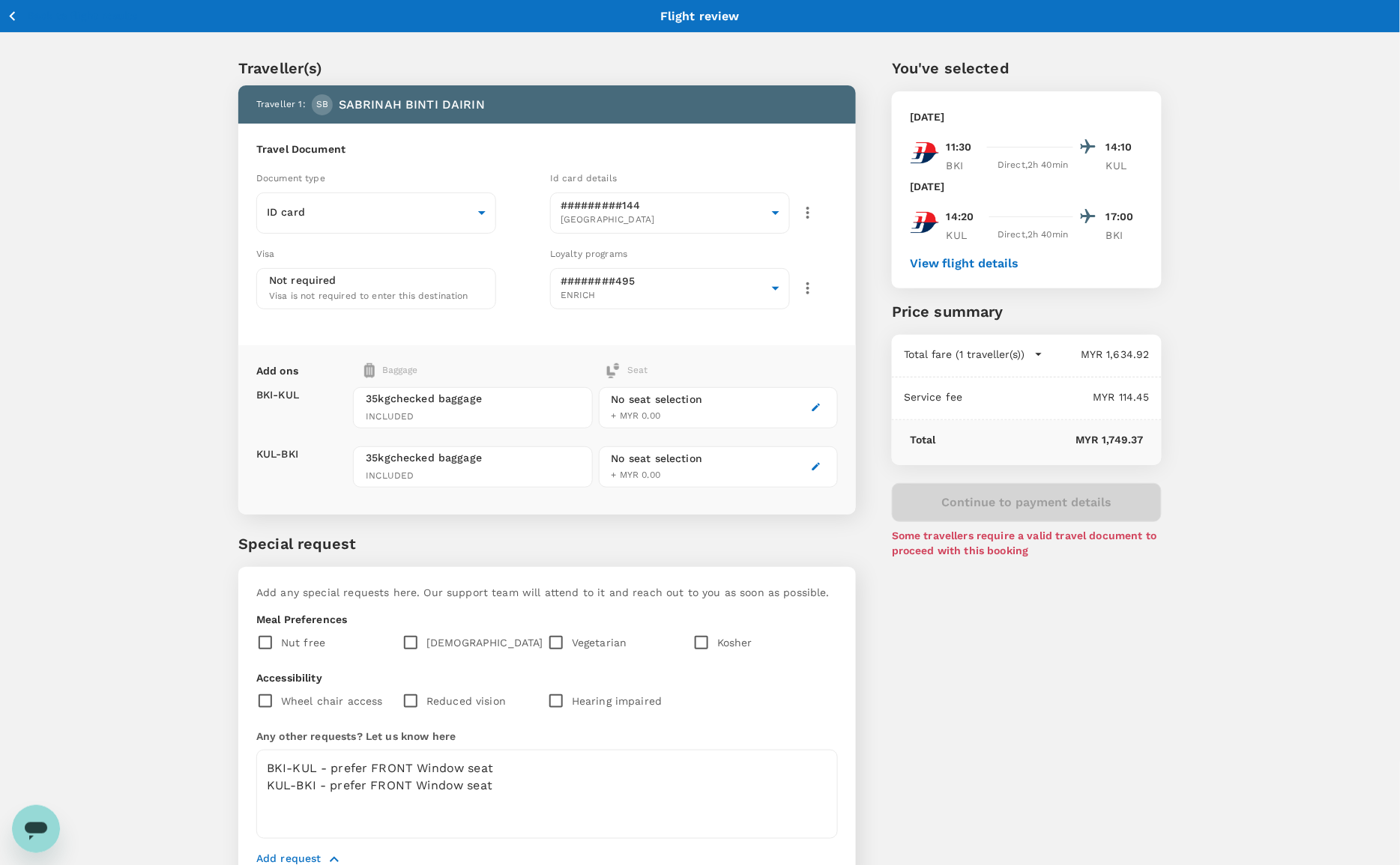
click at [1072, 639] on div "You've selected [DATE] 11:30 14:10 BKI Direct , 2h 40min KUL [DATE] 14:20 17:00…" at bounding box center [1008, 462] width 306 height 884
click at [926, 264] on button "View flight details" at bounding box center [964, 264] width 109 height 14
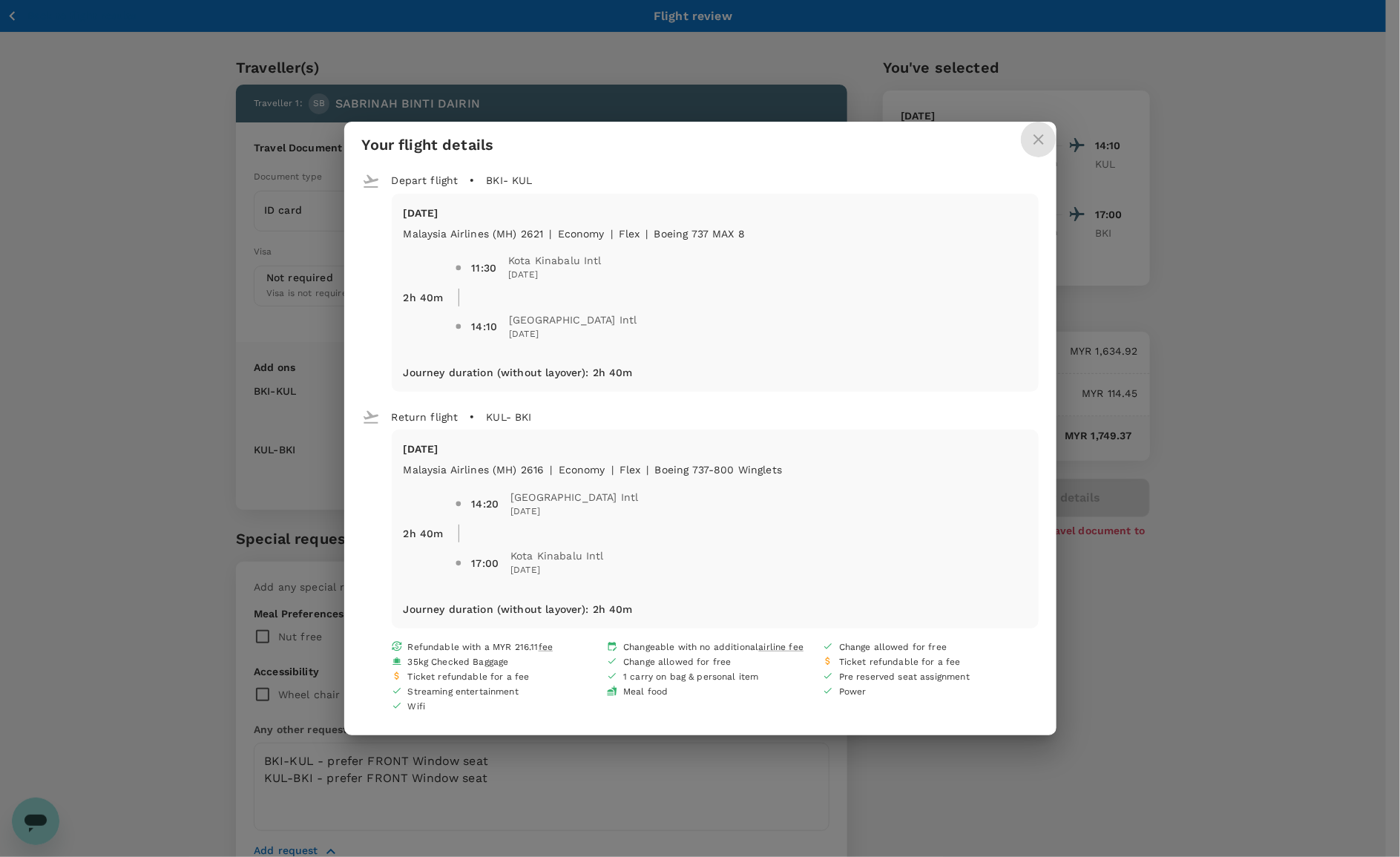
click at [1033, 138] on icon "close" at bounding box center [1038, 140] width 18 height 18
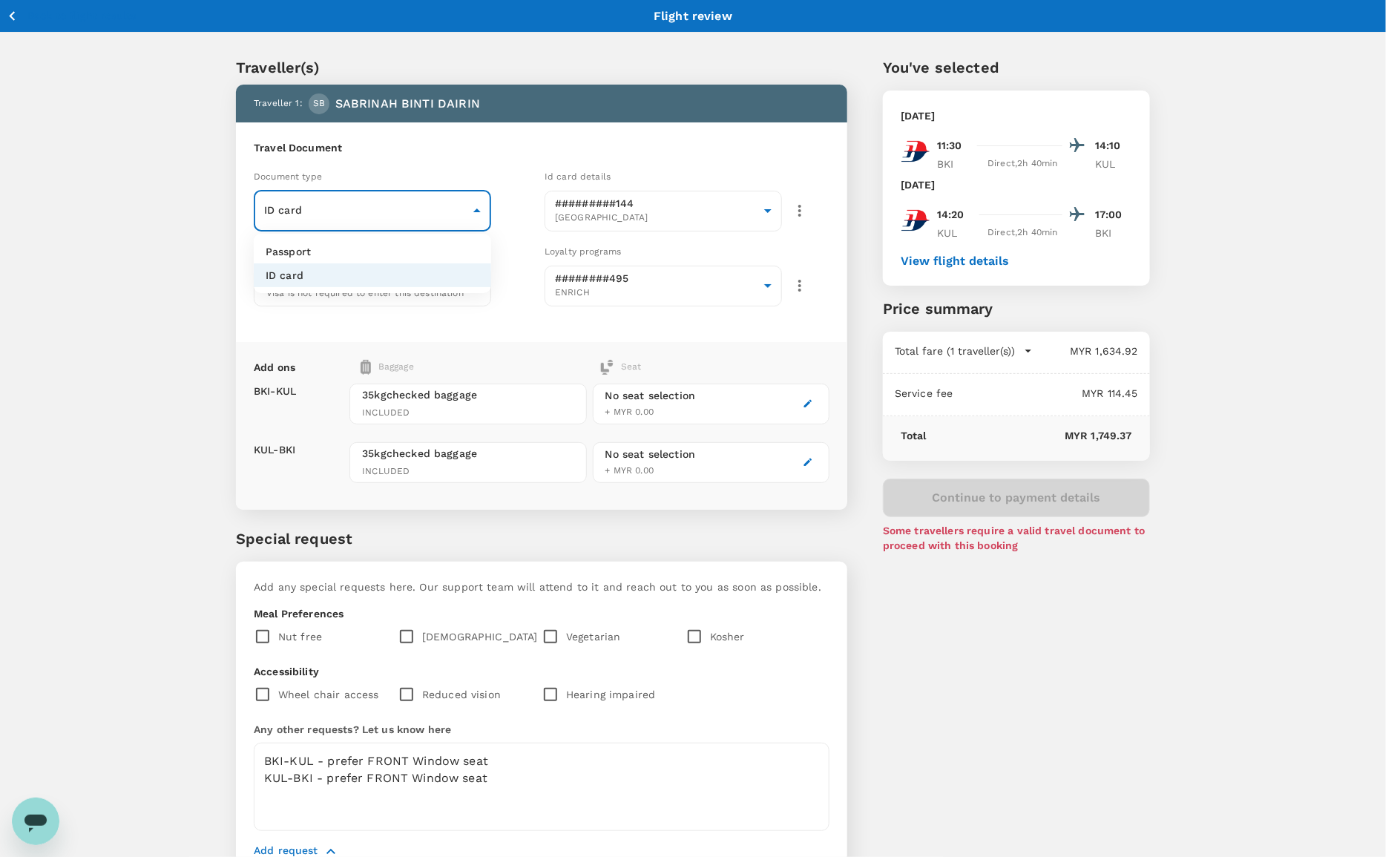
click at [476, 207] on body "Back to flight results Flight review Traveller(s) Traveller 1 : SB SABRINAH BIN…" at bounding box center [700, 468] width 1400 height 936
click at [375, 277] on li "ID card" at bounding box center [372, 275] width 238 height 24
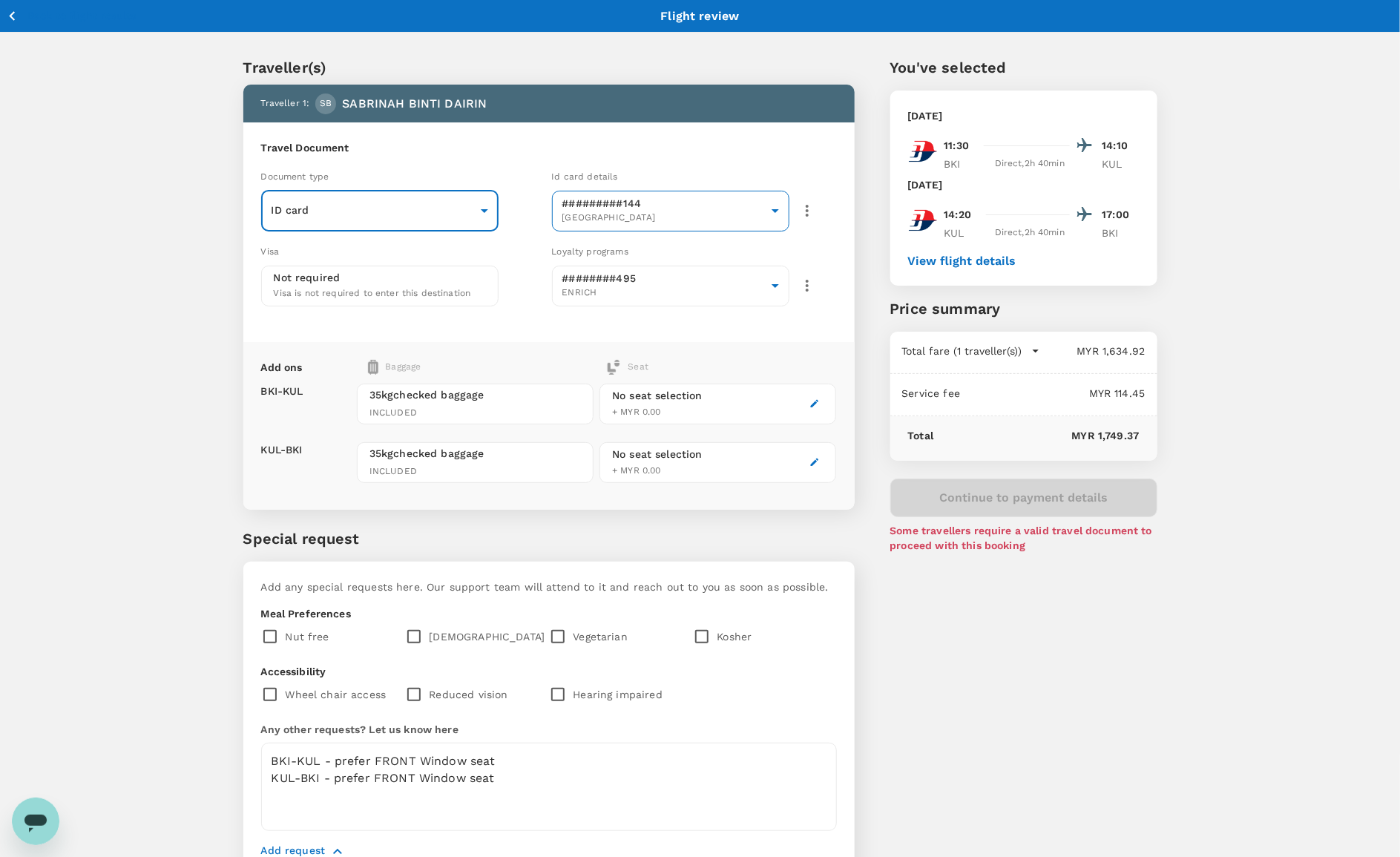
click at [765, 210] on body "Back to flight results Flight review Traveller(s) Traveller 1 : SB SABRINAH BIN…" at bounding box center [700, 468] width 1400 height 936
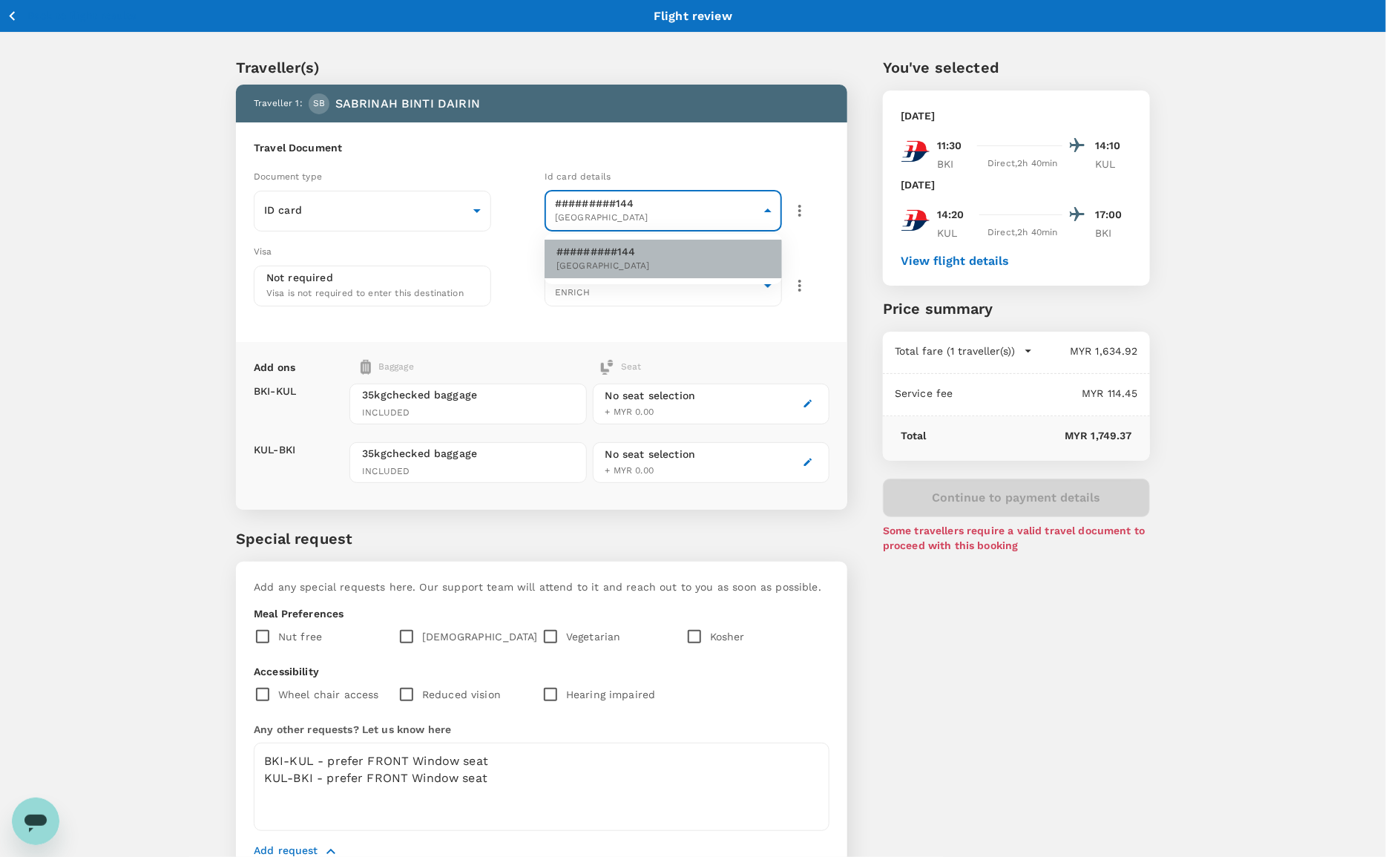
click at [721, 271] on li "#########144 [GEOGRAPHIC_DATA]" at bounding box center [663, 258] width 238 height 38
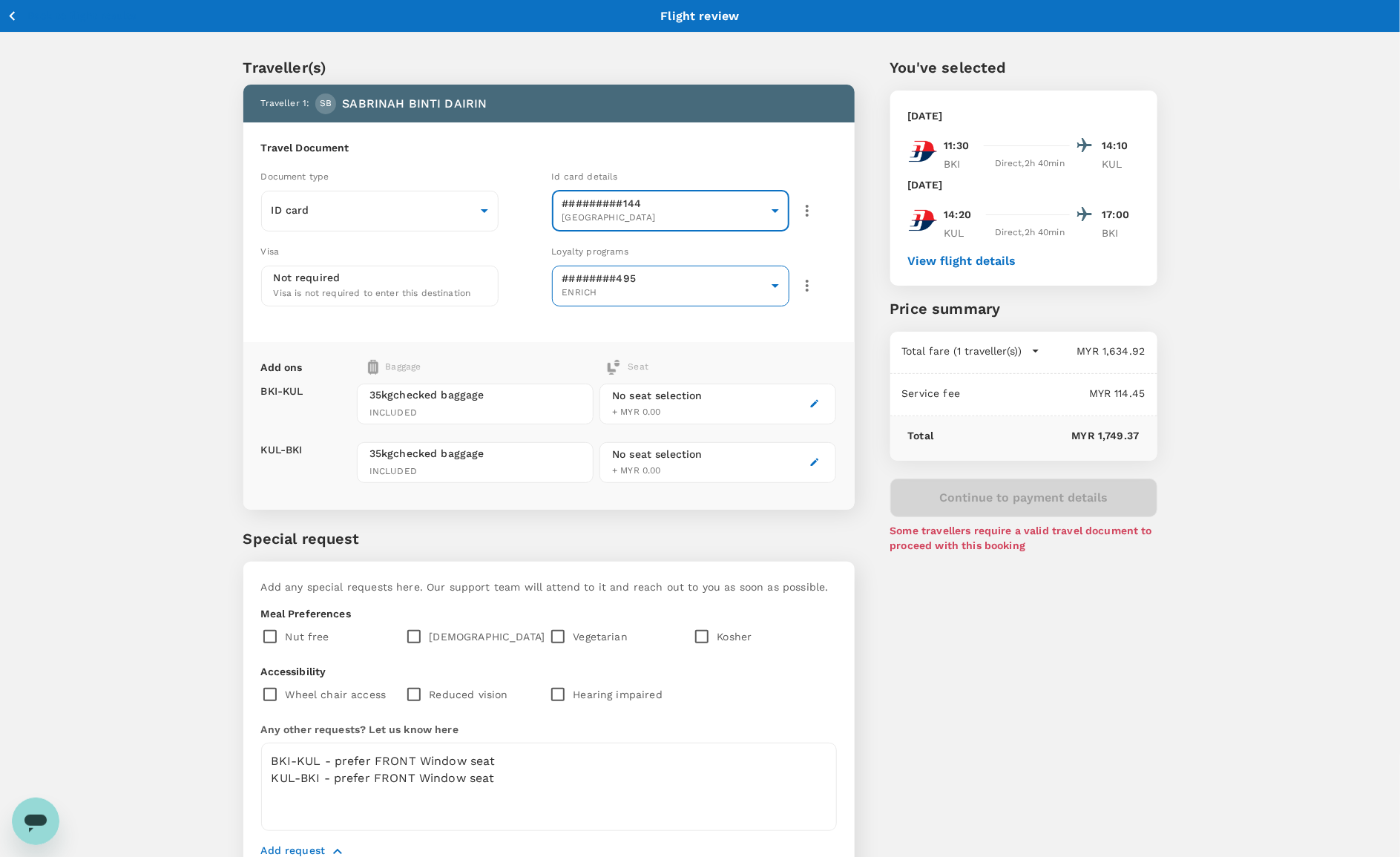
click at [647, 279] on body "Back to flight results Flight review Traveller(s) Traveller 1 : SB SABRINAH BIN…" at bounding box center [700, 468] width 1400 height 936
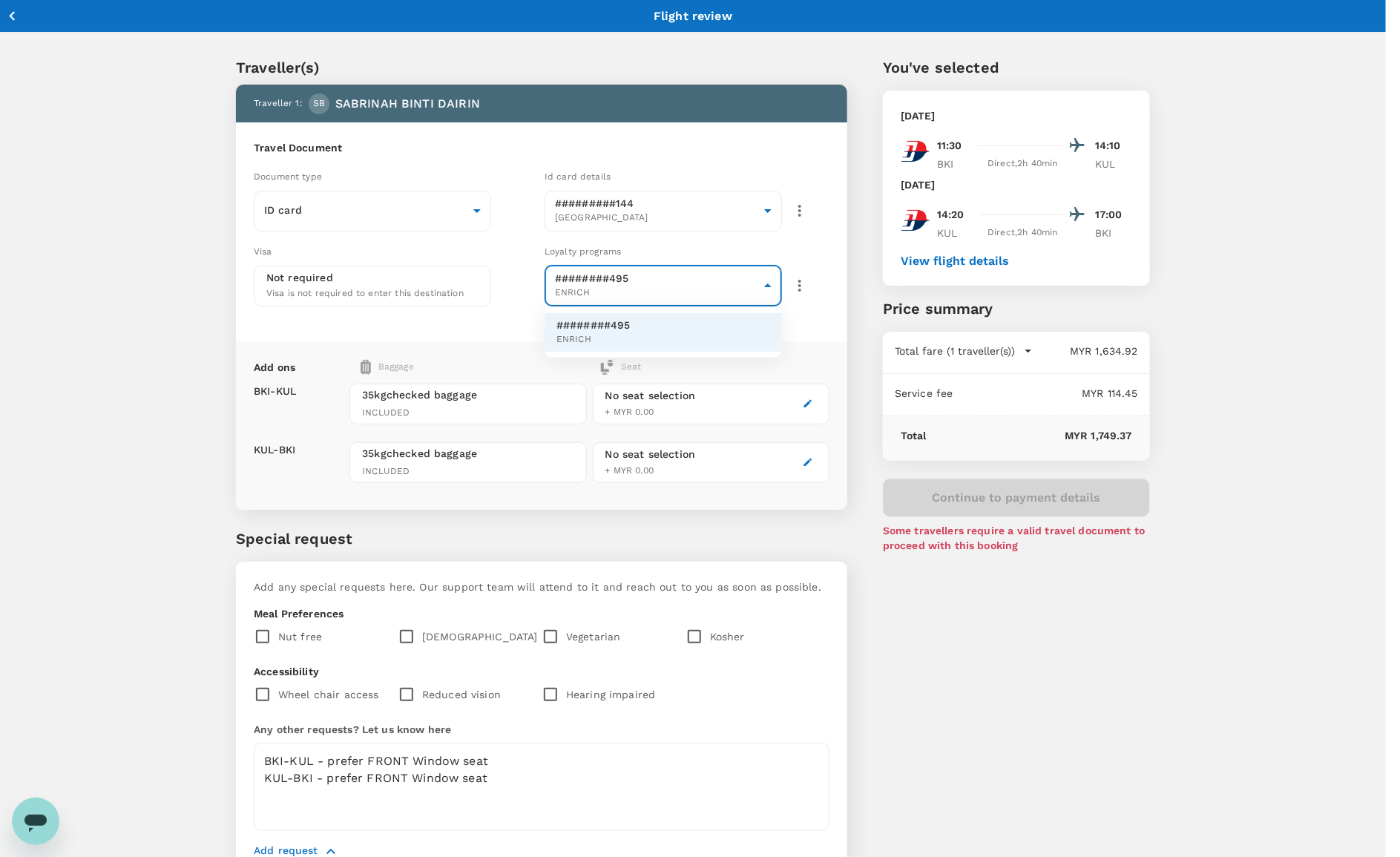
click at [632, 323] on li "########495 ENRICH" at bounding box center [663, 332] width 238 height 38
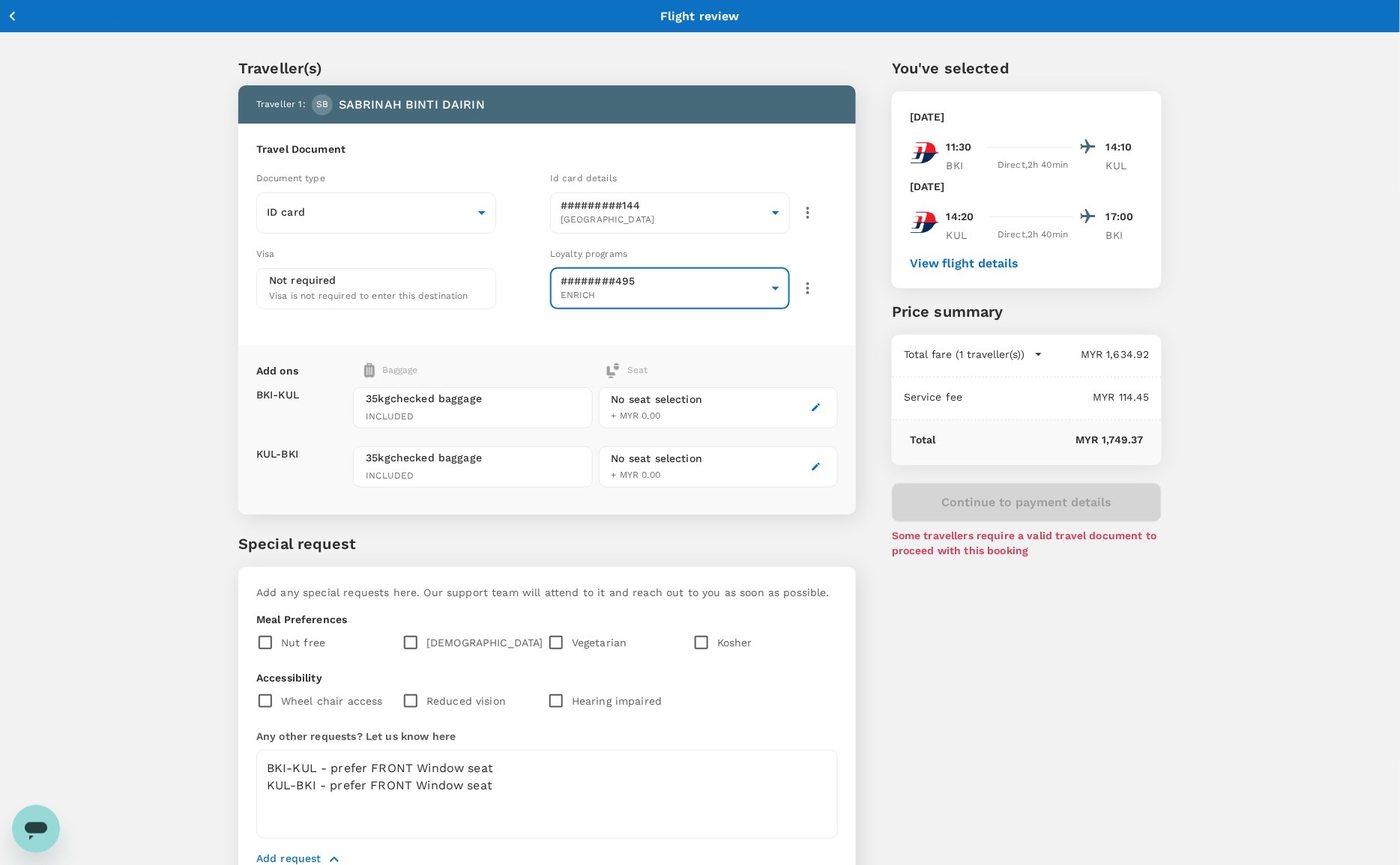
click at [549, 406] on div "35kg checked baggage INCLUDED" at bounding box center [472, 408] width 239 height 42
click at [466, 469] on span "INCLUDED" at bounding box center [472, 476] width 213 height 15
click at [967, 440] on p "MYR 1,749.37" at bounding box center [1039, 439] width 207 height 15
click at [485, 203] on body "Back to flight results Flight review Traveller(s) Traveller 1 : SB SABRINAH BIN…" at bounding box center [706, 472] width 1414 height 944
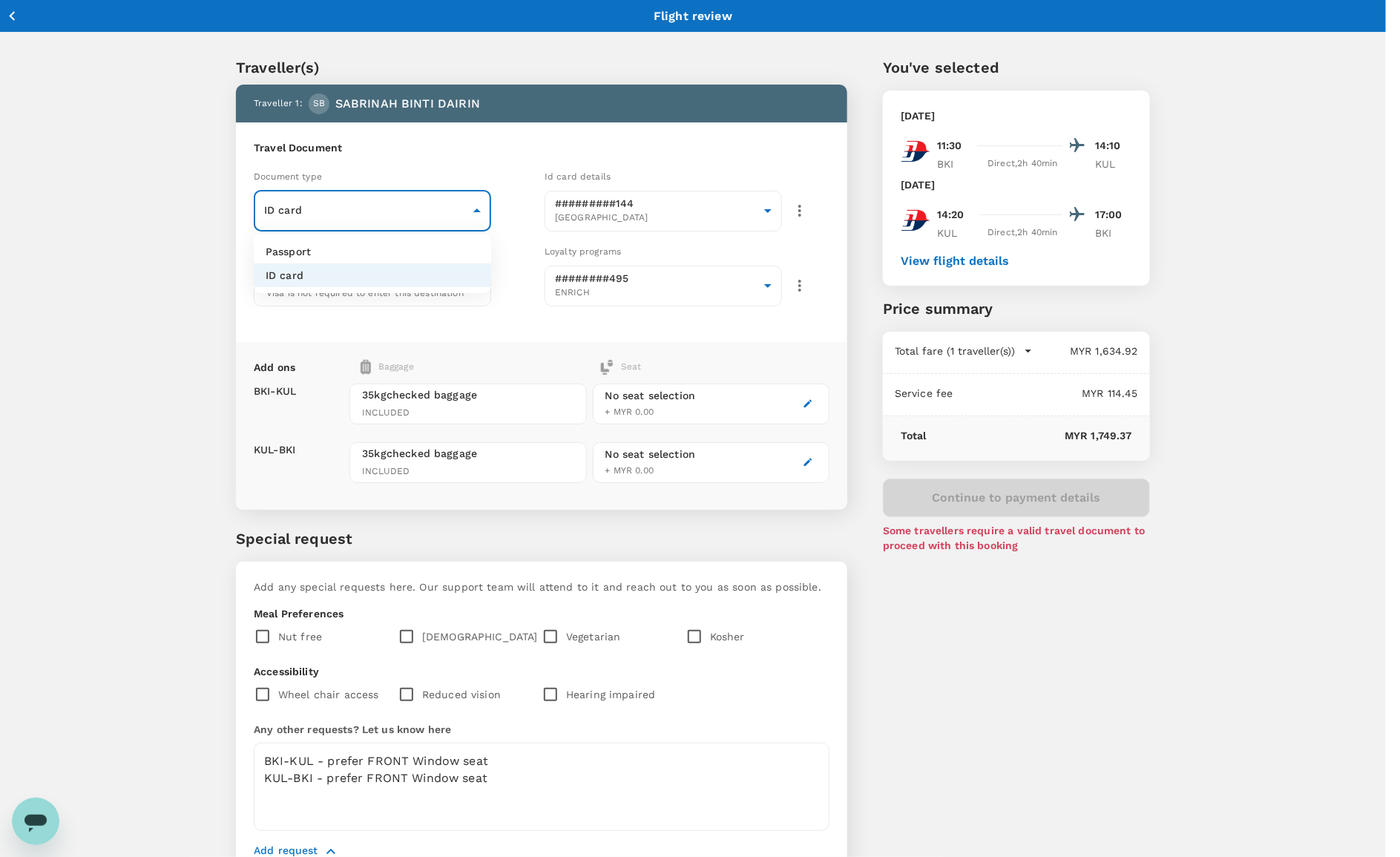
click at [475, 202] on div at bounding box center [700, 428] width 1400 height 857
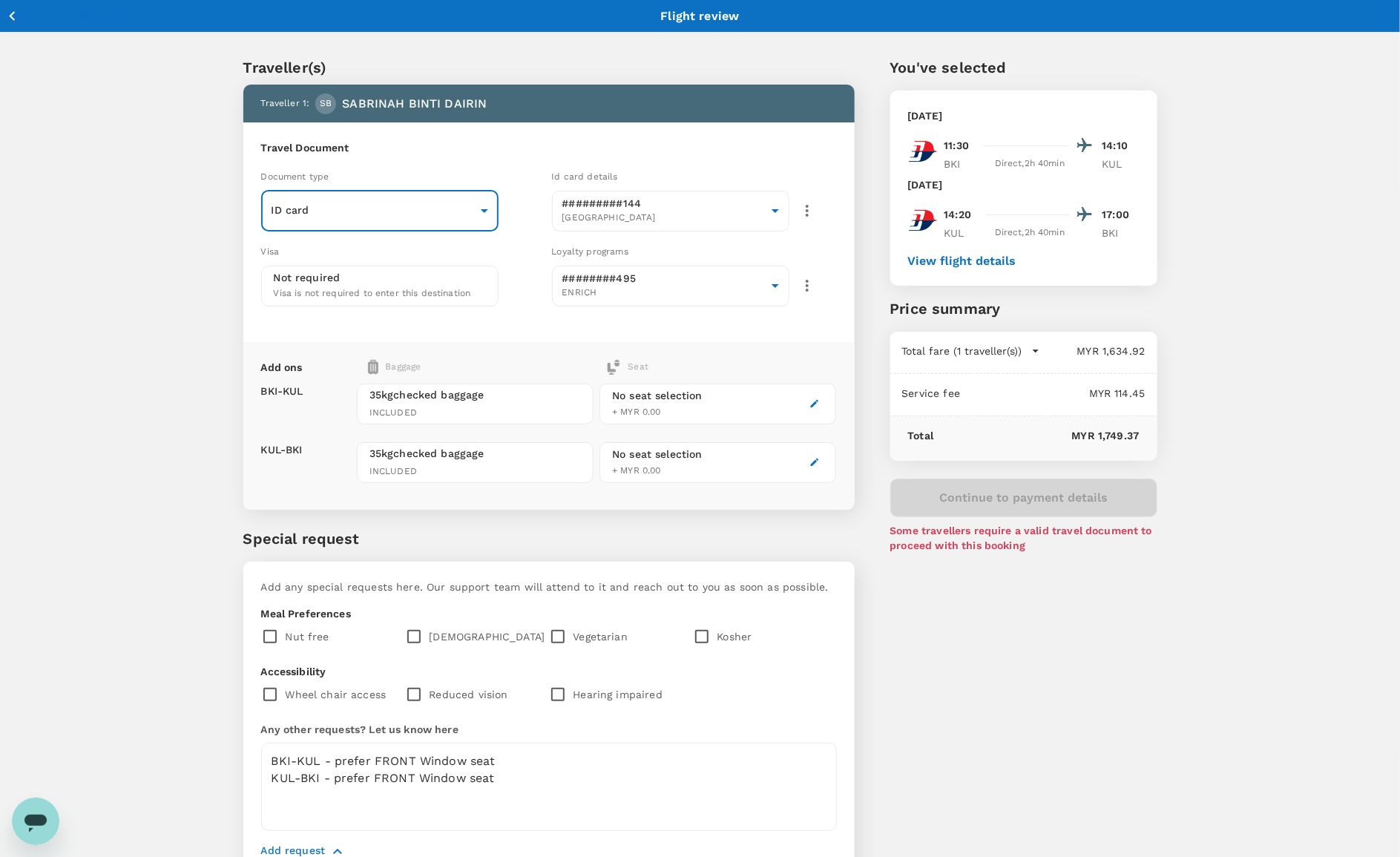
click at [480, 205] on body "Back to flight results Flight review Traveller(s) Traveller 1 : SB SABRINAH BIN…" at bounding box center [700, 468] width 1400 height 936
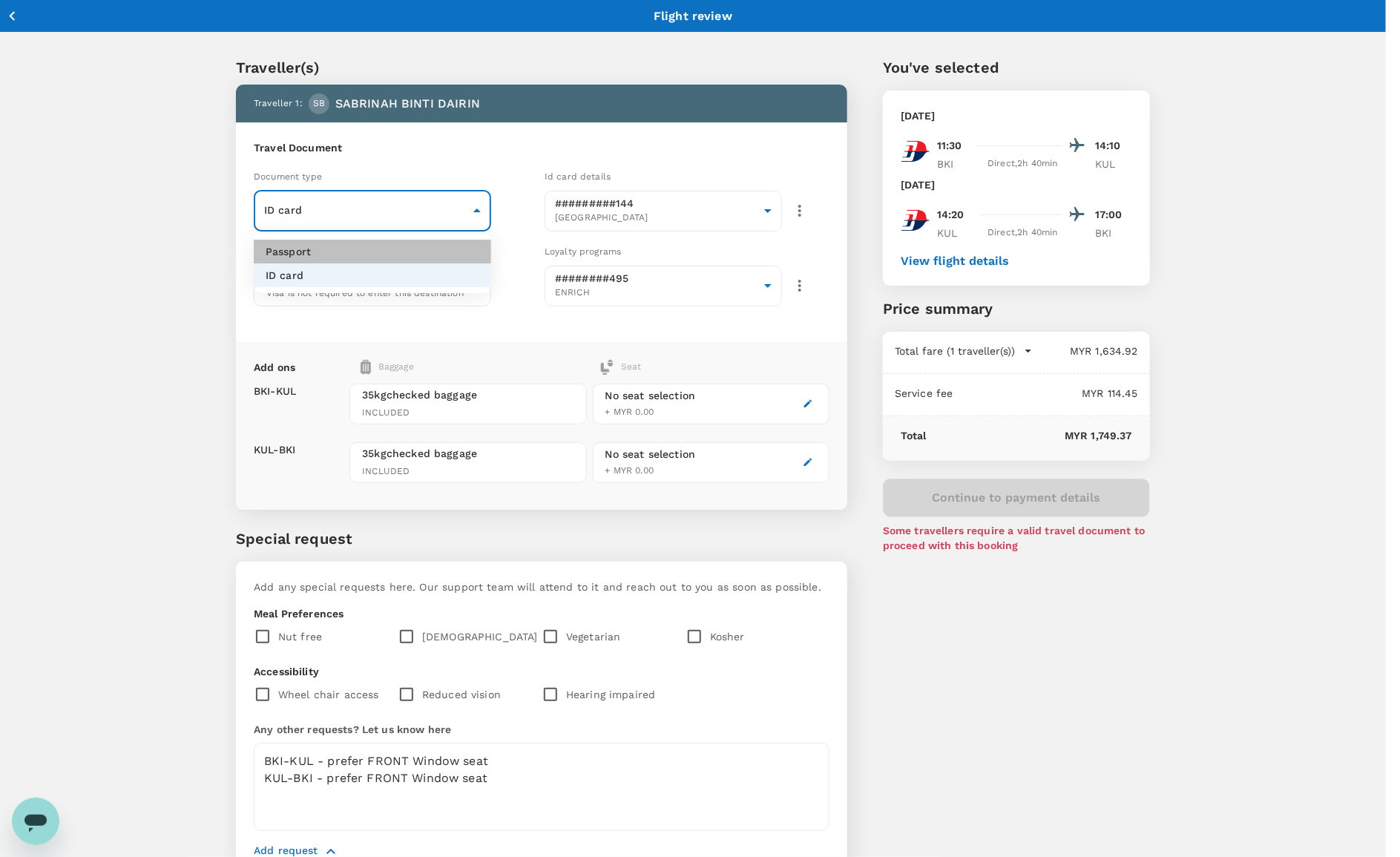
click at [435, 255] on li "Passport" at bounding box center [372, 252] width 238 height 24
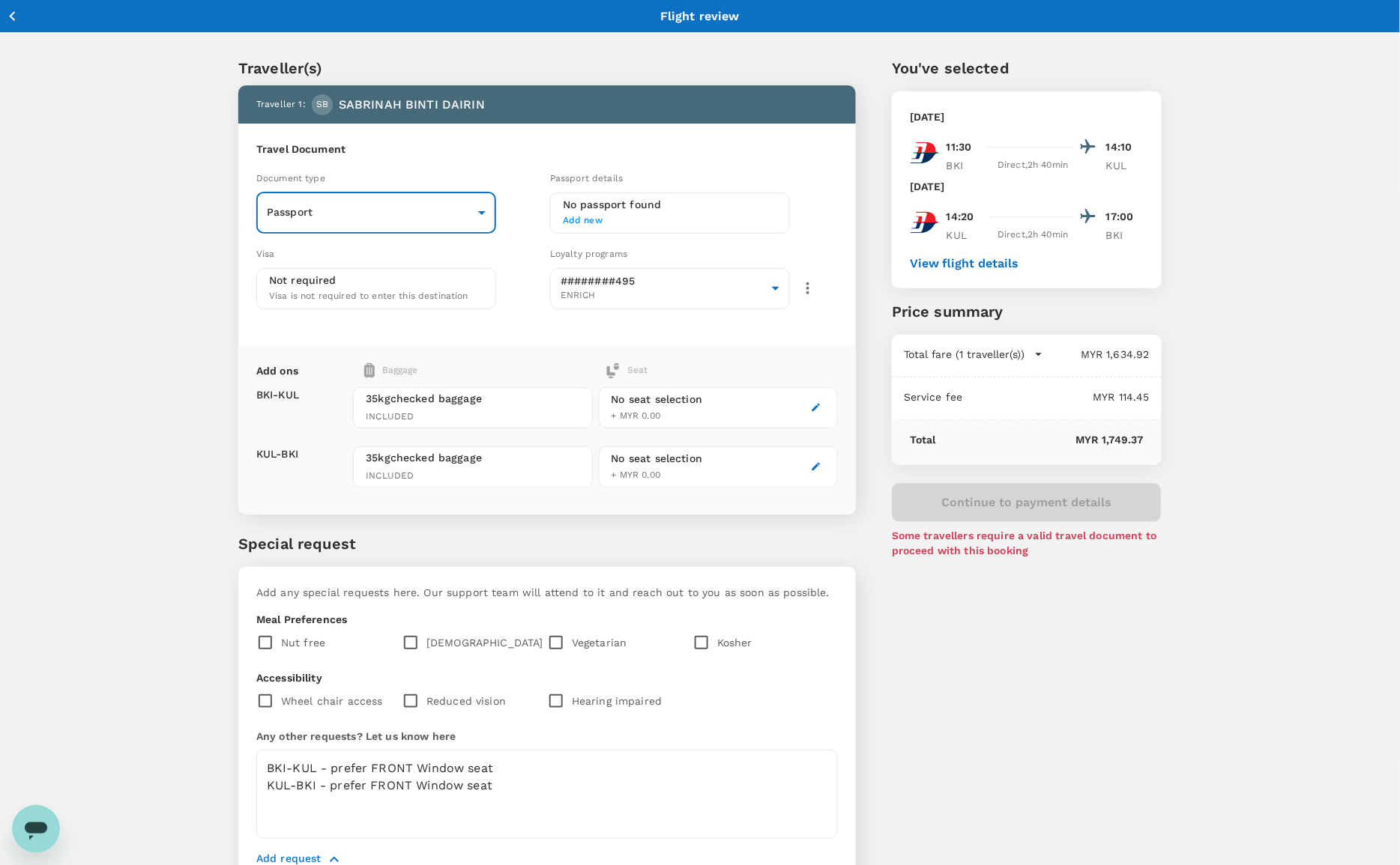
click at [479, 206] on body "Back to flight results Flight review Traveller(s) Traveller 1 : SB SABRINAH BIN…" at bounding box center [700, 472] width 1400 height 944
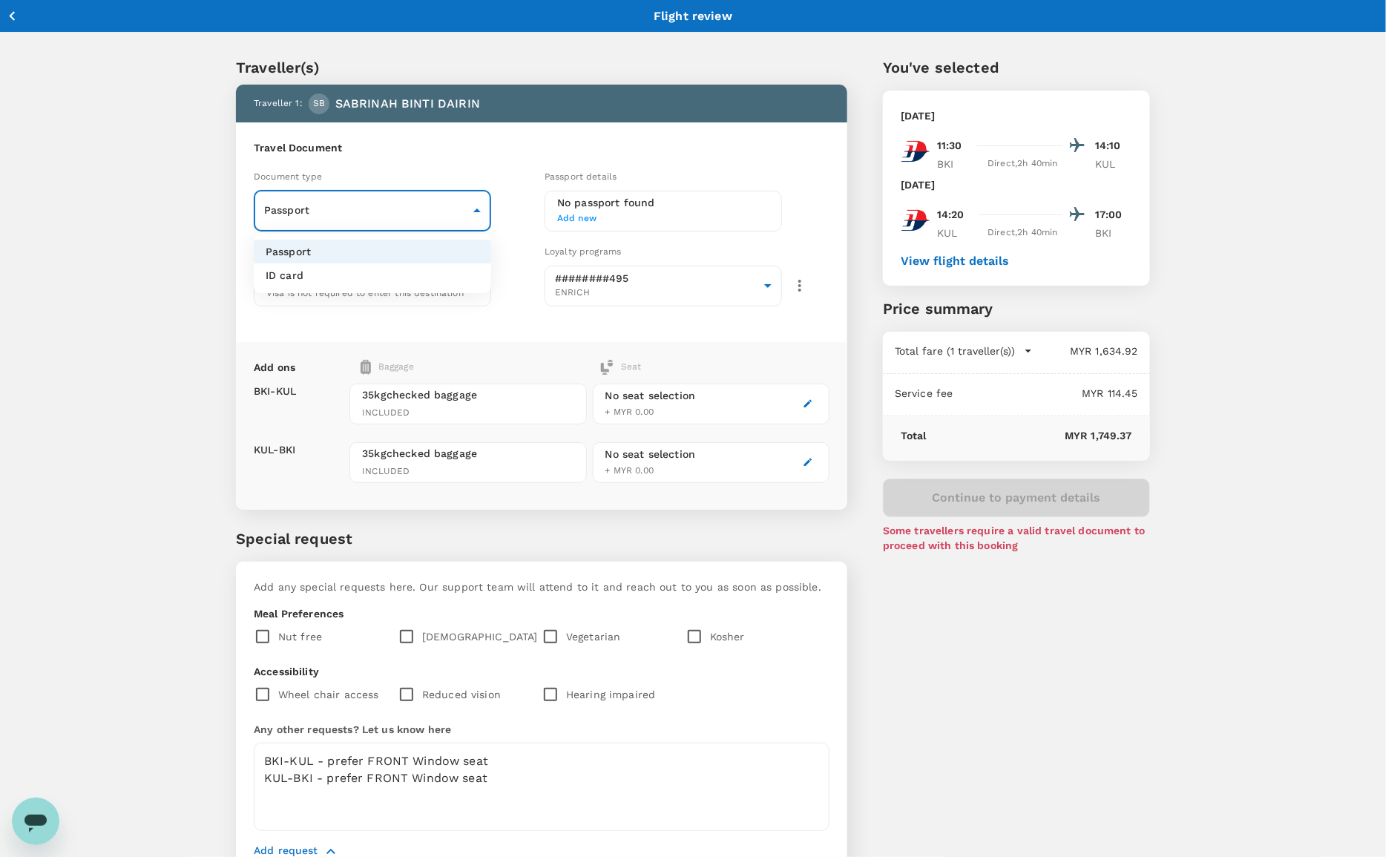
click at [397, 283] on li "ID card" at bounding box center [372, 275] width 238 height 24
type input "Id card"
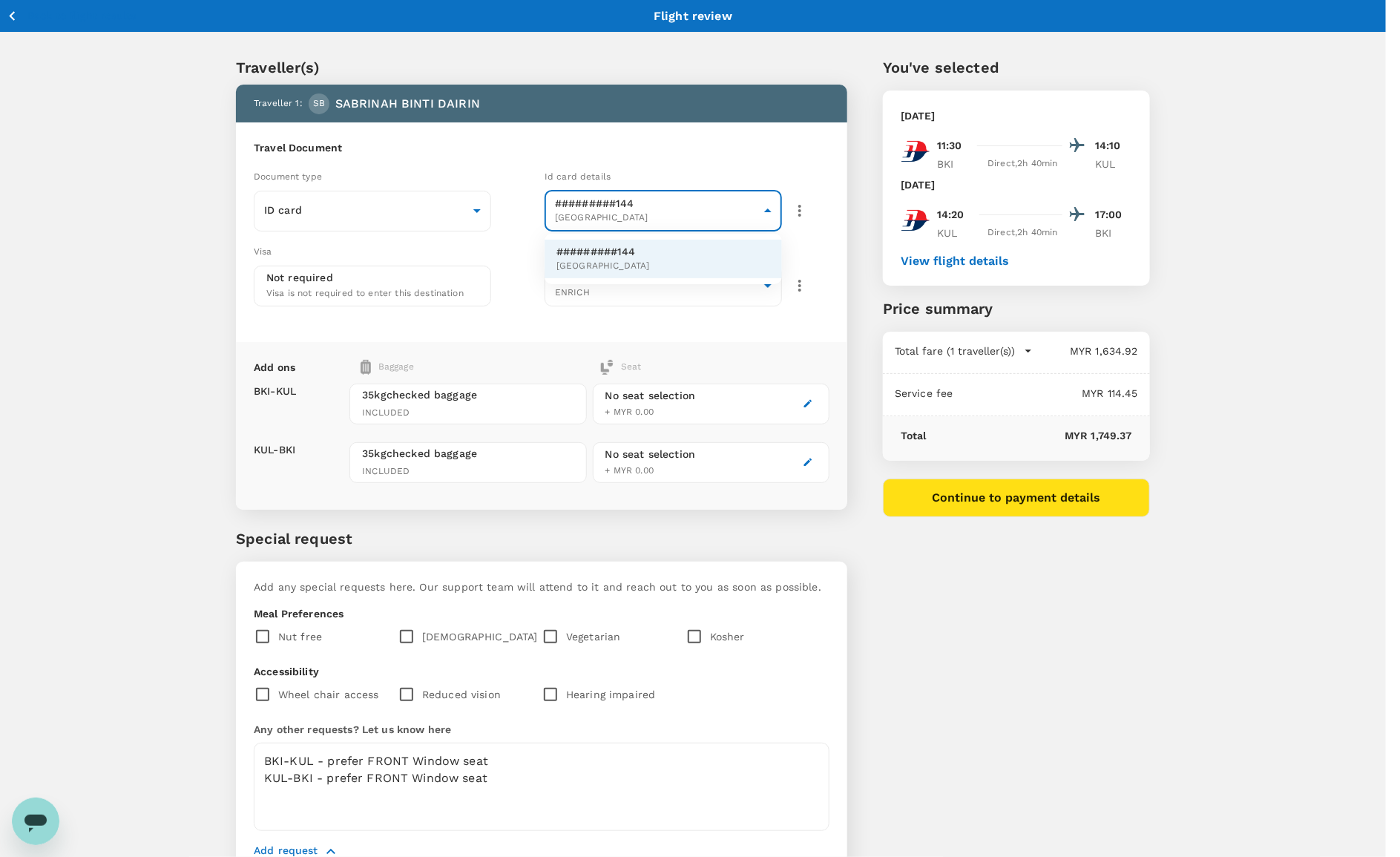
click at [704, 213] on body "Back to flight results Flight review Traveller(s) Traveller 1 : SB SABRINAH BIN…" at bounding box center [700, 468] width 1400 height 936
click at [678, 250] on li "#########144 [GEOGRAPHIC_DATA]" at bounding box center [663, 258] width 238 height 38
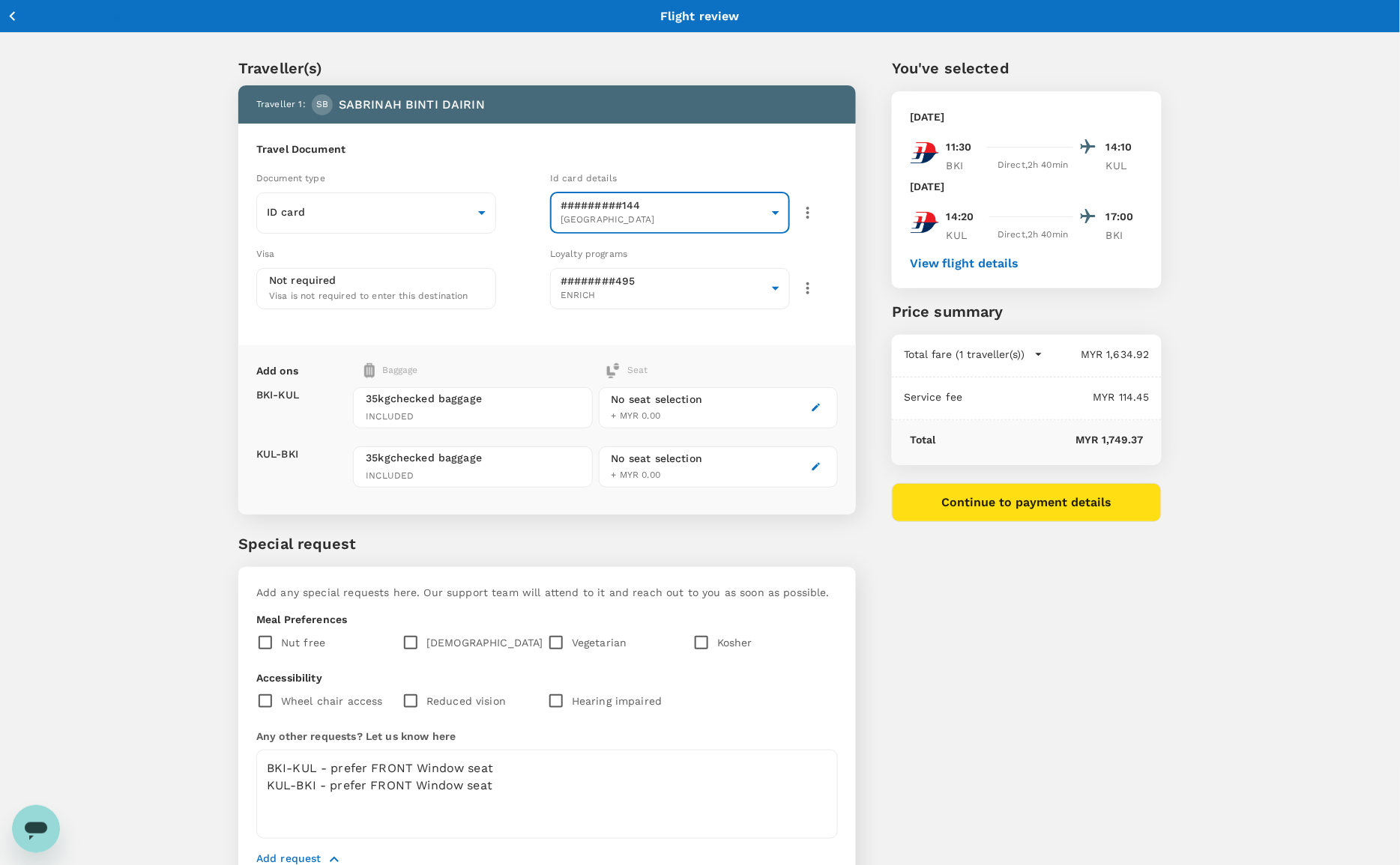
click at [1065, 499] on button "Continue to payment details" at bounding box center [1027, 502] width 270 height 39
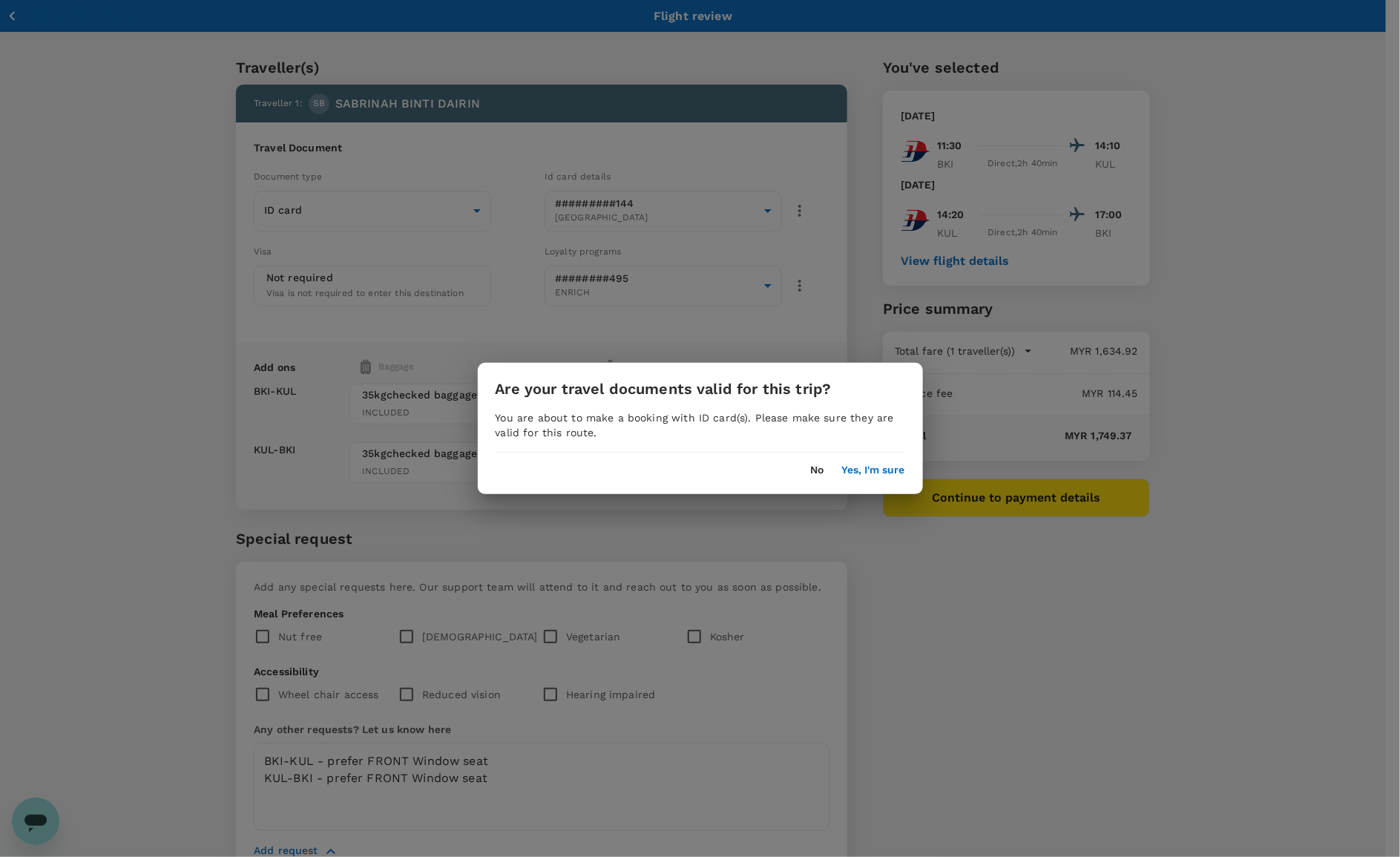
click at [854, 470] on button "Yes, I'm sure" at bounding box center [873, 471] width 63 height 12
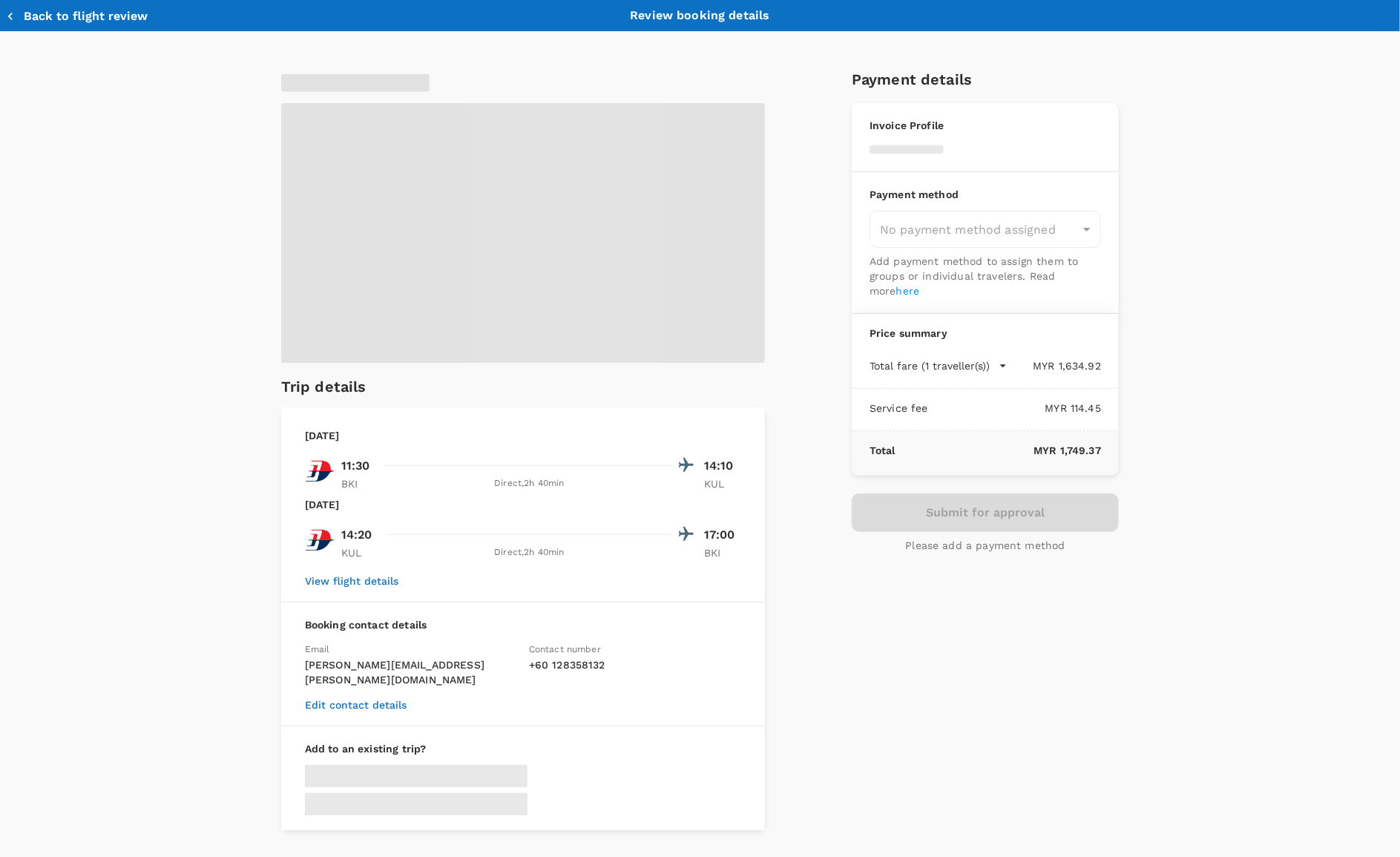
type input "9ea61a02-274a-4f65-9d5b-ca51ac7b2cfc"
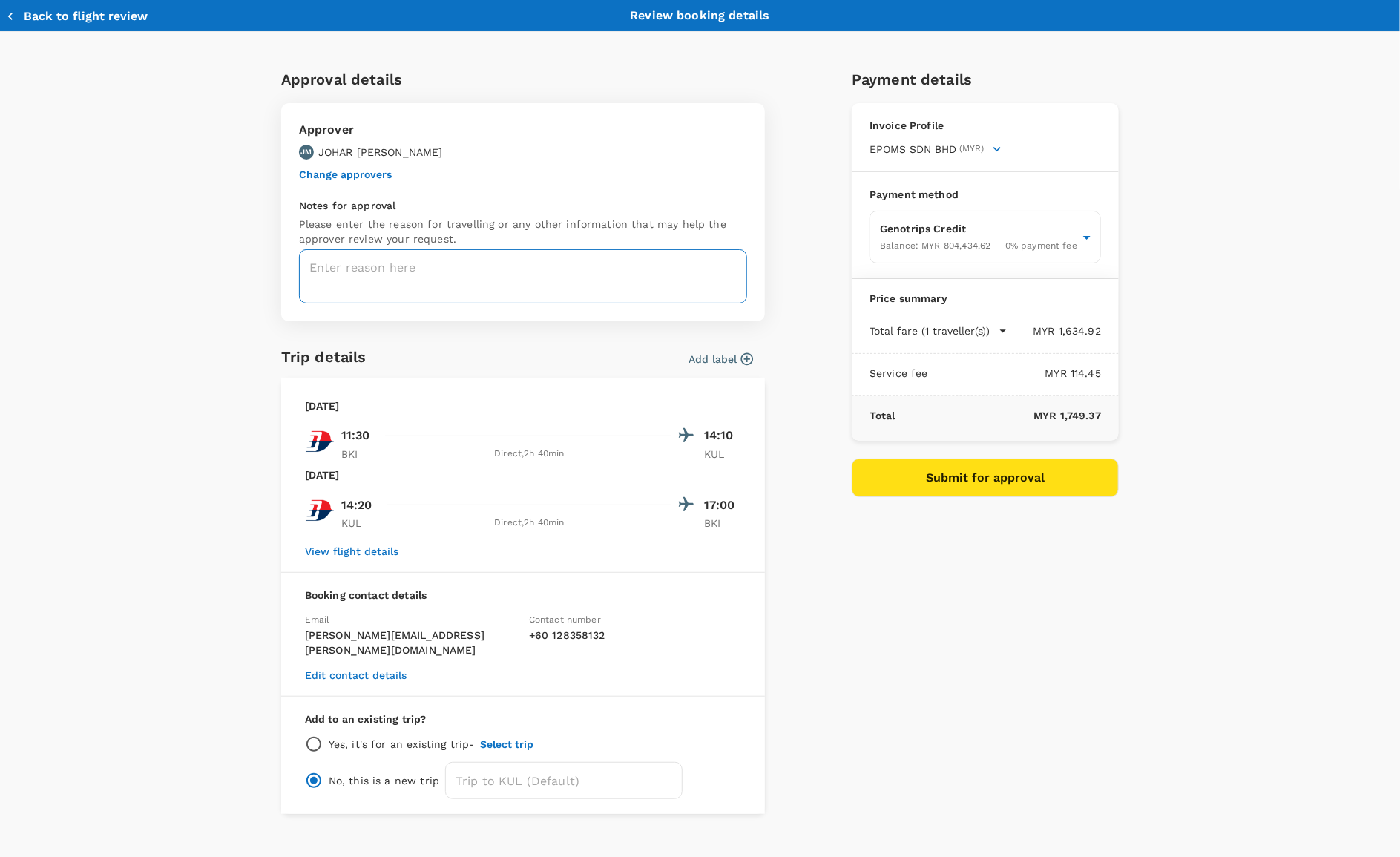
click at [469, 262] on textarea at bounding box center [523, 276] width 448 height 54
paste textarea "ISO29001:2020 MANAGEMENT SYSTEM REQUIREMENTS"
click at [666, 264] on textarea "ISO29001:2020 MANAGEMENT SYSTEM REQUIREMENTS" at bounding box center [523, 276] width 448 height 54
paste textarea "1) To attend technical training (ISO29001: Management System Requirements) 2) F…"
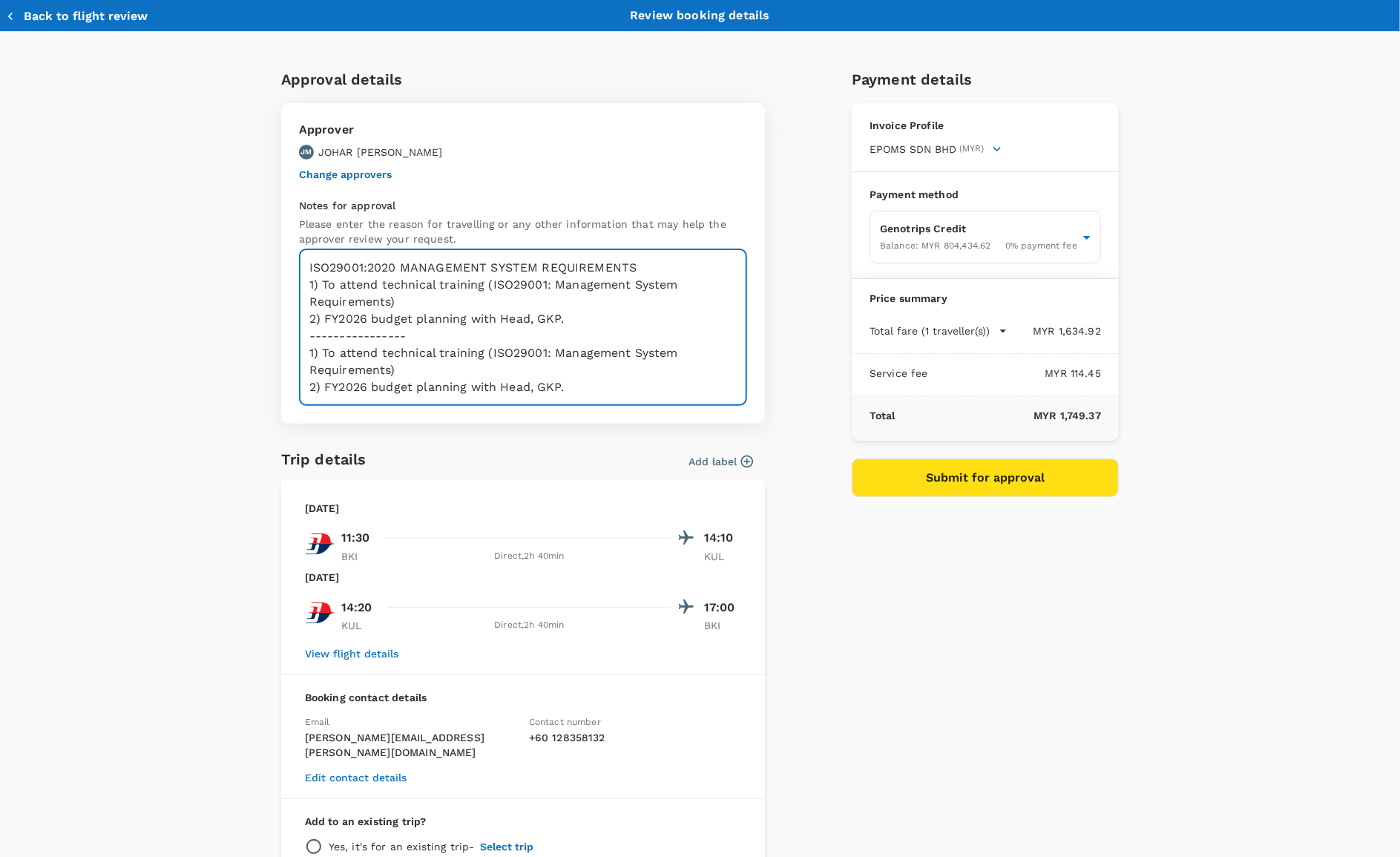
drag, startPoint x: 564, startPoint y: 316, endPoint x: 290, endPoint y: 290, distance: 275.2
click at [290, 290] on div "Approver [PERSON_NAME] [PERSON_NAME] Change approvers Notes for approval Please…" at bounding box center [523, 263] width 483 height 320
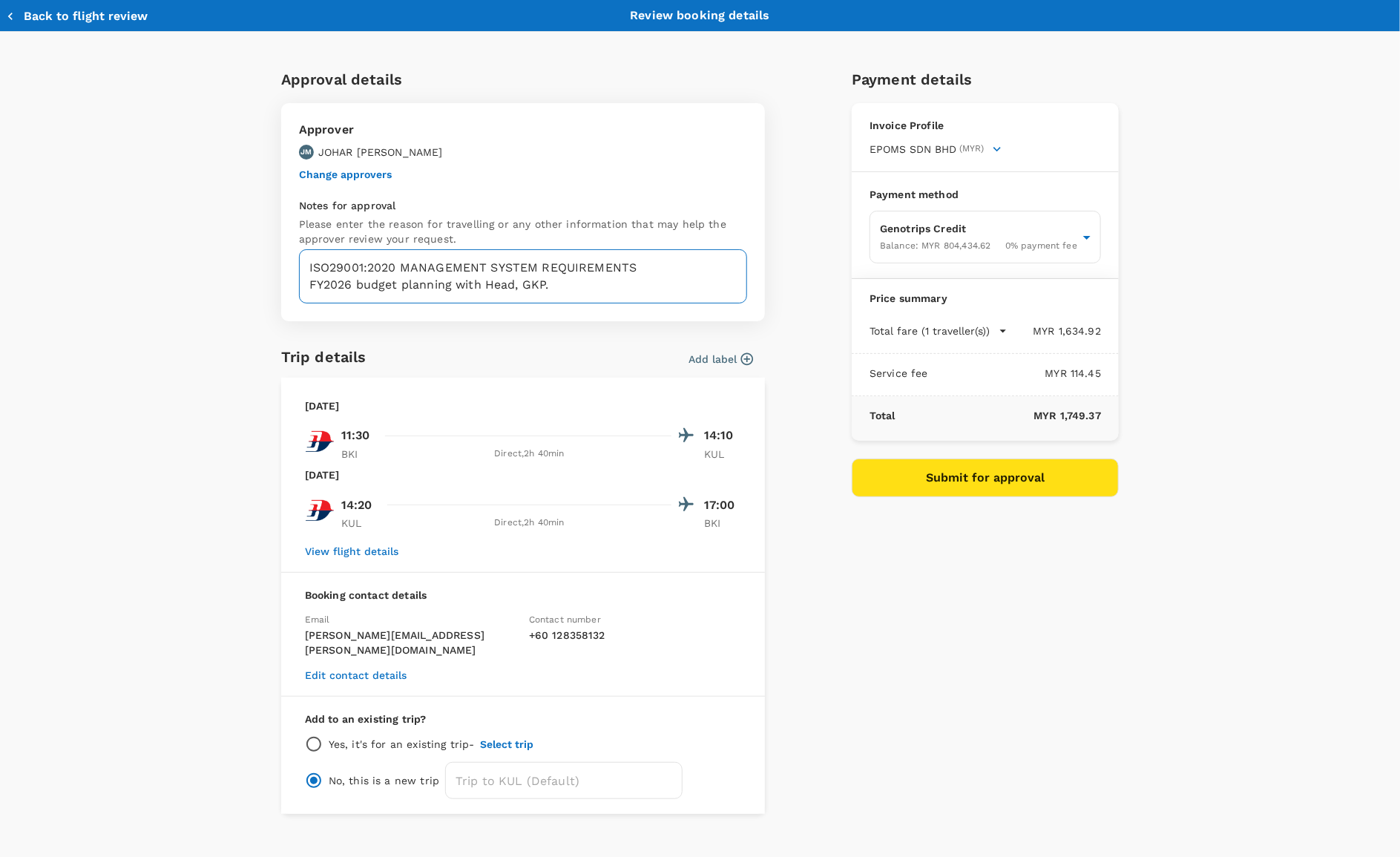
click at [302, 267] on textarea "ISO29001:2020 MANAGEMENT SYSTEM REQUIREMENTS FY2026 budget planning with Head, …" at bounding box center [523, 276] width 448 height 54
click at [326, 262] on textarea "eTRFISO29001:2020 MANAGEMENT SYSTEM REQUIREMENTS FY2026 budget planning with He…" at bounding box center [523, 276] width 448 height 54
paste textarea "CRT000000018152"
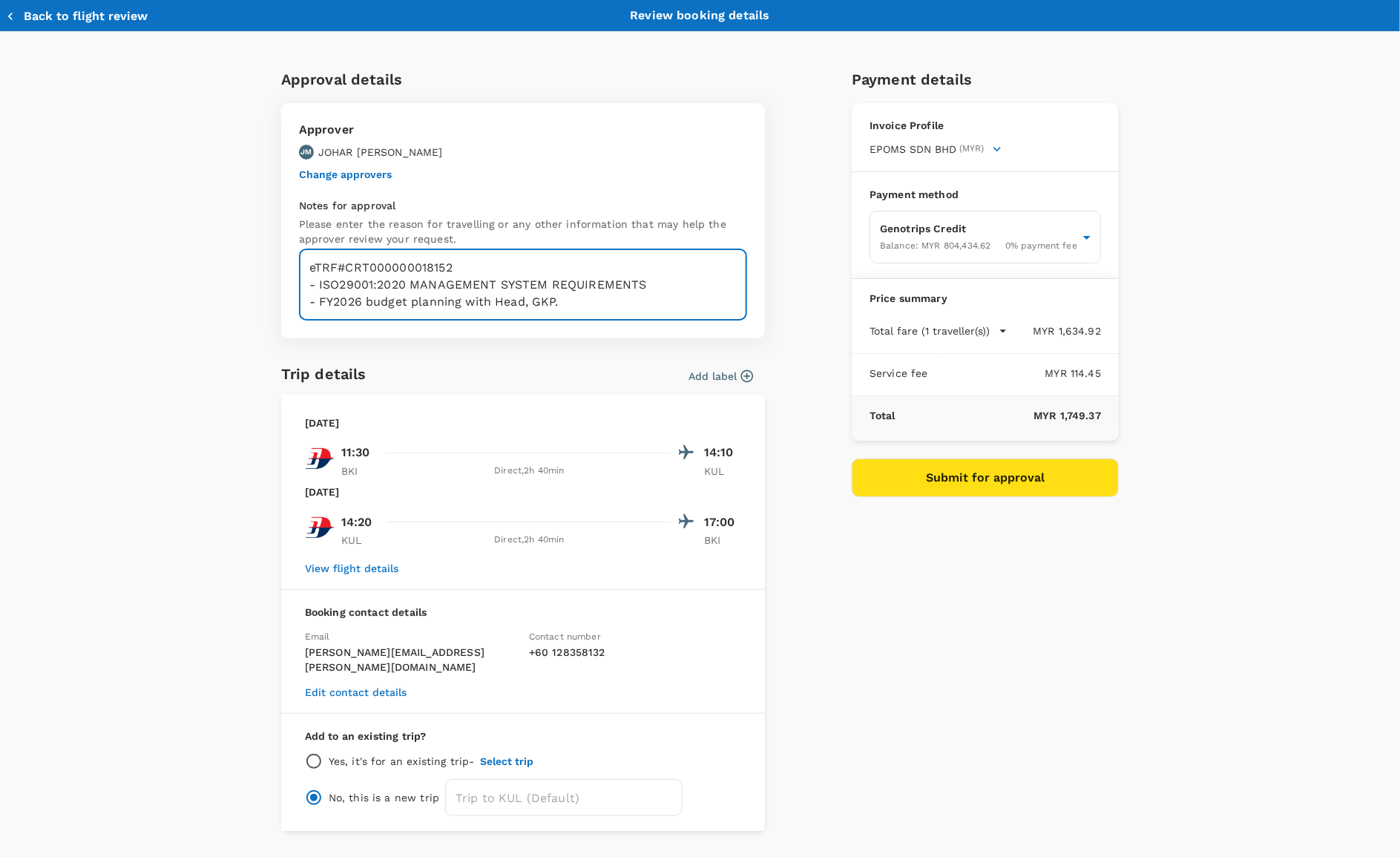
type textarea "eTRF#CRT000000018152 - ISO29001:2020 MANAGEMENT SYSTEM REQUIREMENTS - FY2026 bu…"
click at [308, 753] on input "radio" at bounding box center [313, 762] width 18 height 18
radio input "true"
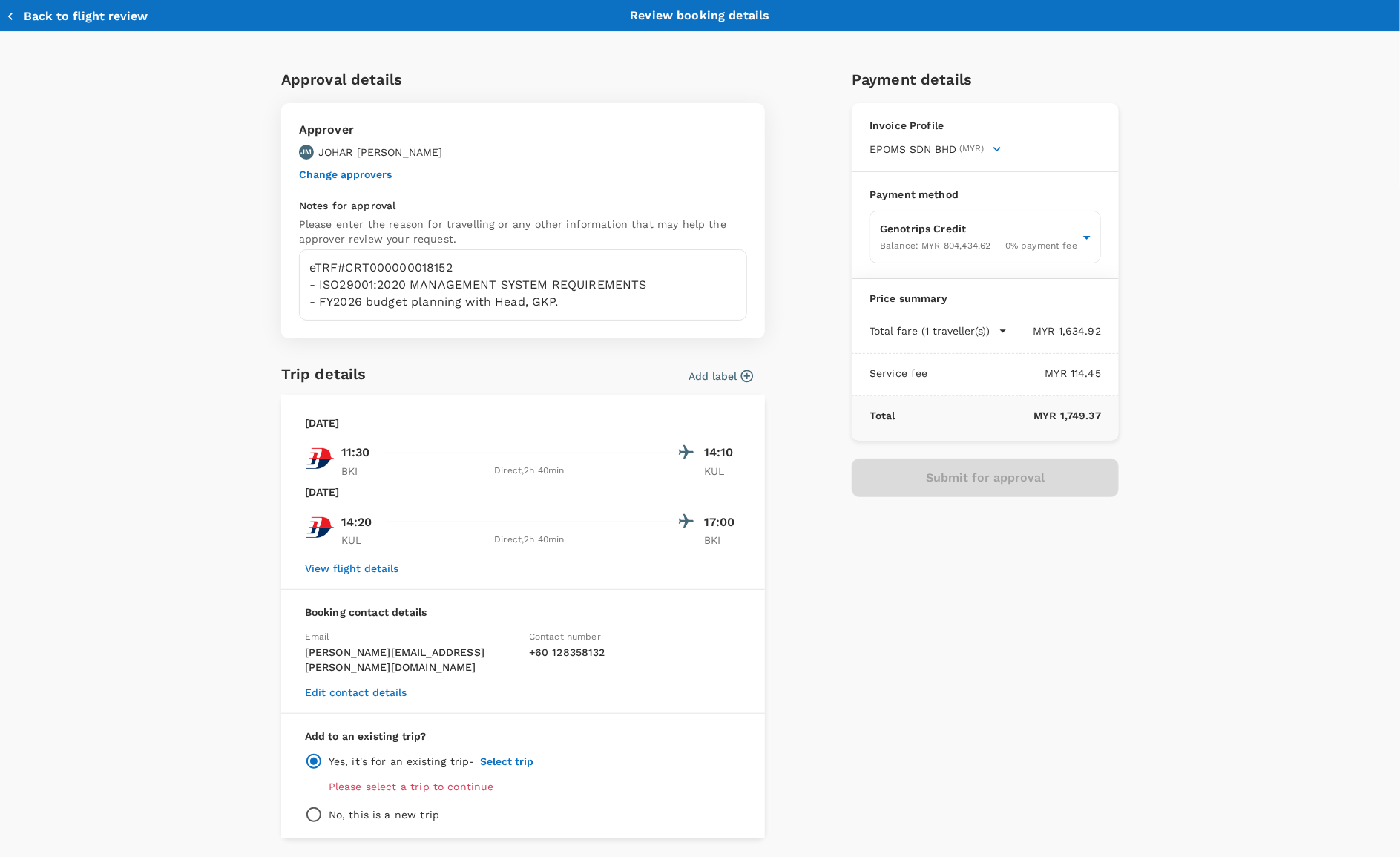
click at [518, 756] on button "Select trip" at bounding box center [507, 762] width 53 height 12
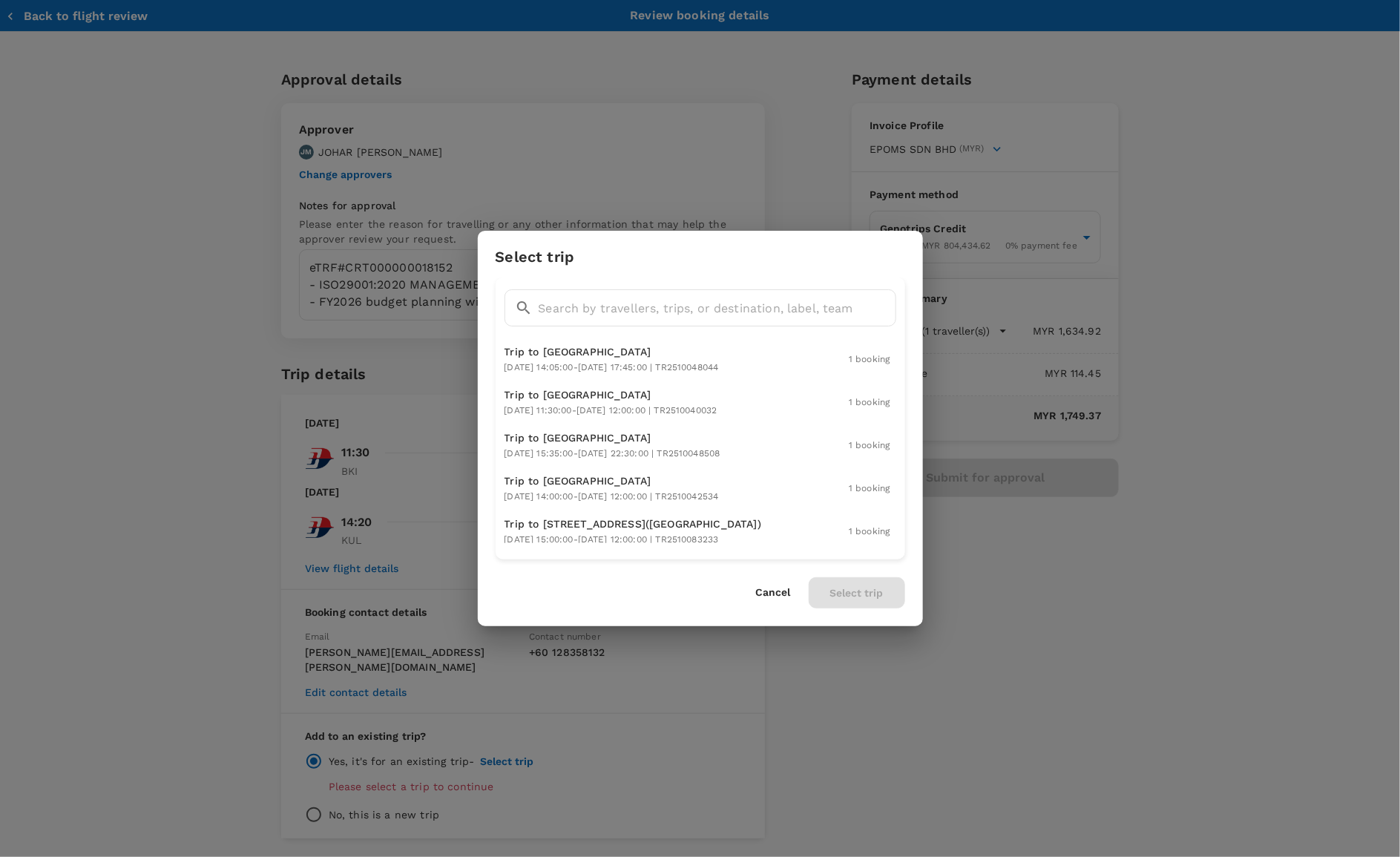
click at [765, 595] on button "Cancel" at bounding box center [773, 593] width 34 height 12
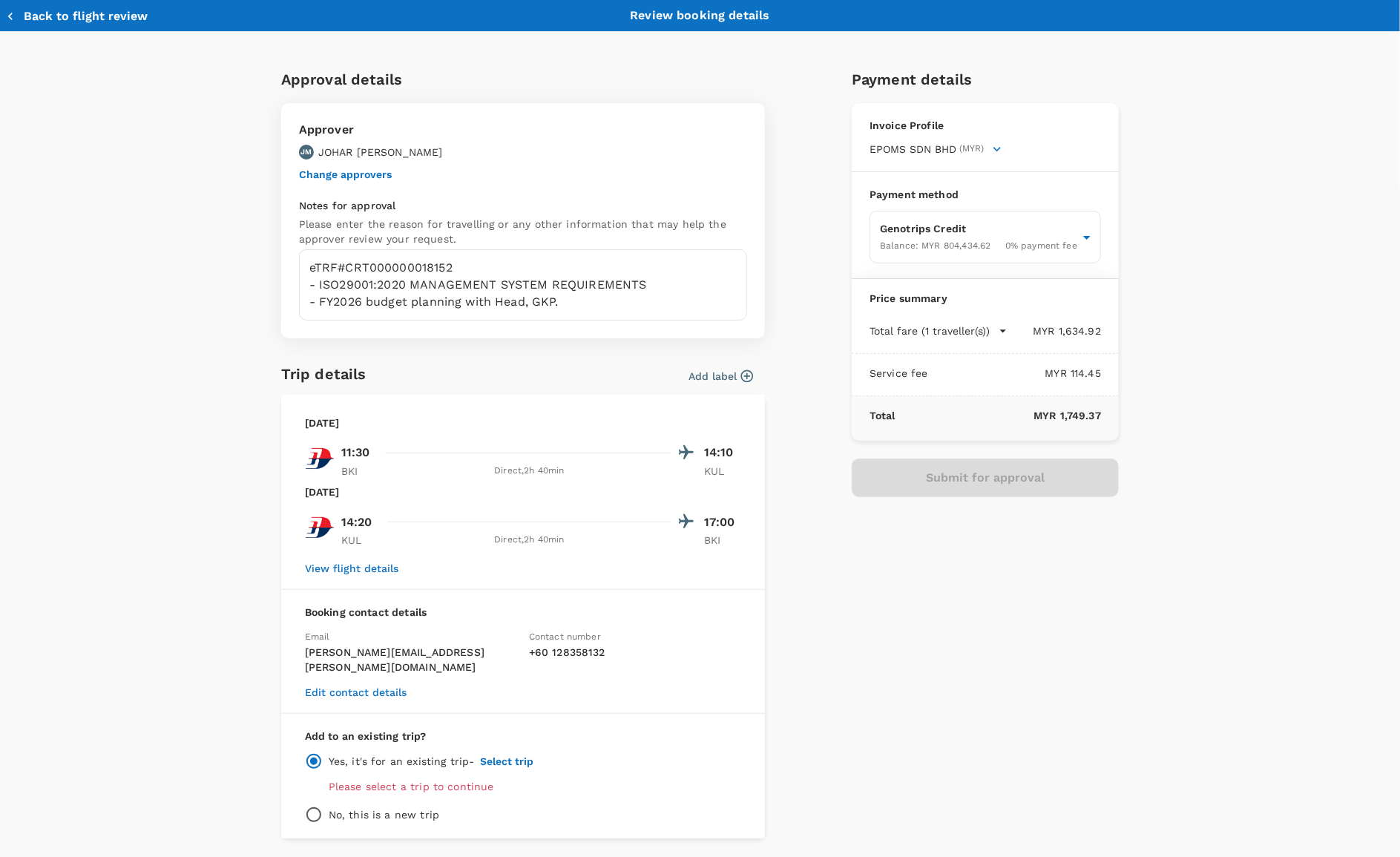
click at [305, 806] on input "radio" at bounding box center [313, 815] width 18 height 18
radio input "true"
radio input "false"
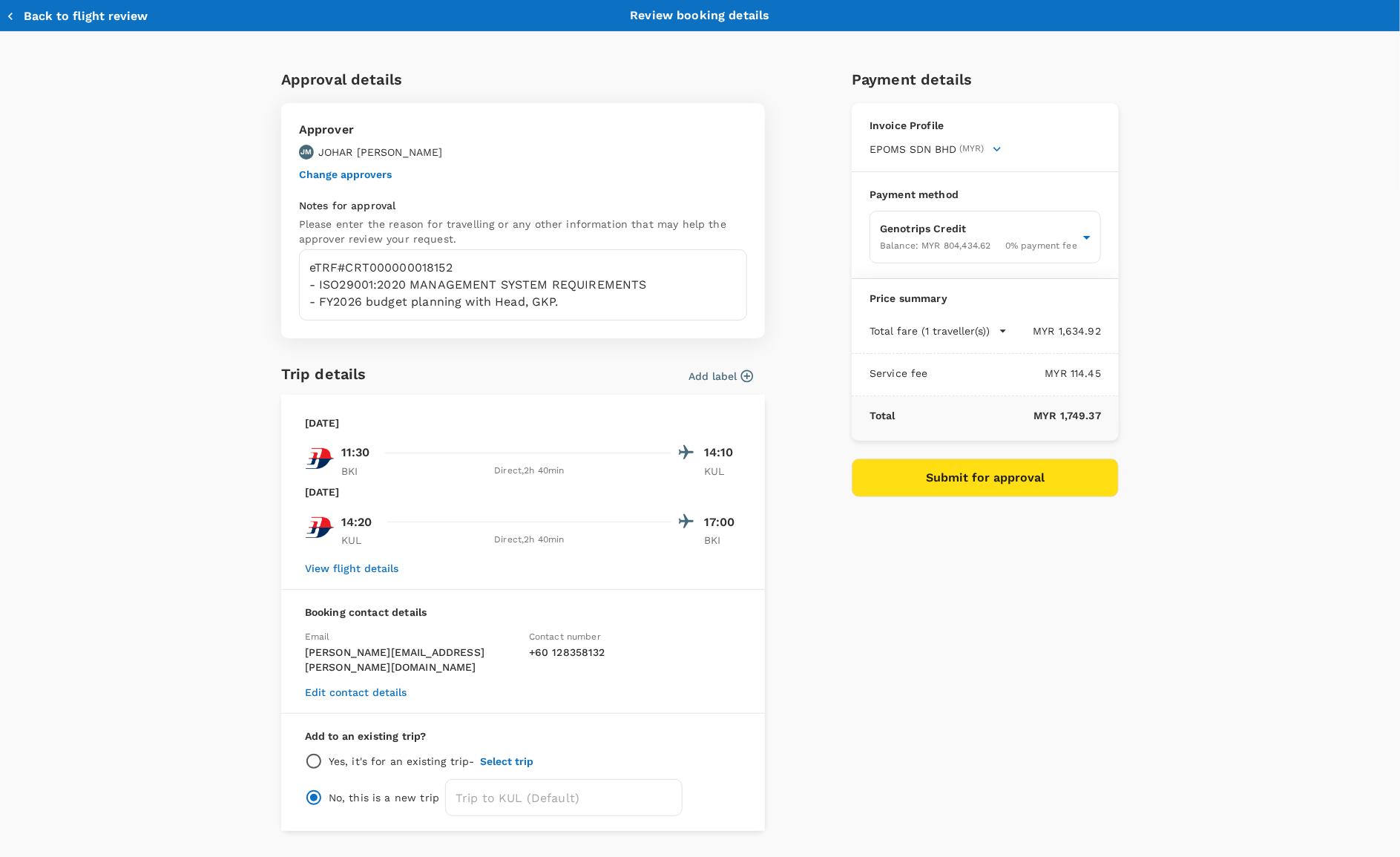
drag, startPoint x: 966, startPoint y: 484, endPoint x: 959, endPoint y: 581, distance: 97.3
click at [959, 581] on div "Payment details Invoice Profile EPOMS SDN BHD (MYR) Business registration numbe…" at bounding box center [980, 443] width 279 height 775
click at [958, 484] on button "Submit for approval" at bounding box center [985, 478] width 267 height 38
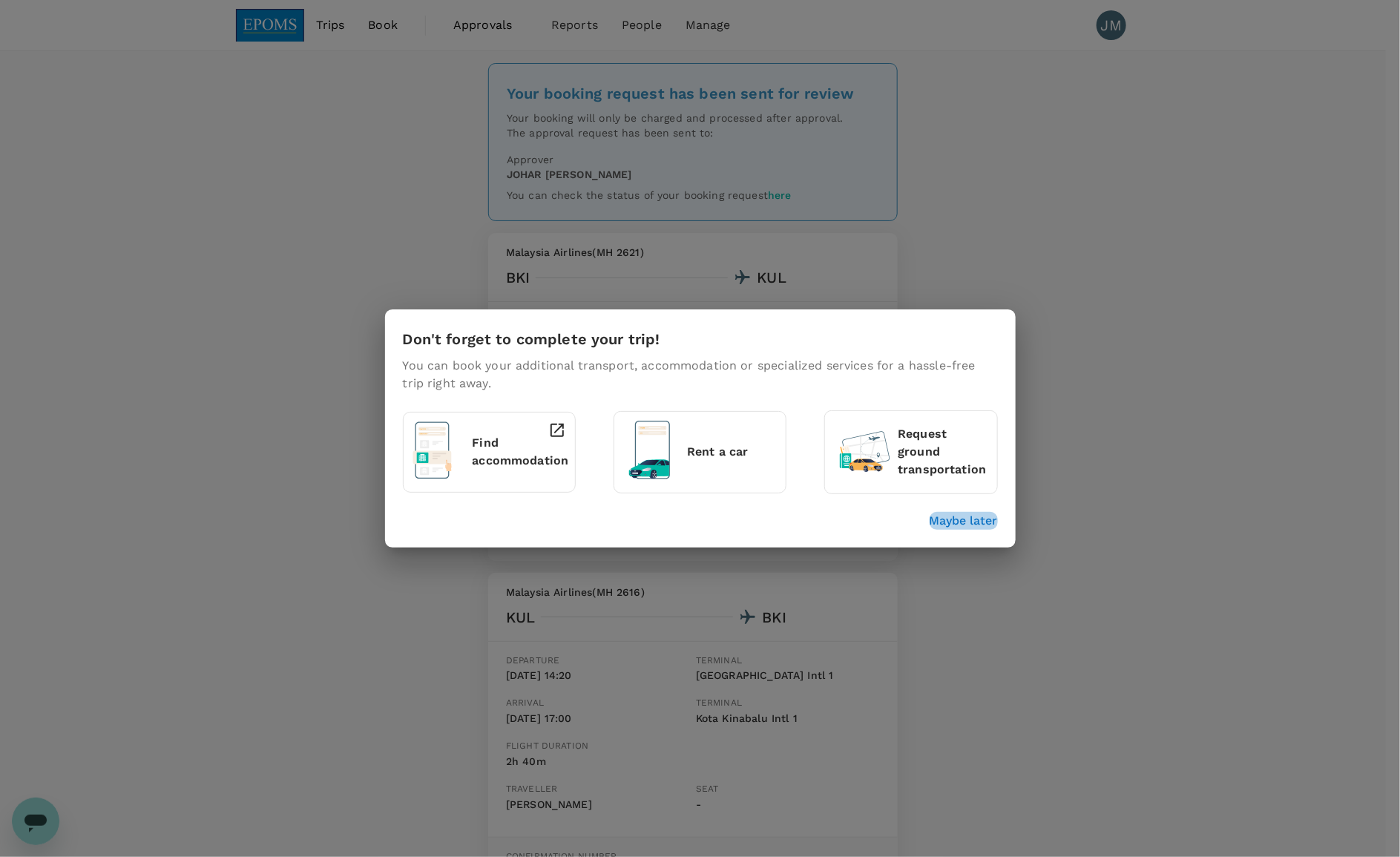
click at [939, 520] on p "Maybe later" at bounding box center [963, 521] width 68 height 18
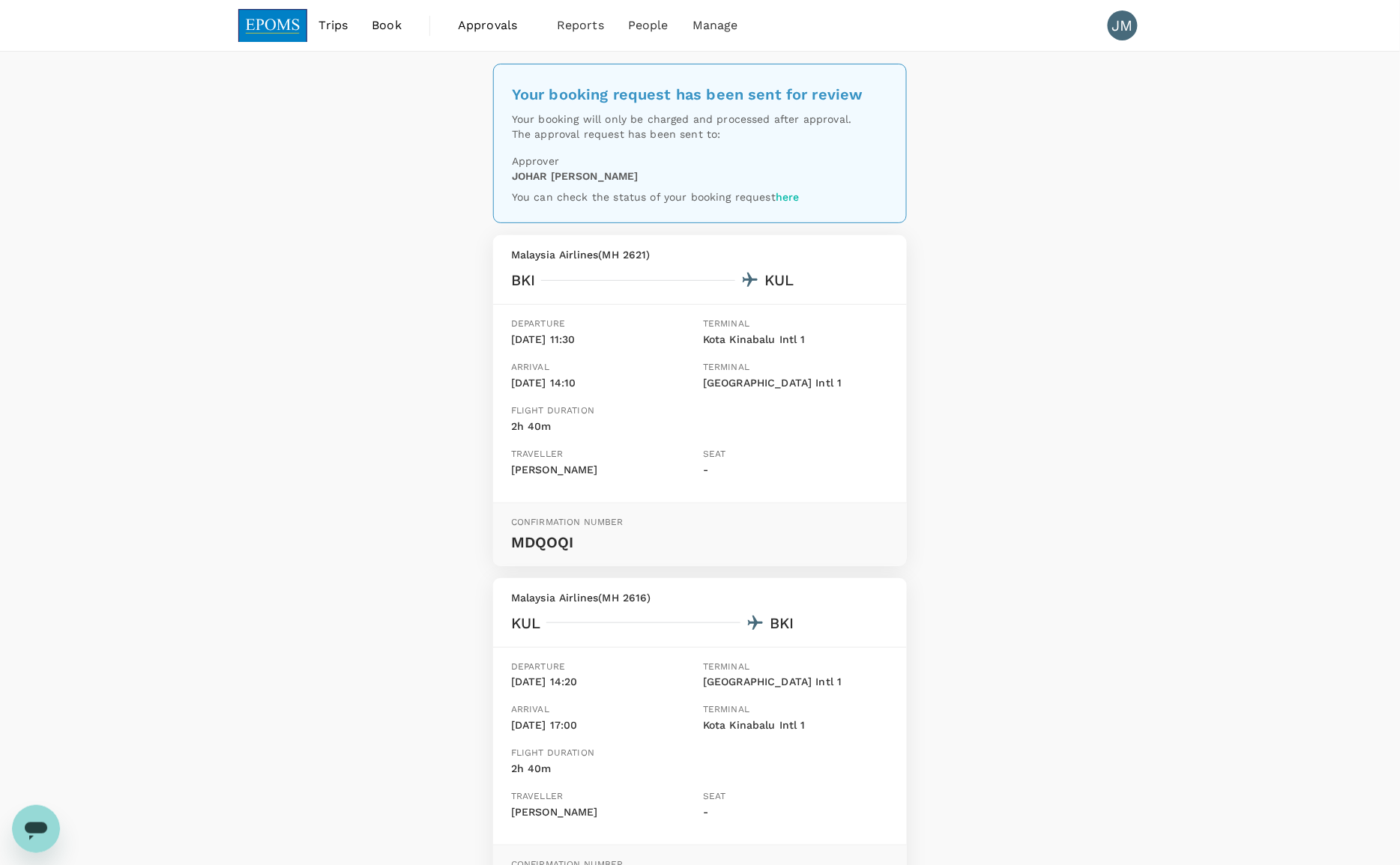
click at [1115, 439] on div "Your booking request has been sent for review Your booking will only be charged…" at bounding box center [700, 530] width 1400 height 956
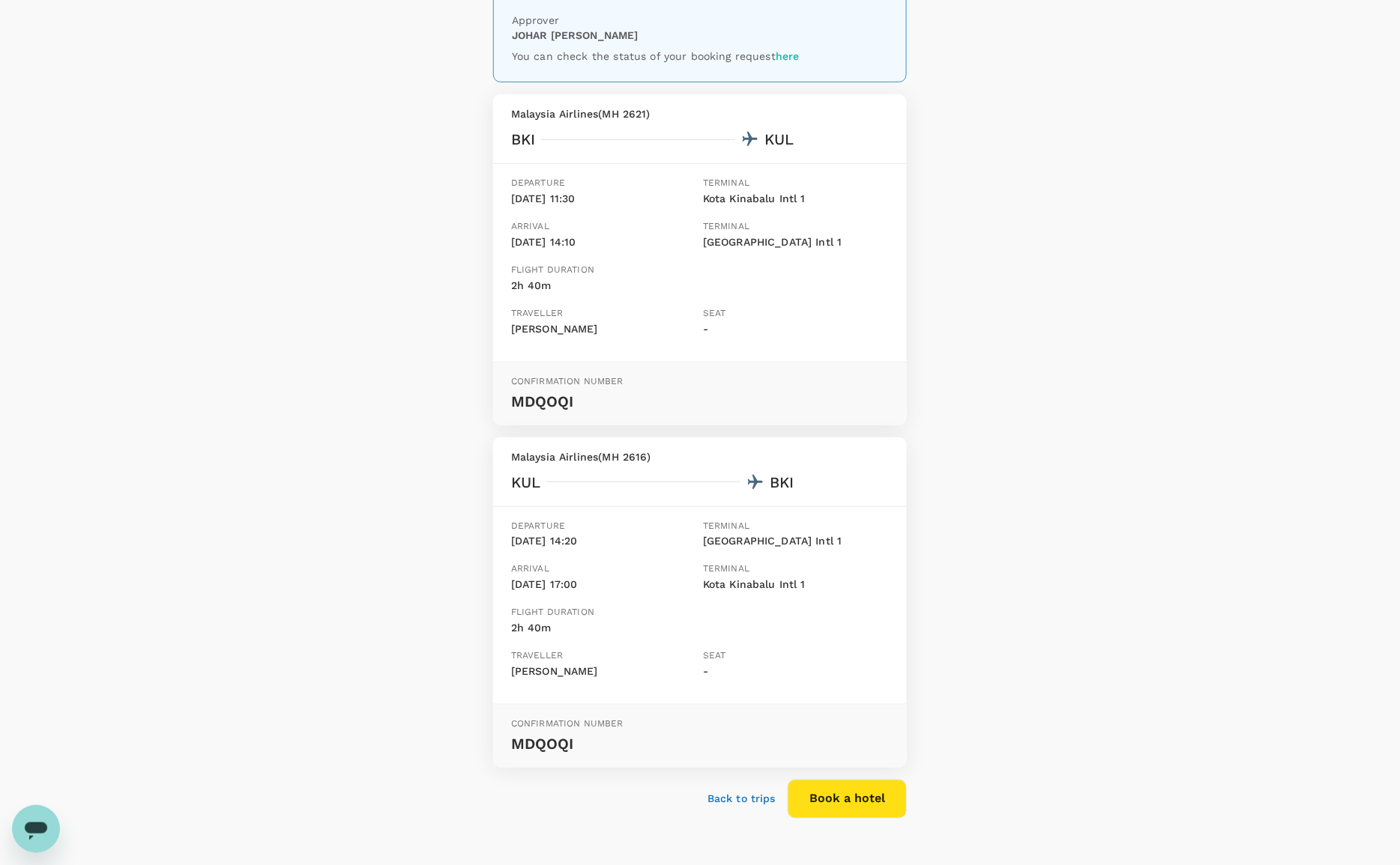
scroll to position [183, 0]
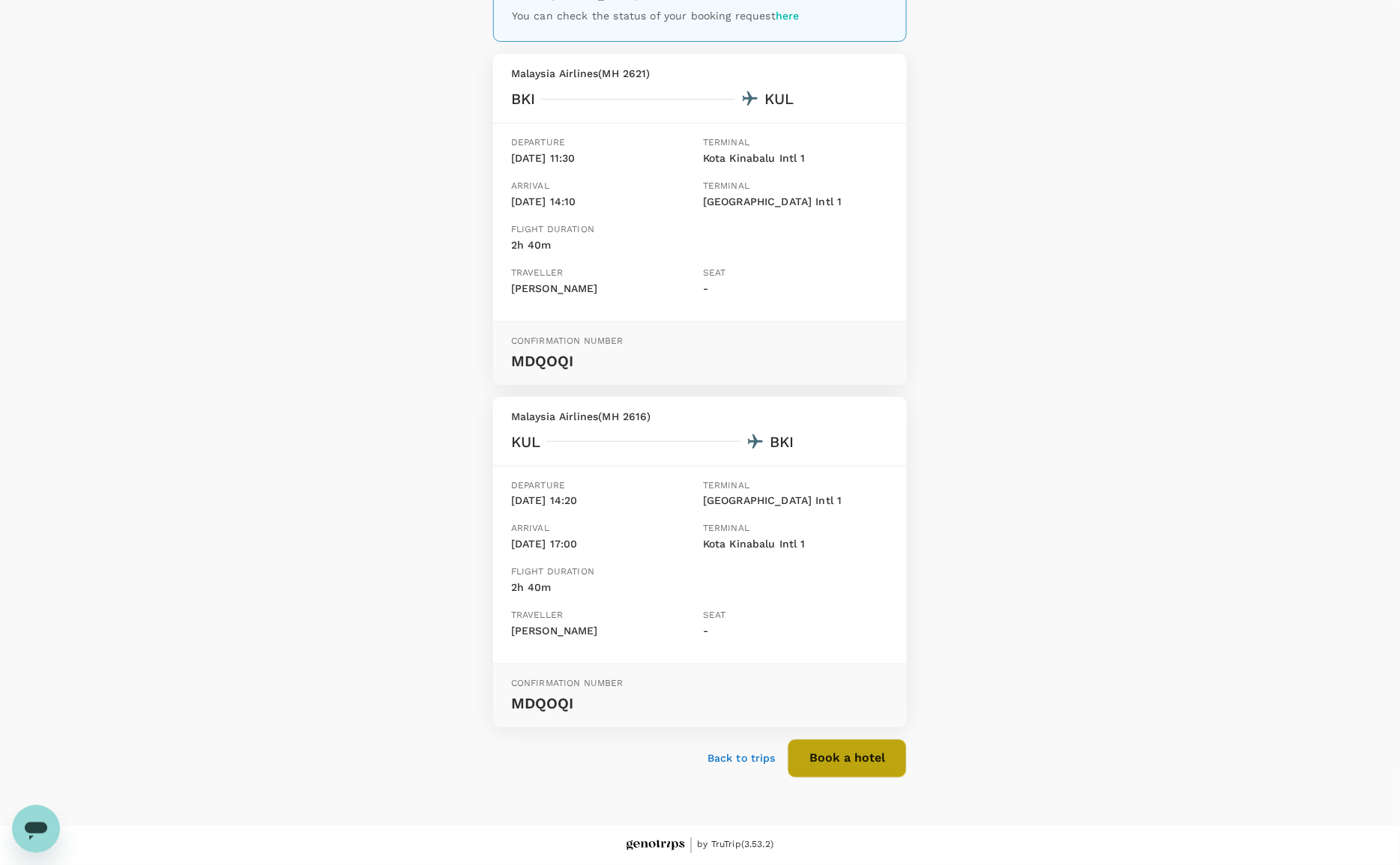
click at [878, 750] on button "Book a hotel" at bounding box center [847, 758] width 119 height 39
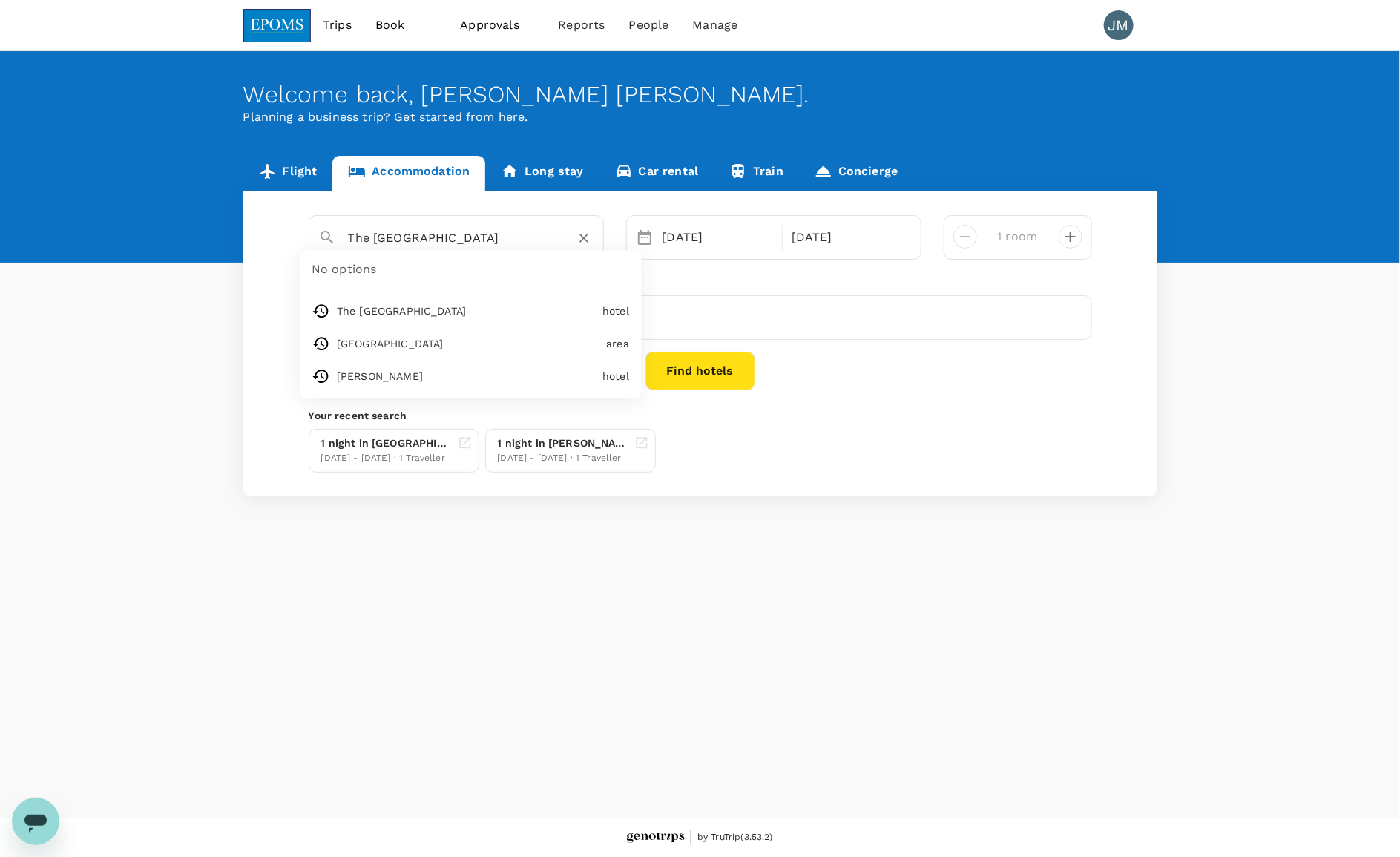
drag, startPoint x: 516, startPoint y: 235, endPoint x: 101, endPoint y: 246, distance: 415.1
click at [101, 246] on div "Flight Accommodation Long stay Car rental Train Concierge The Zenith Hotel Kuan…" at bounding box center [700, 326] width 1400 height 341
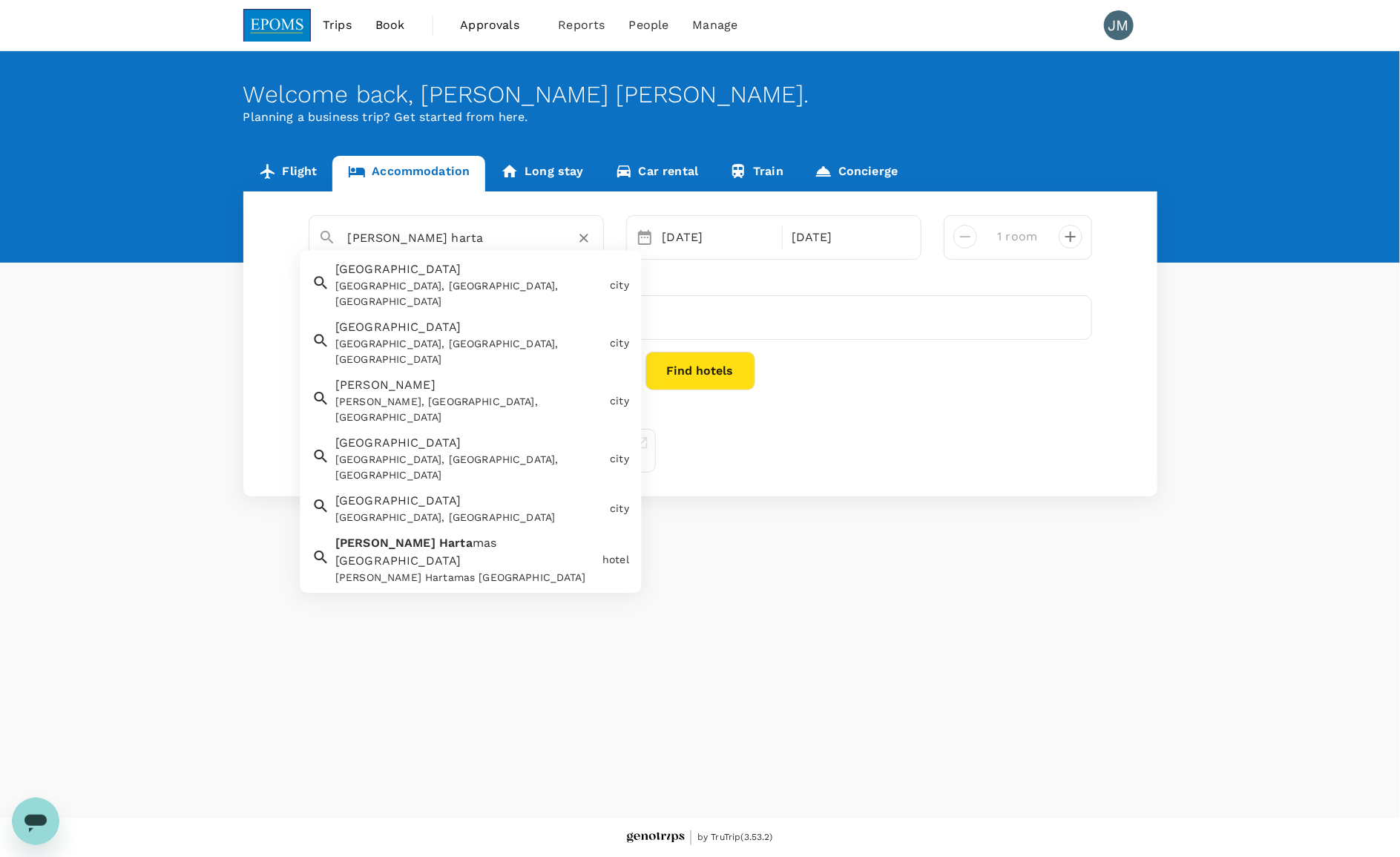
click at [482, 537] on span "mas Kuala Lumpur" at bounding box center [416, 552] width 161 height 31
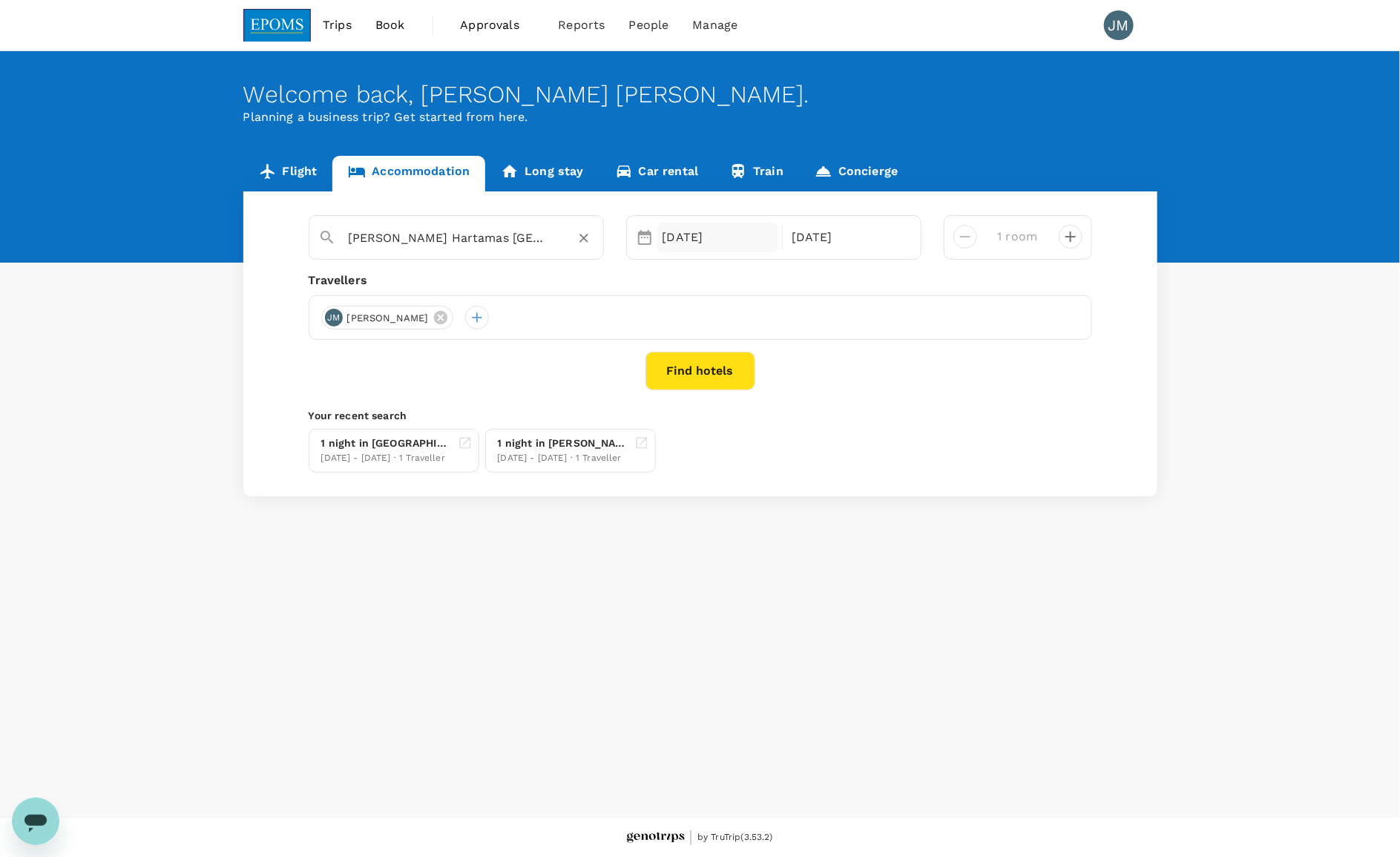
type input "Dorsett Hartamas Kuala Lumpur"
click at [717, 235] on div "13 Oct" at bounding box center [717, 238] width 123 height 29
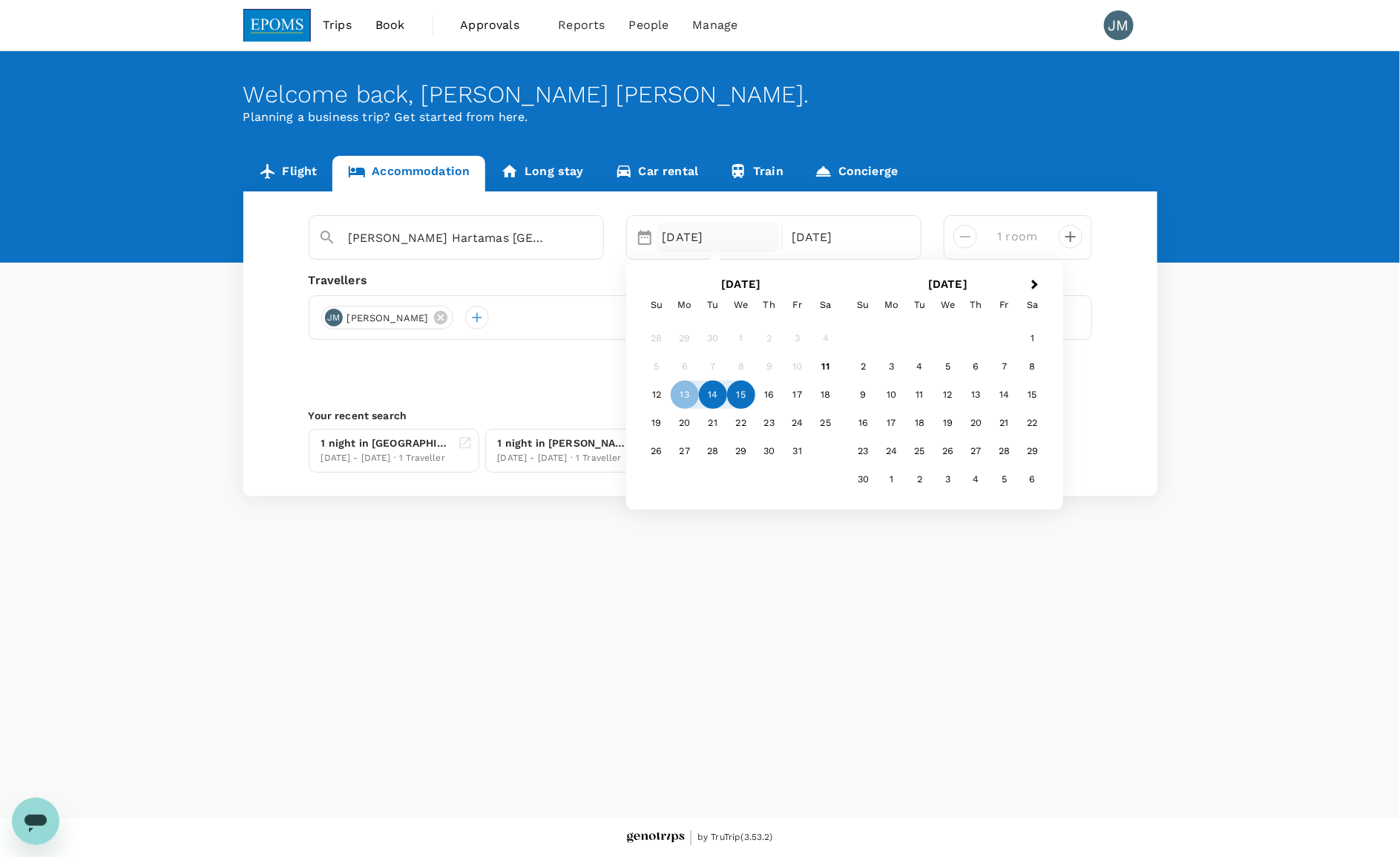
click at [716, 395] on div "14" at bounding box center [712, 394] width 28 height 29
click at [822, 395] on div "18" at bounding box center [825, 394] width 28 height 29
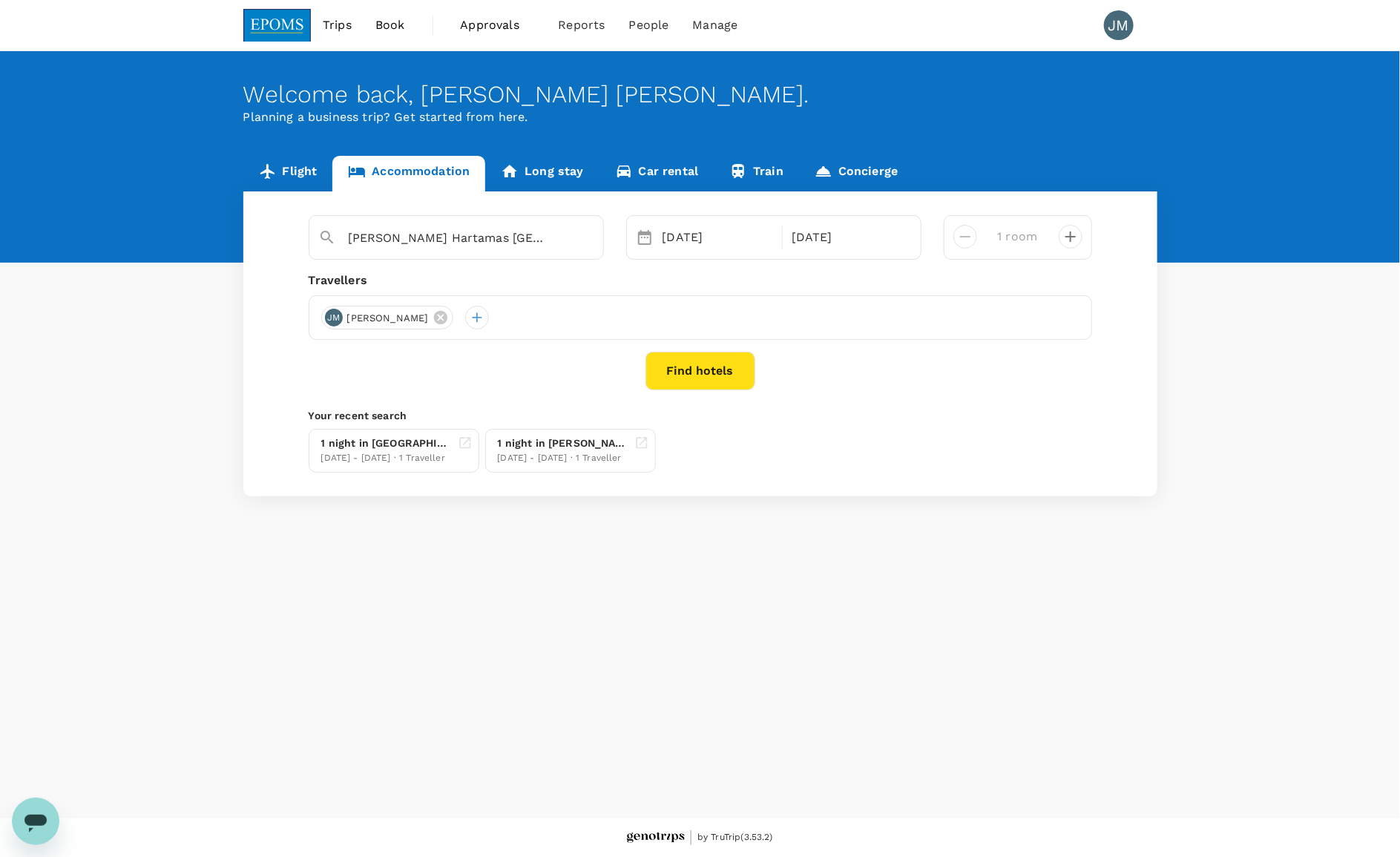
click at [449, 316] on icon at bounding box center [440, 317] width 17 height 17
click at [332, 323] on div at bounding box center [333, 317] width 24 height 24
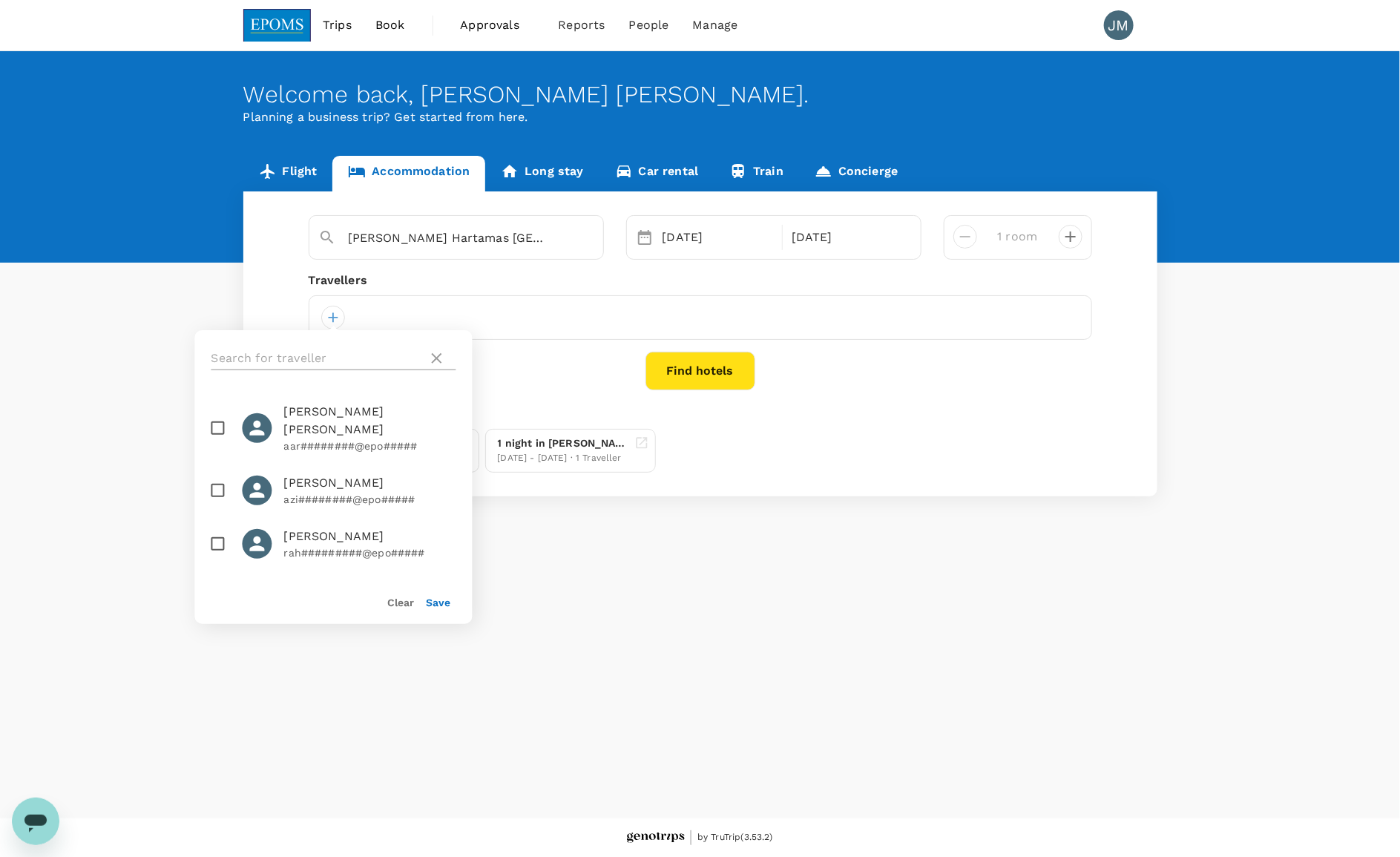
click at [319, 359] on input "text" at bounding box center [316, 359] width 210 height 24
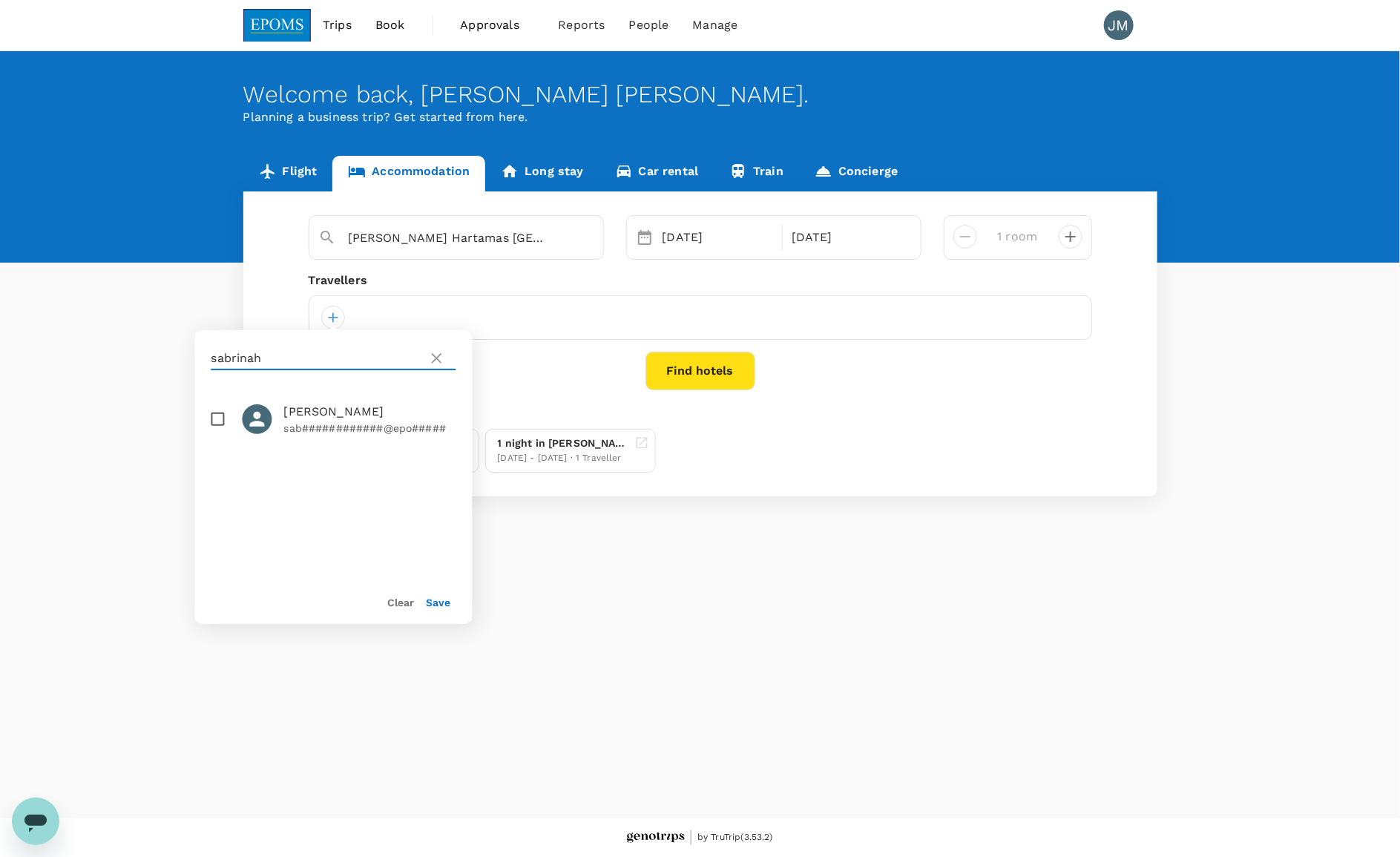
type input "sabrinah"
click at [216, 424] on input "checkbox" at bounding box center [218, 420] width 31 height 31
checkbox input "true"
click at [446, 599] on button "Save" at bounding box center [438, 602] width 25 height 12
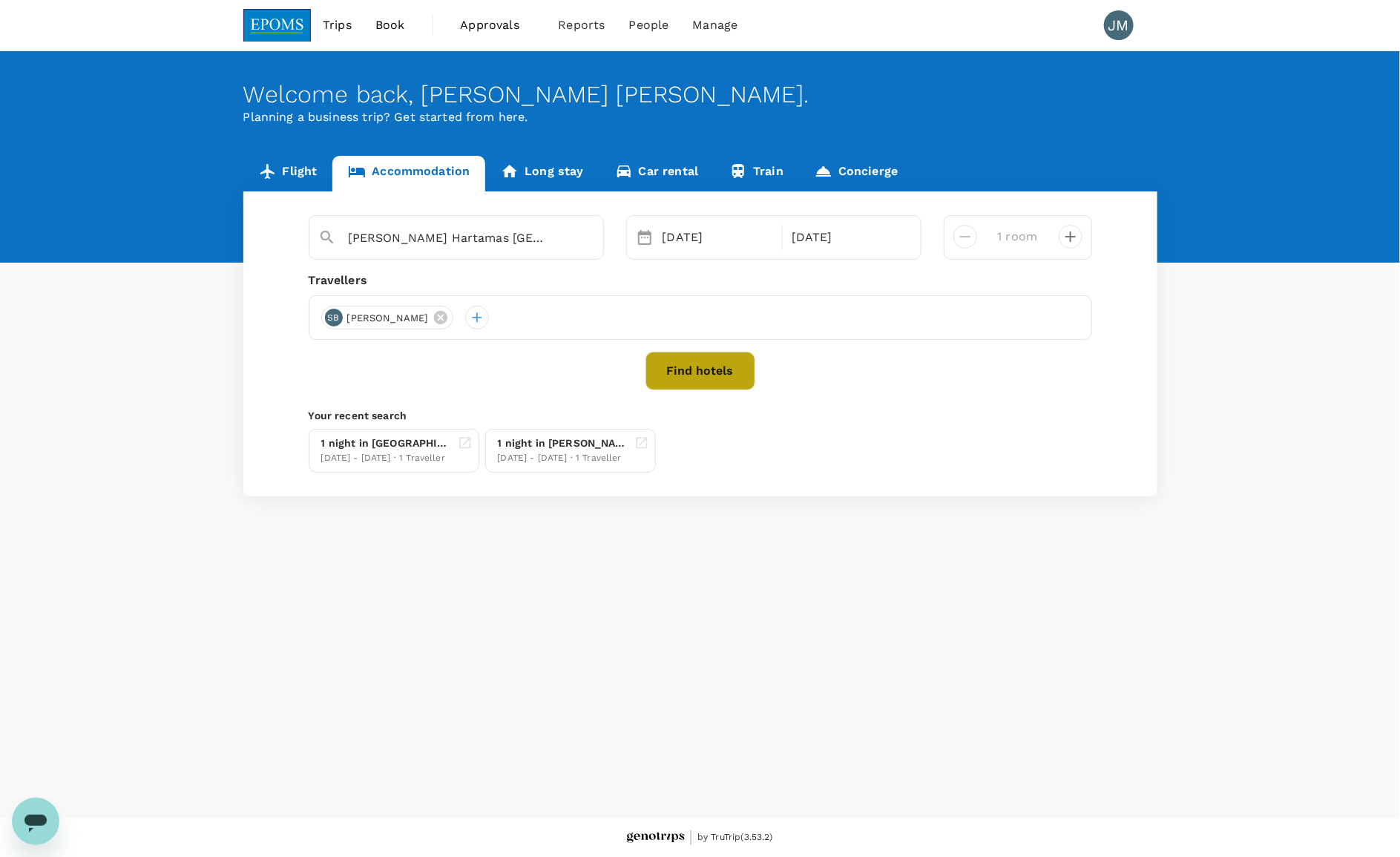
click at [705, 365] on button "Find hotels" at bounding box center [700, 371] width 110 height 38
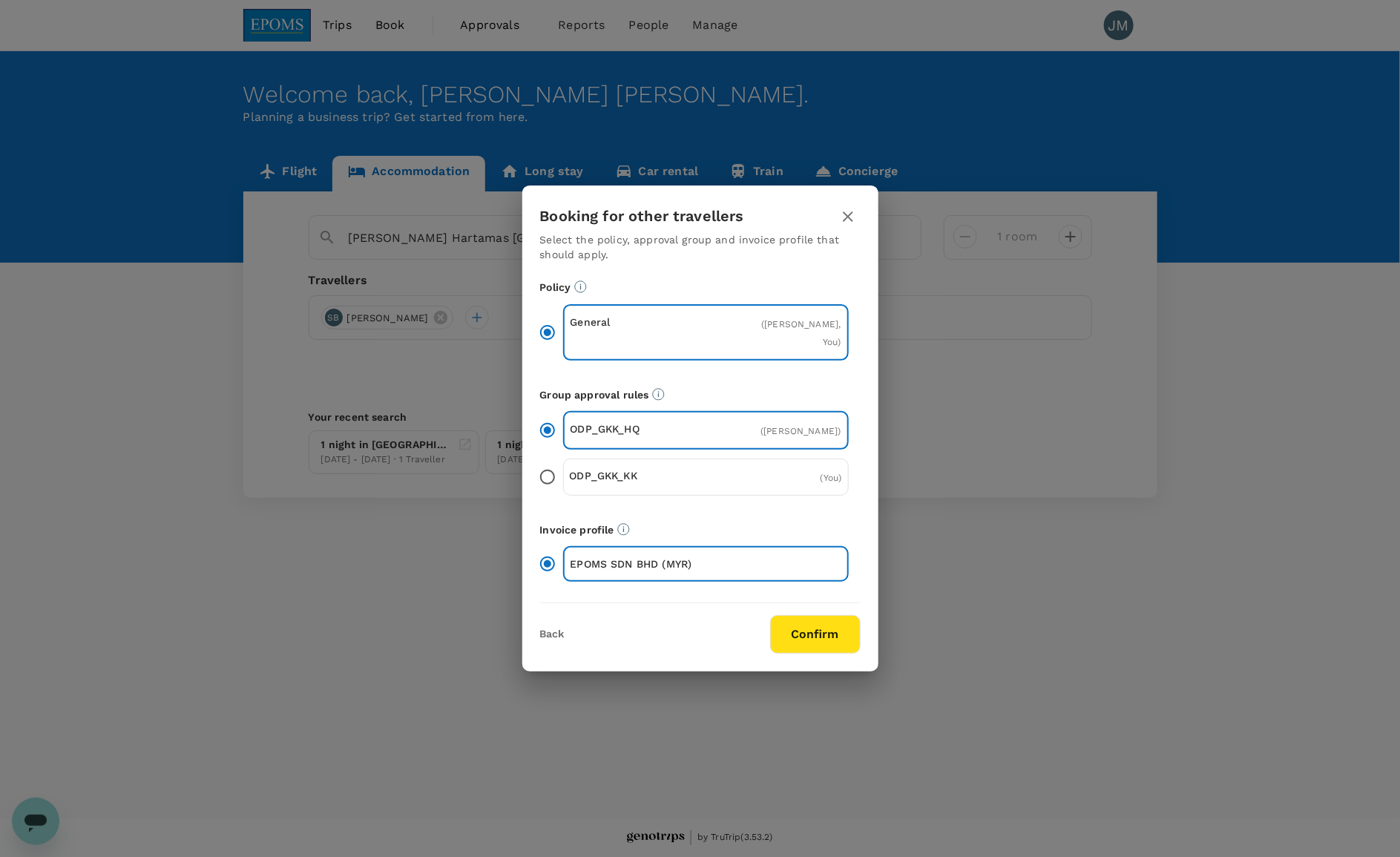
click at [847, 638] on button "Confirm" at bounding box center [815, 634] width 90 height 38
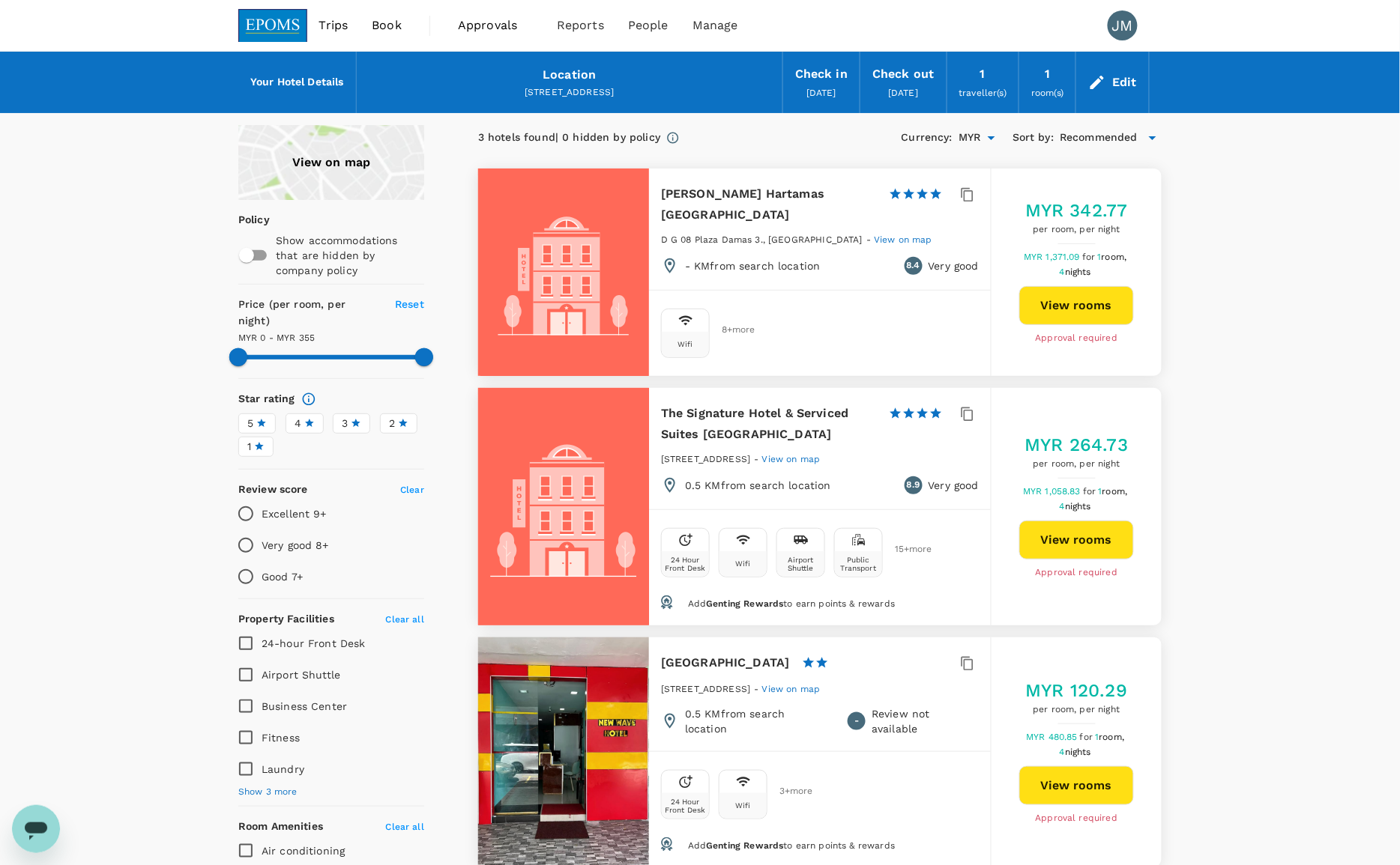
click at [1067, 287] on button "View rooms" at bounding box center [1077, 305] width 115 height 39
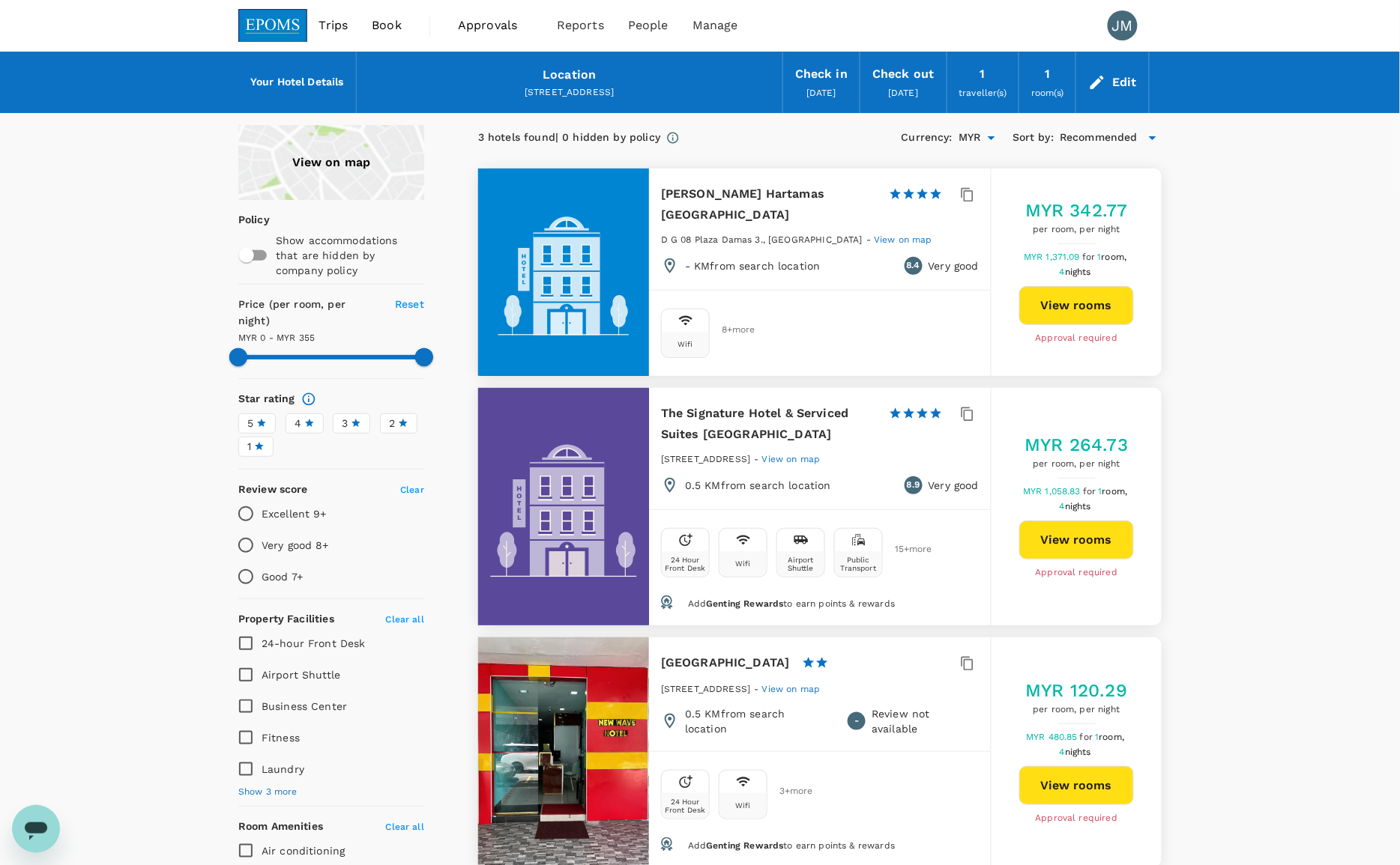
type input "354"
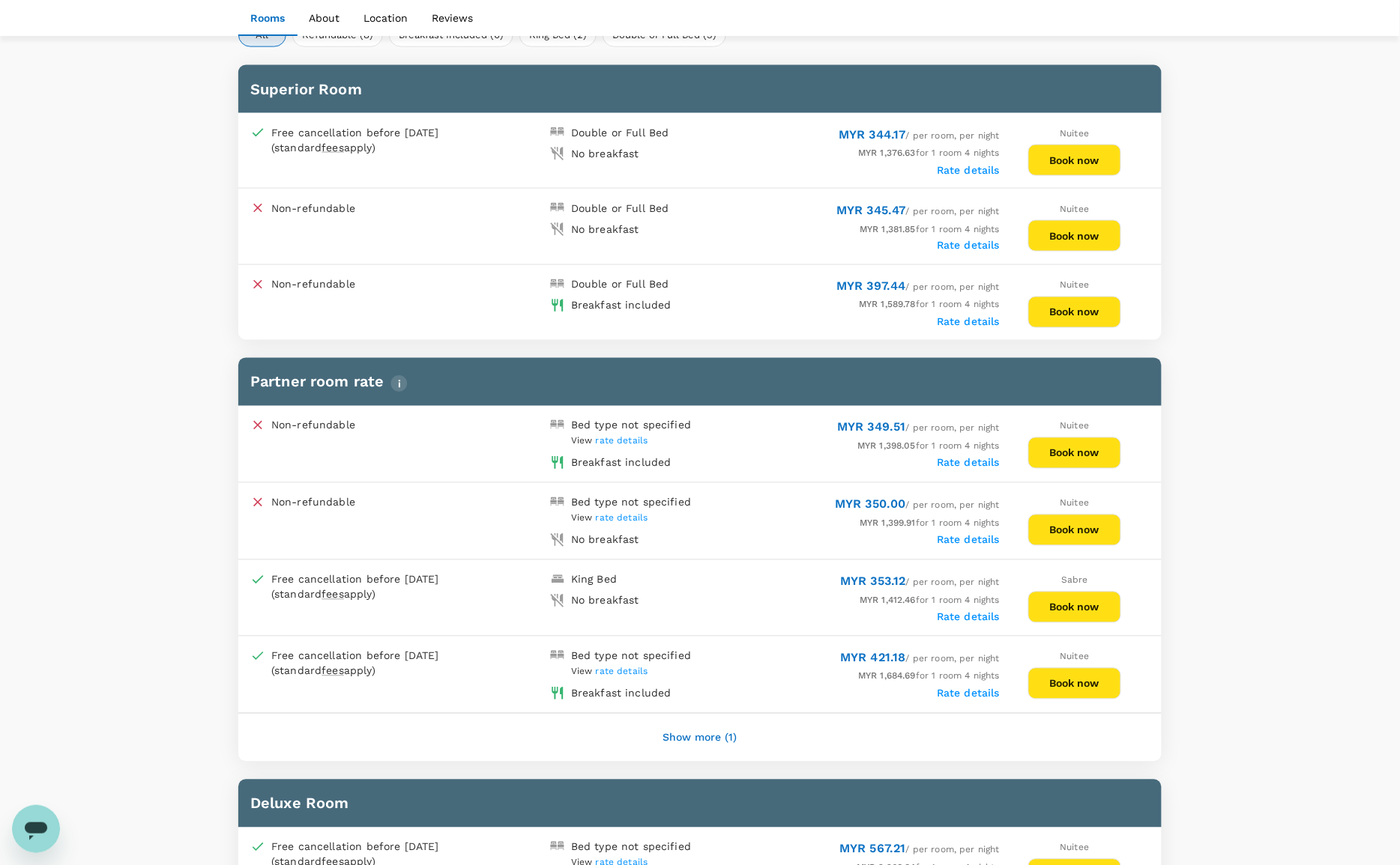
scroll to position [561, 0]
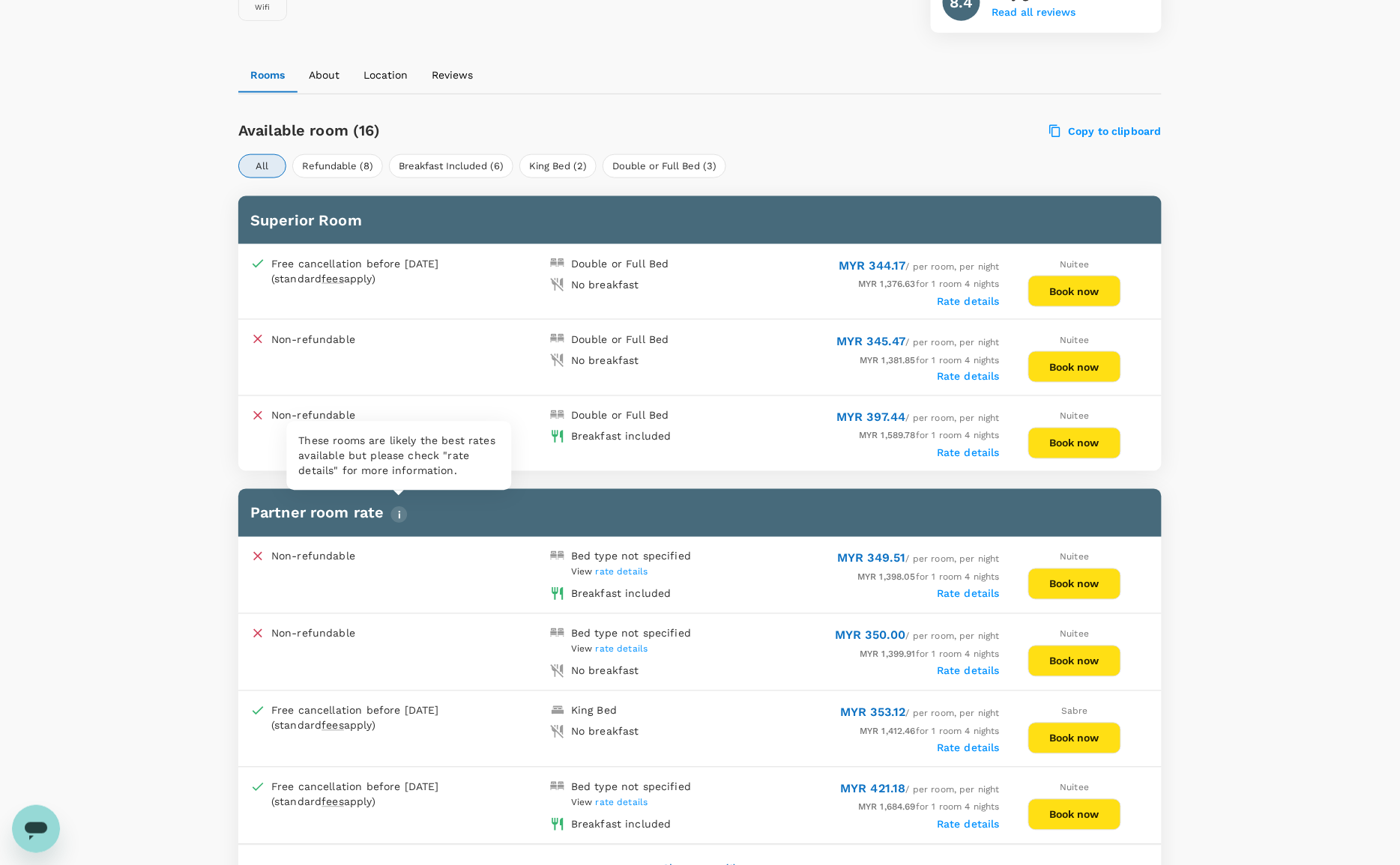
click at [401, 510] on img "button" at bounding box center [398, 515] width 17 height 17
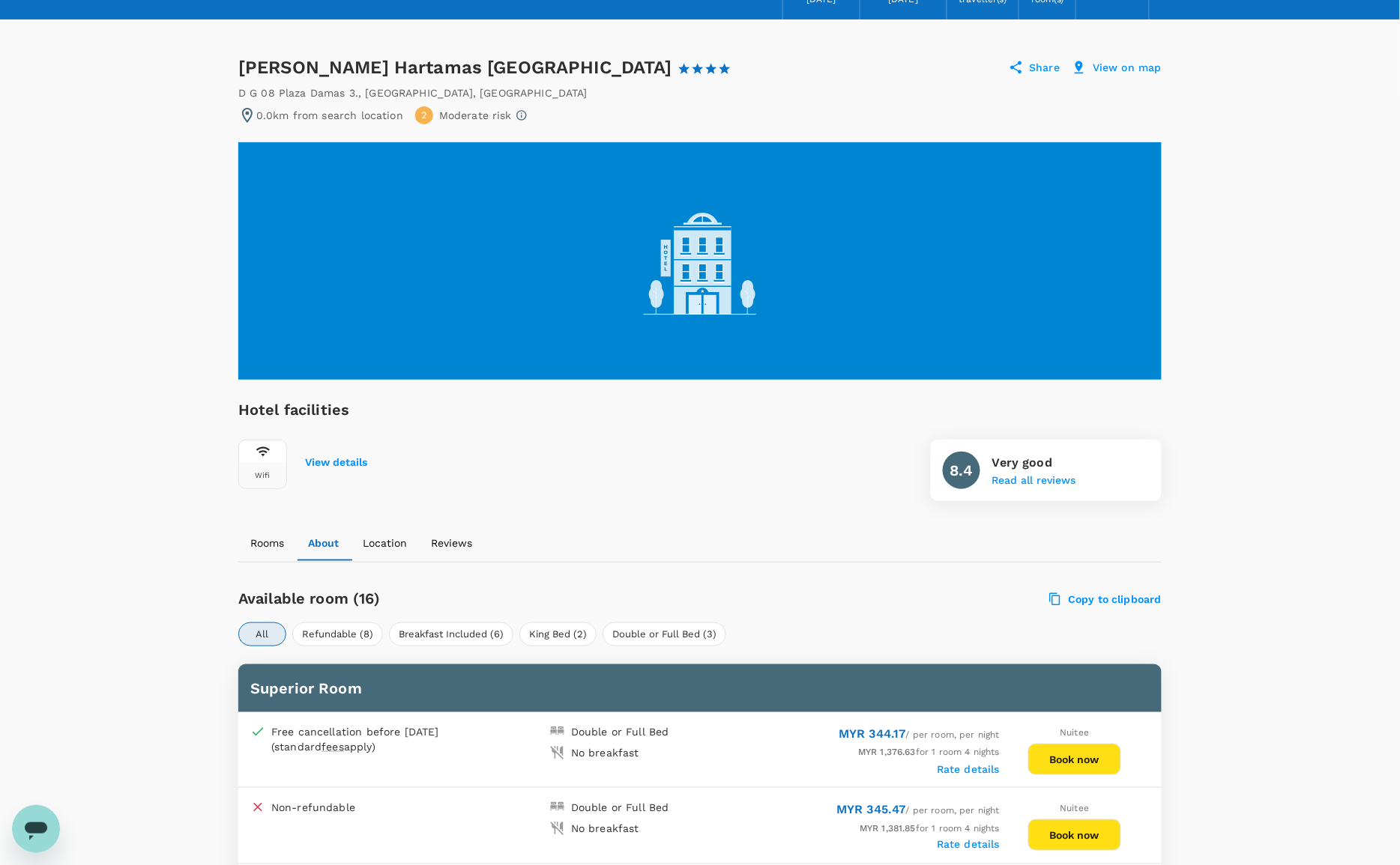
scroll to position [0, 0]
